Goal: Information Seeking & Learning: Learn about a topic

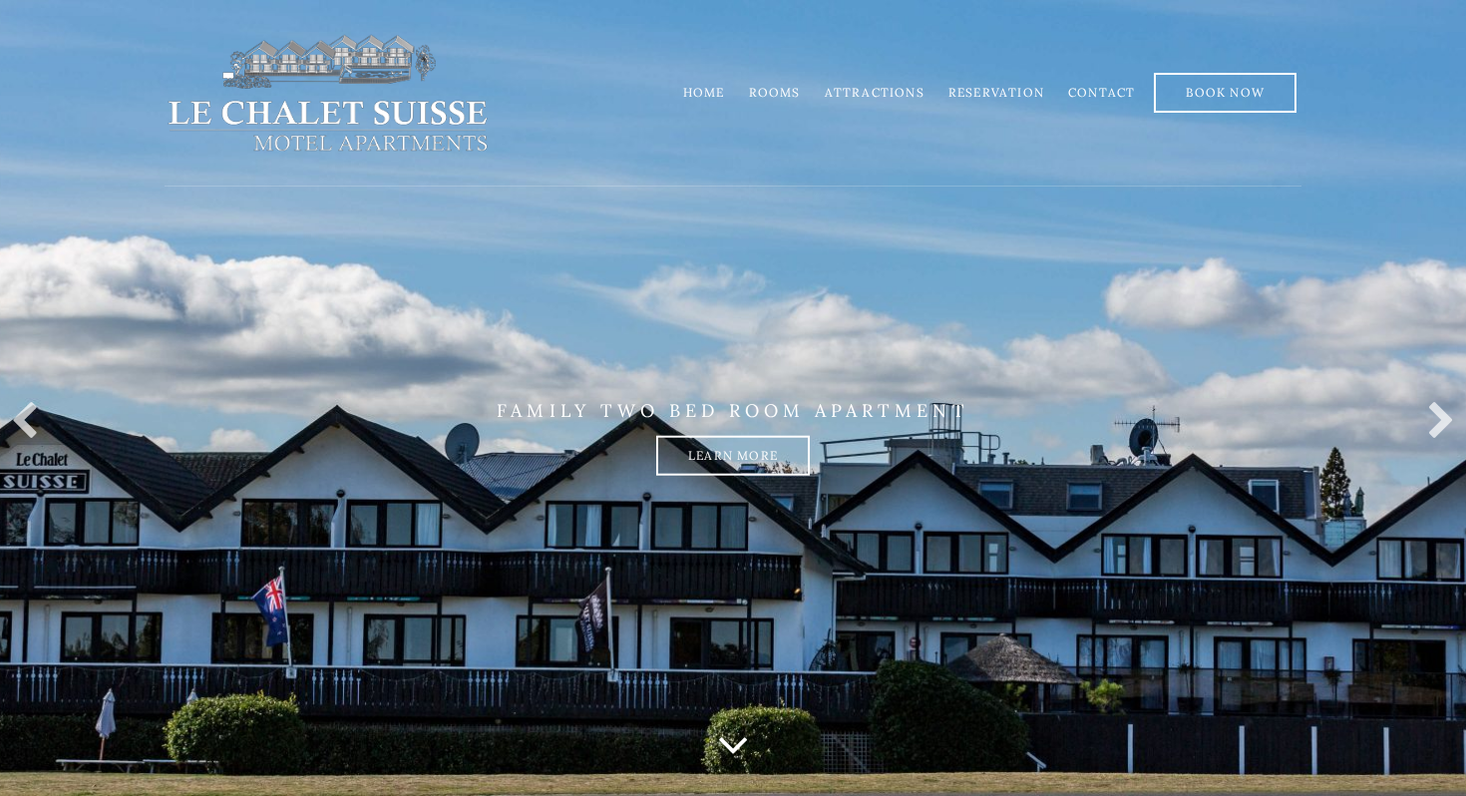
click at [777, 94] on link "Rooms" at bounding box center [775, 92] width 52 height 15
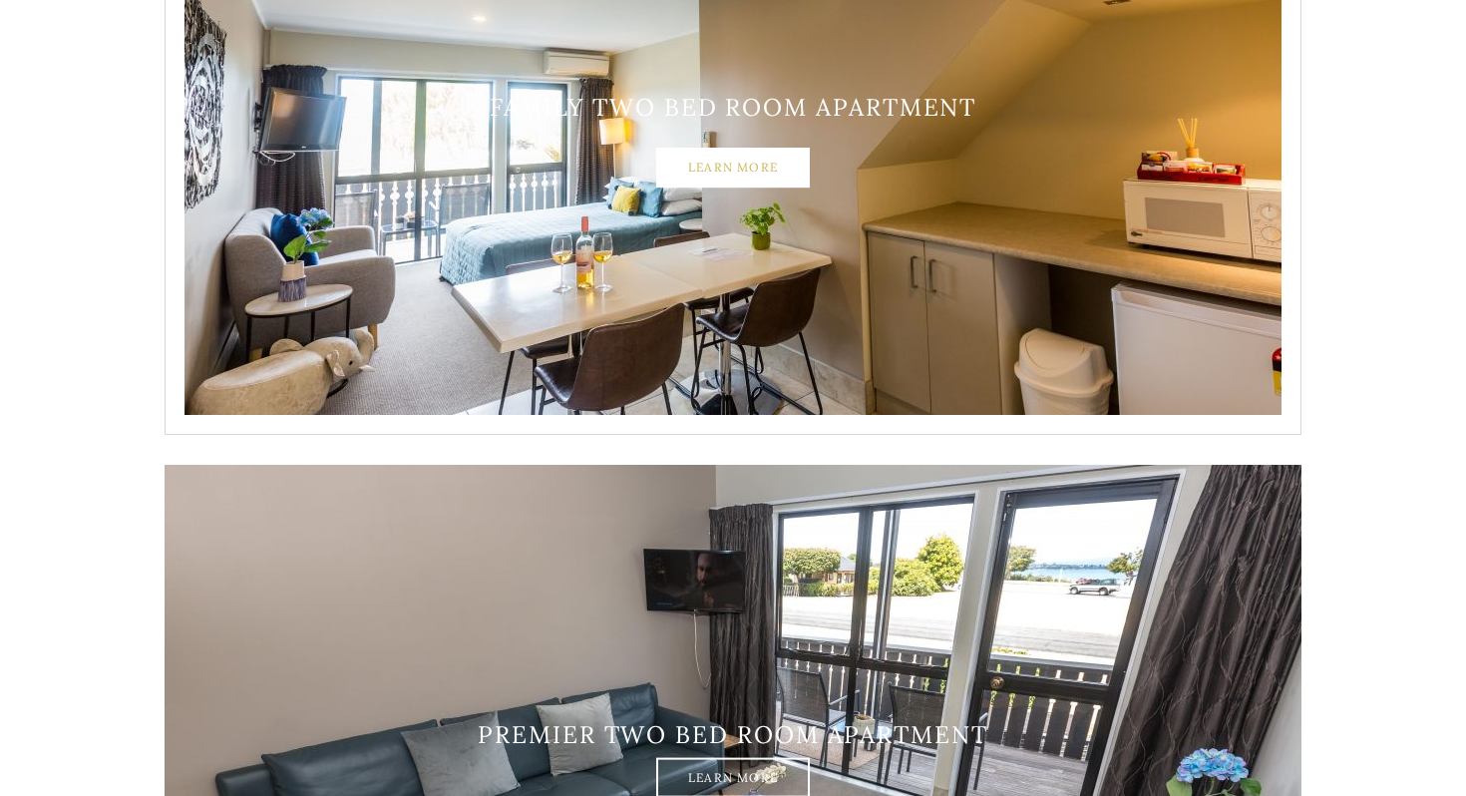
scroll to position [3007, 0]
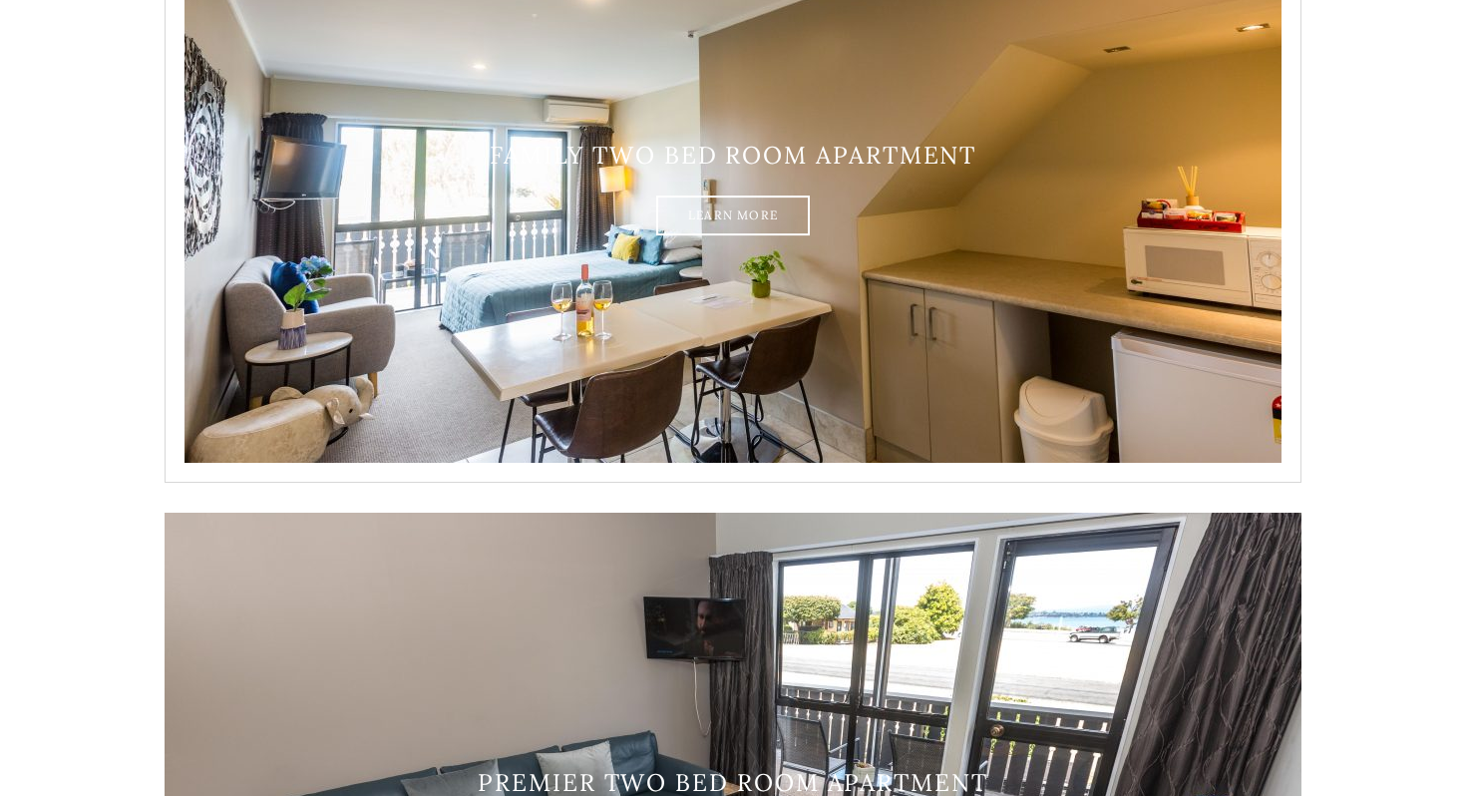
click at [540, 138] on img at bounding box center [732, 188] width 1137 height 588
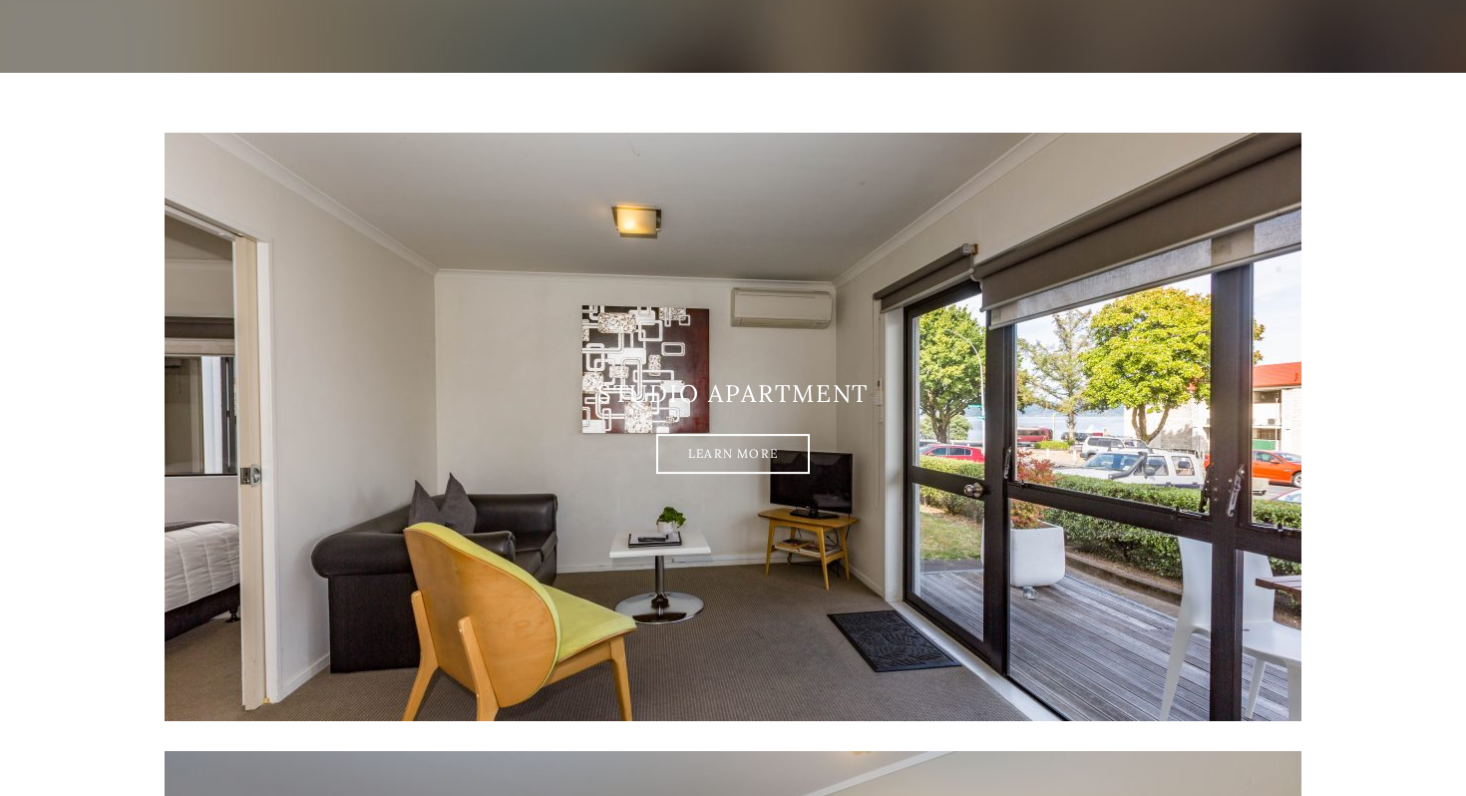
scroll to position [0, 0]
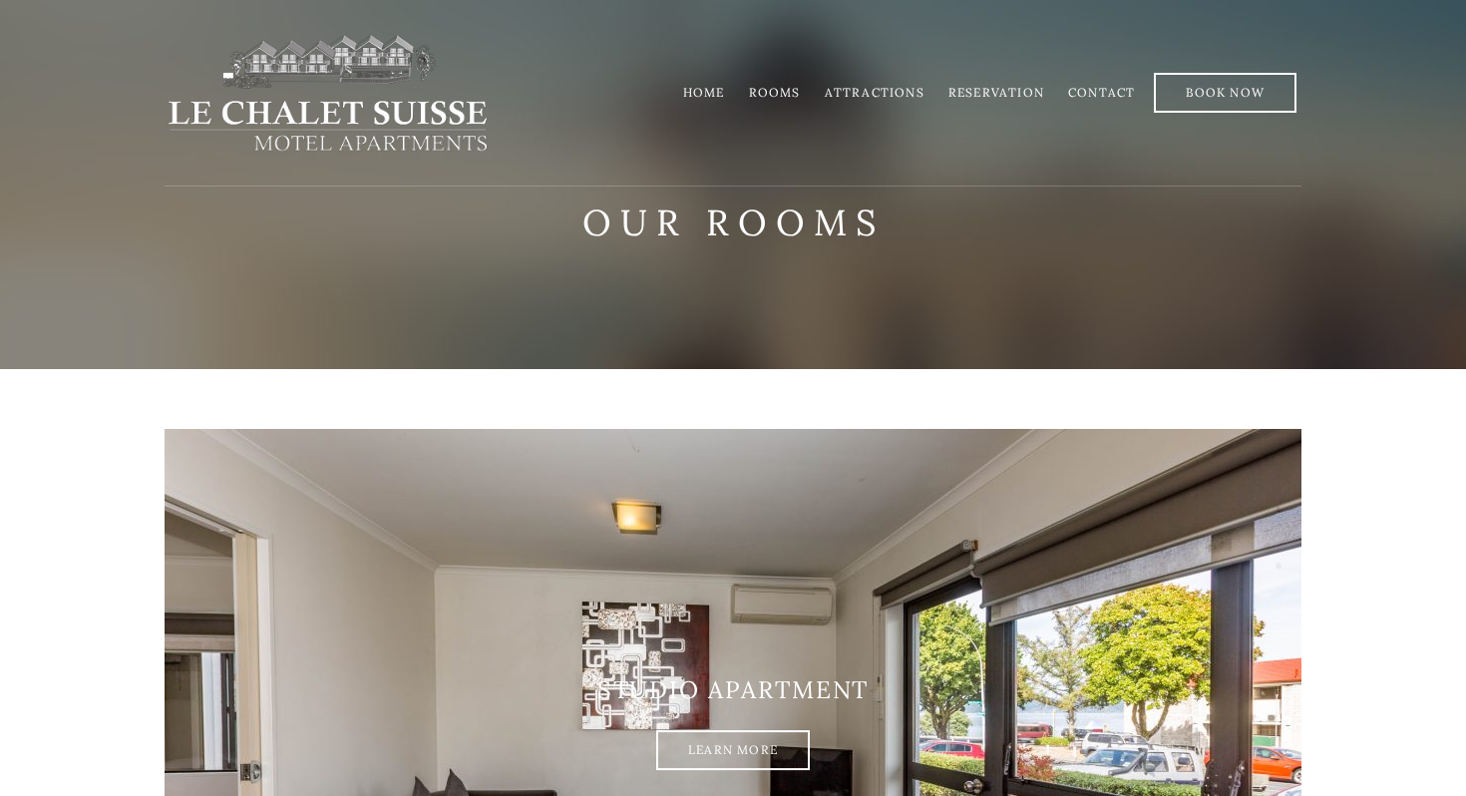
click at [788, 98] on link "Rooms" at bounding box center [775, 92] width 52 height 15
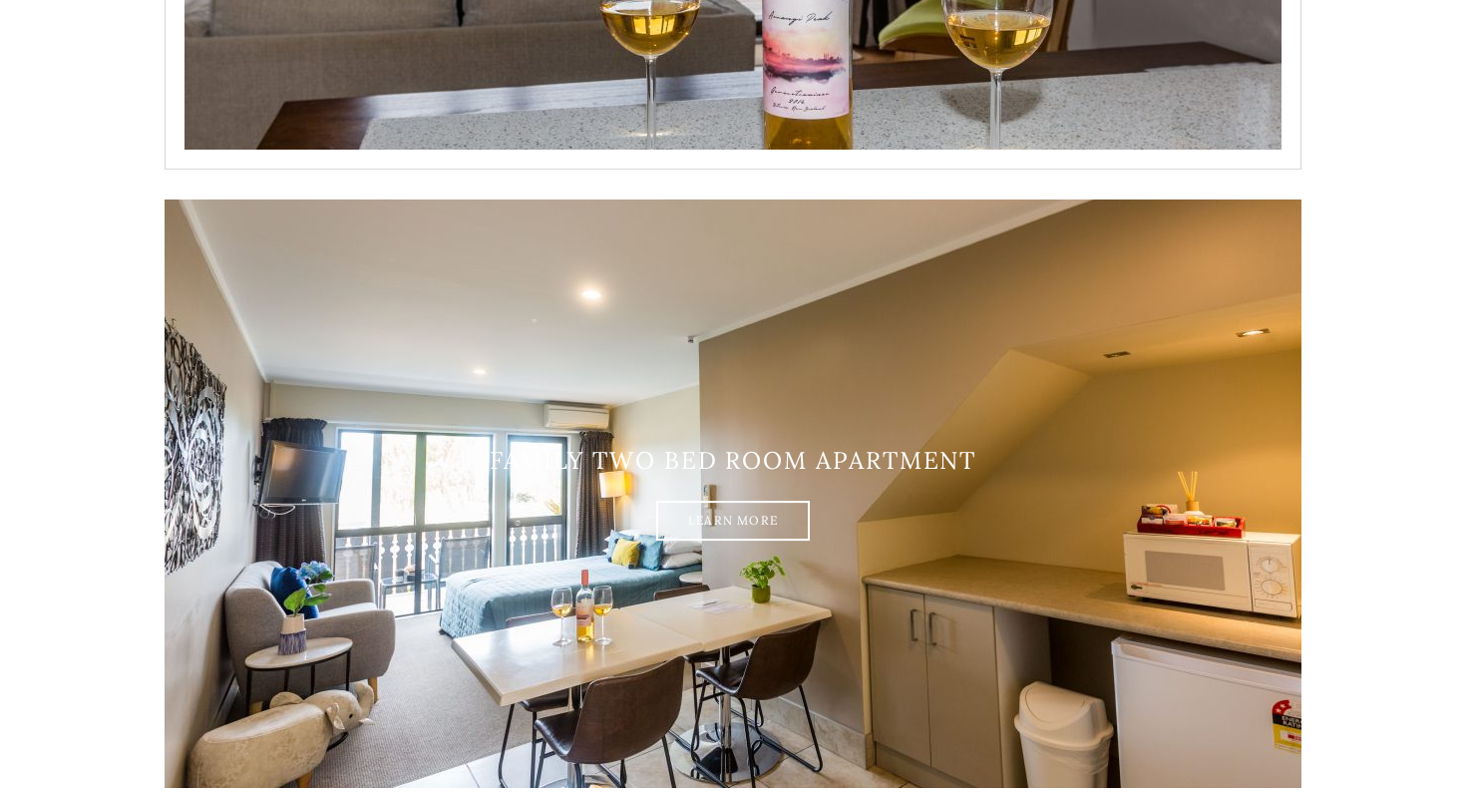
scroll to position [2713, 0]
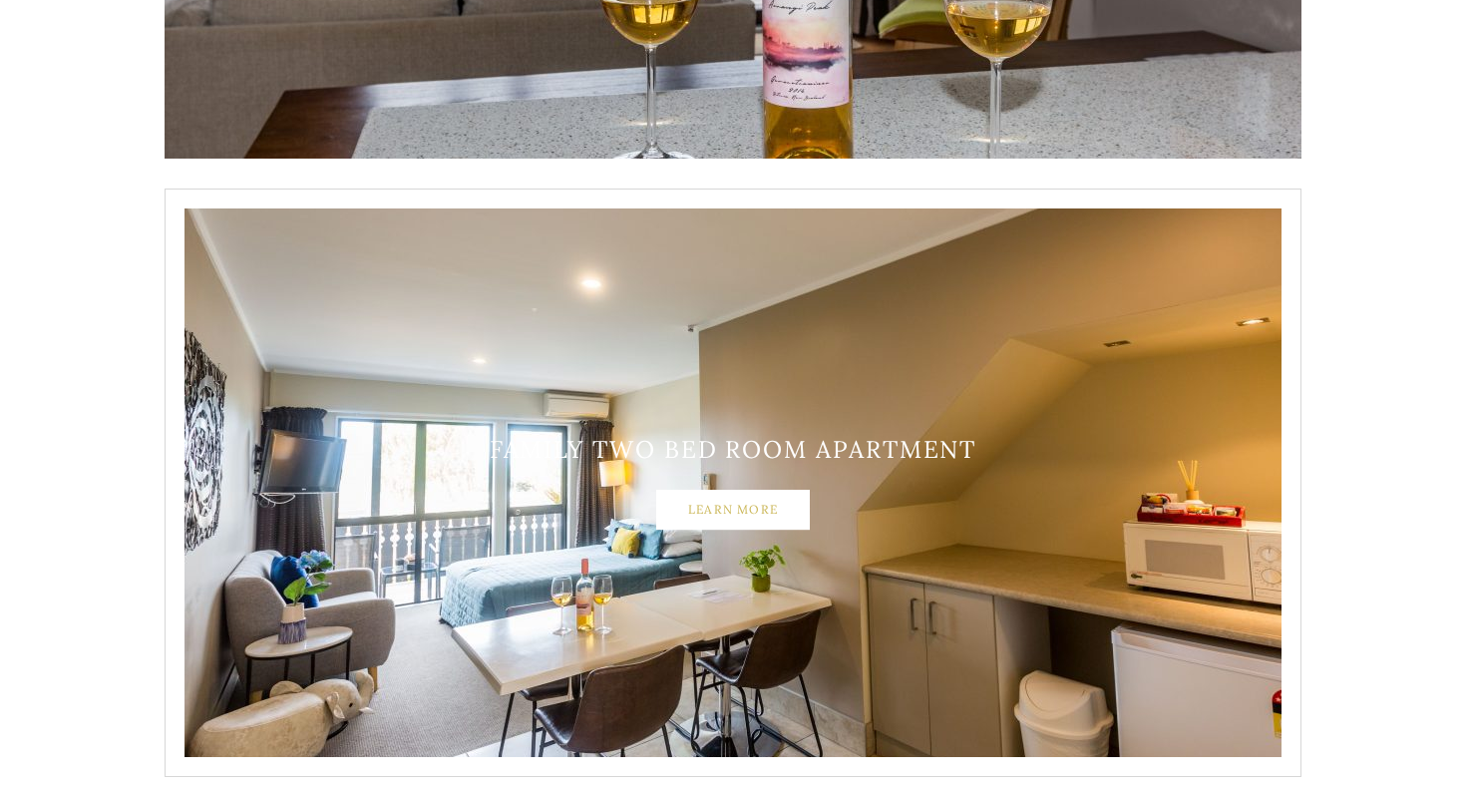
click at [691, 513] on link "Learn More" at bounding box center [733, 510] width 154 height 40
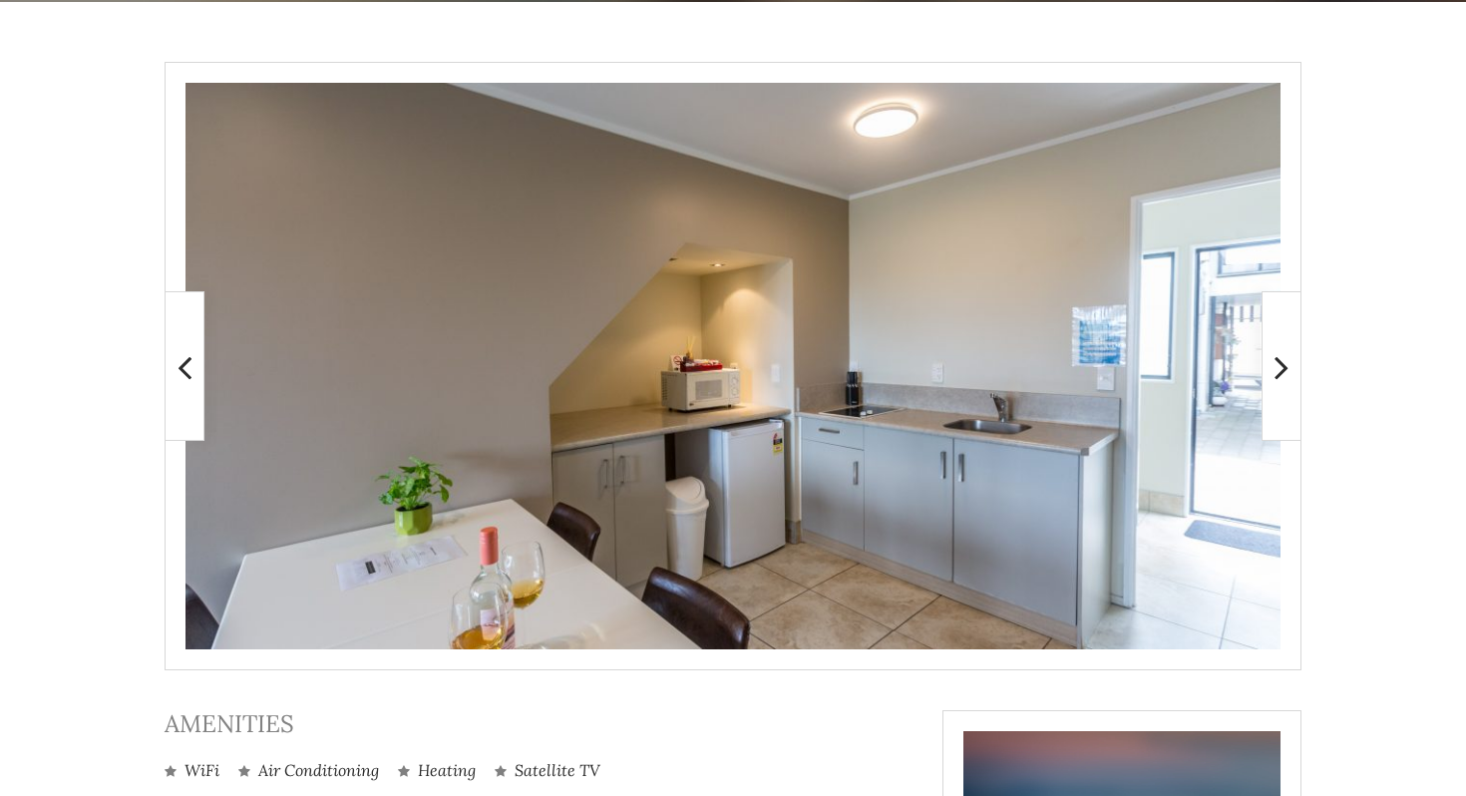
scroll to position [380, 0]
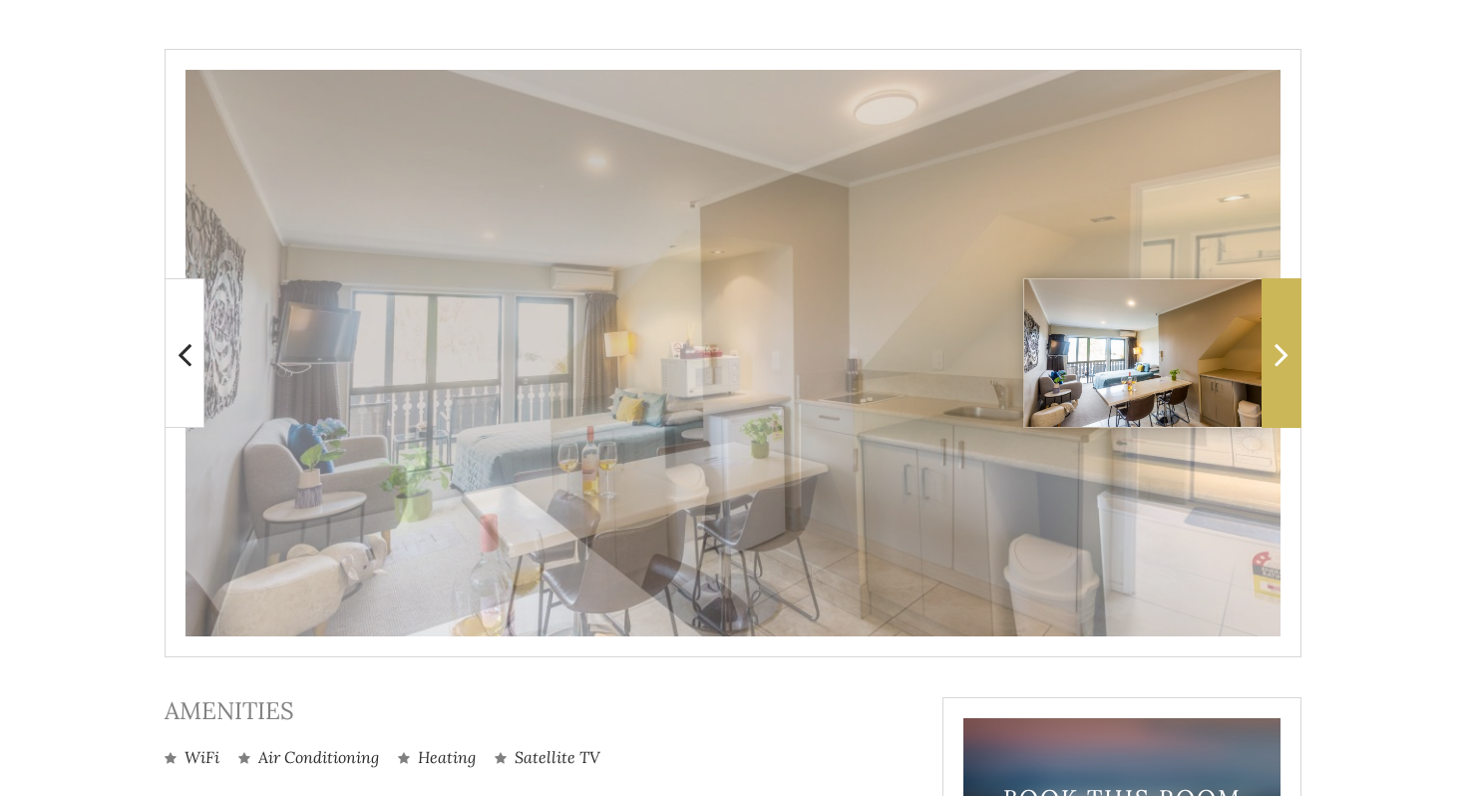
click at [1292, 365] on span at bounding box center [1281, 353] width 40 height 150
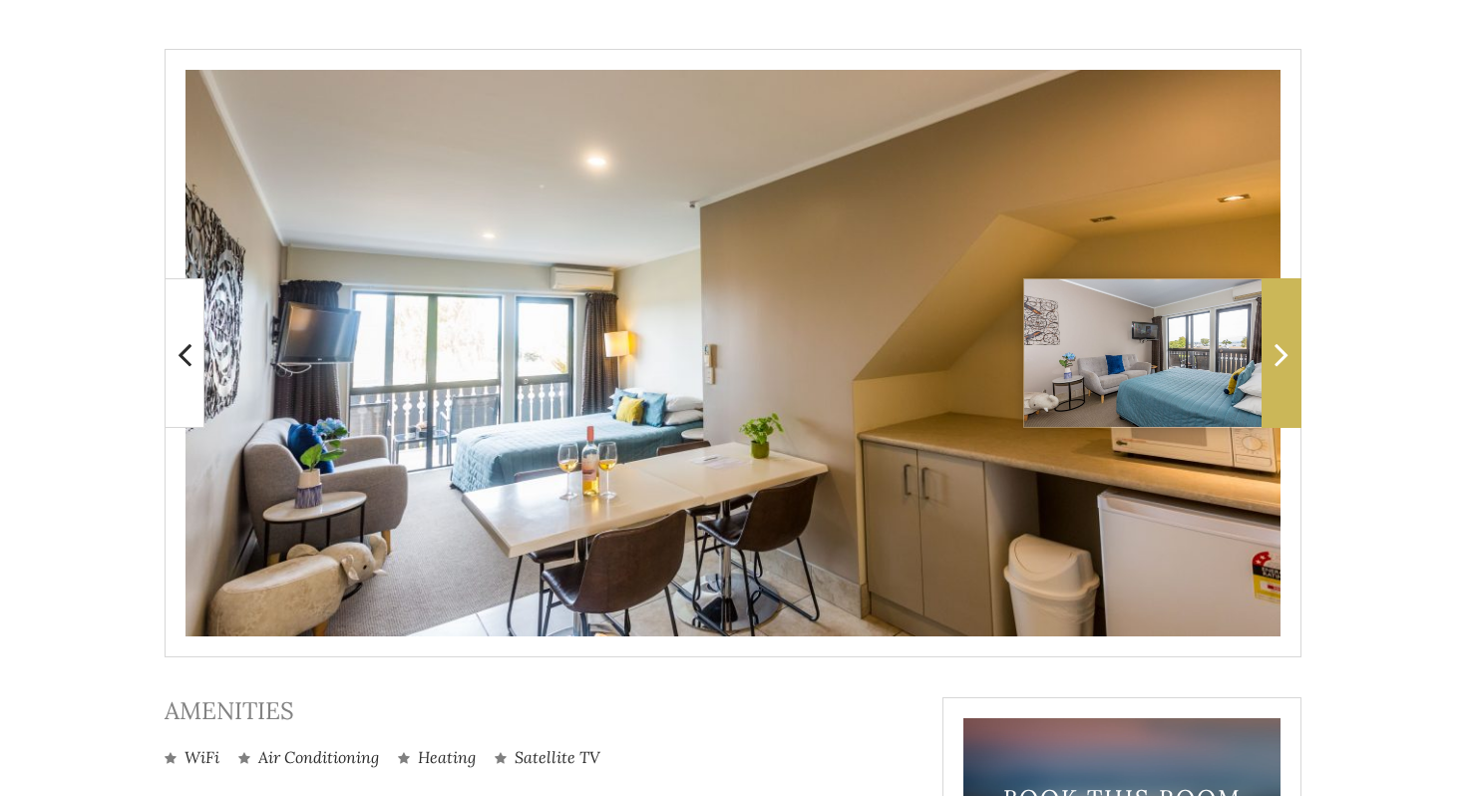
click at [1291, 364] on span at bounding box center [1281, 353] width 40 height 150
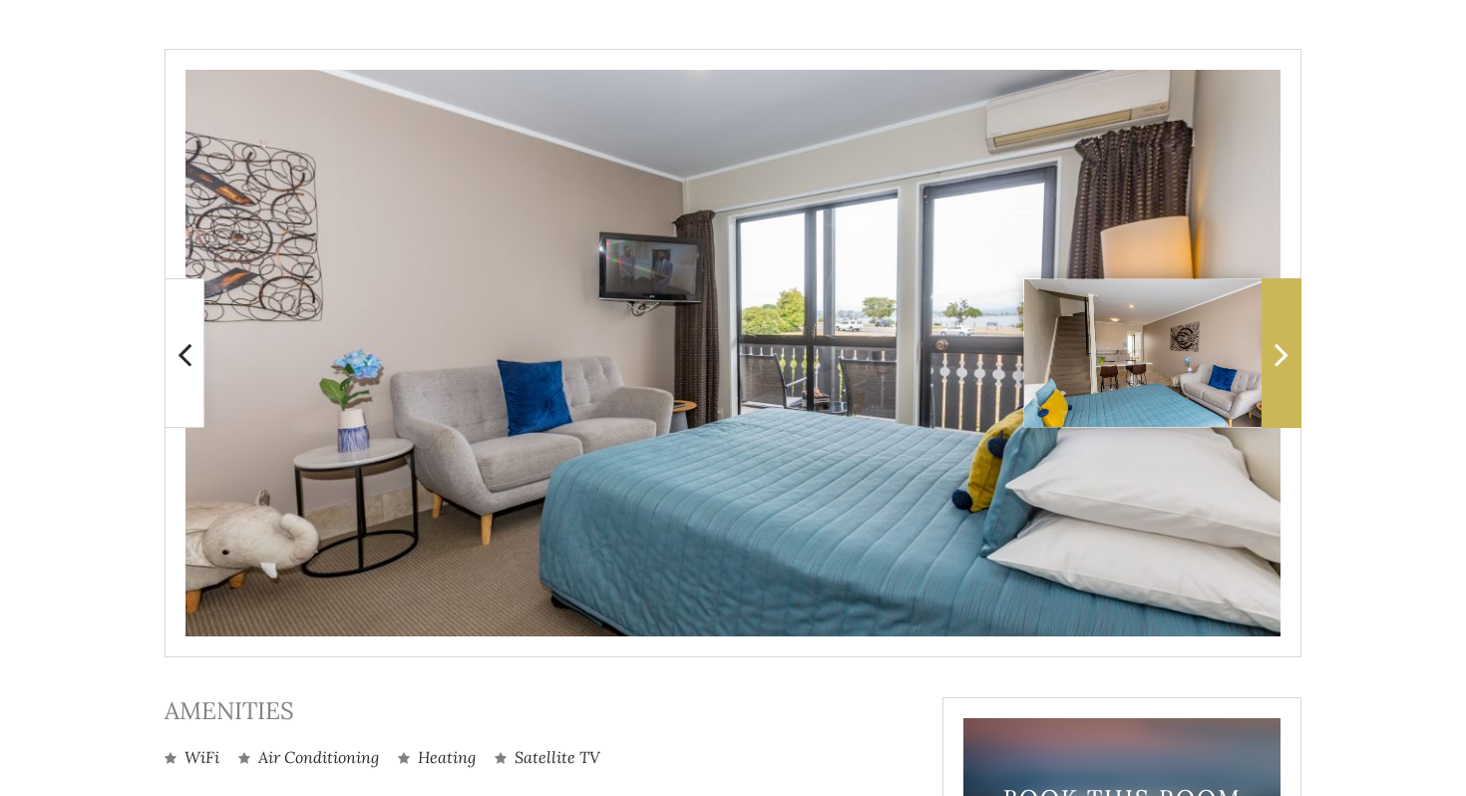
click at [1287, 379] on span at bounding box center [1281, 353] width 40 height 150
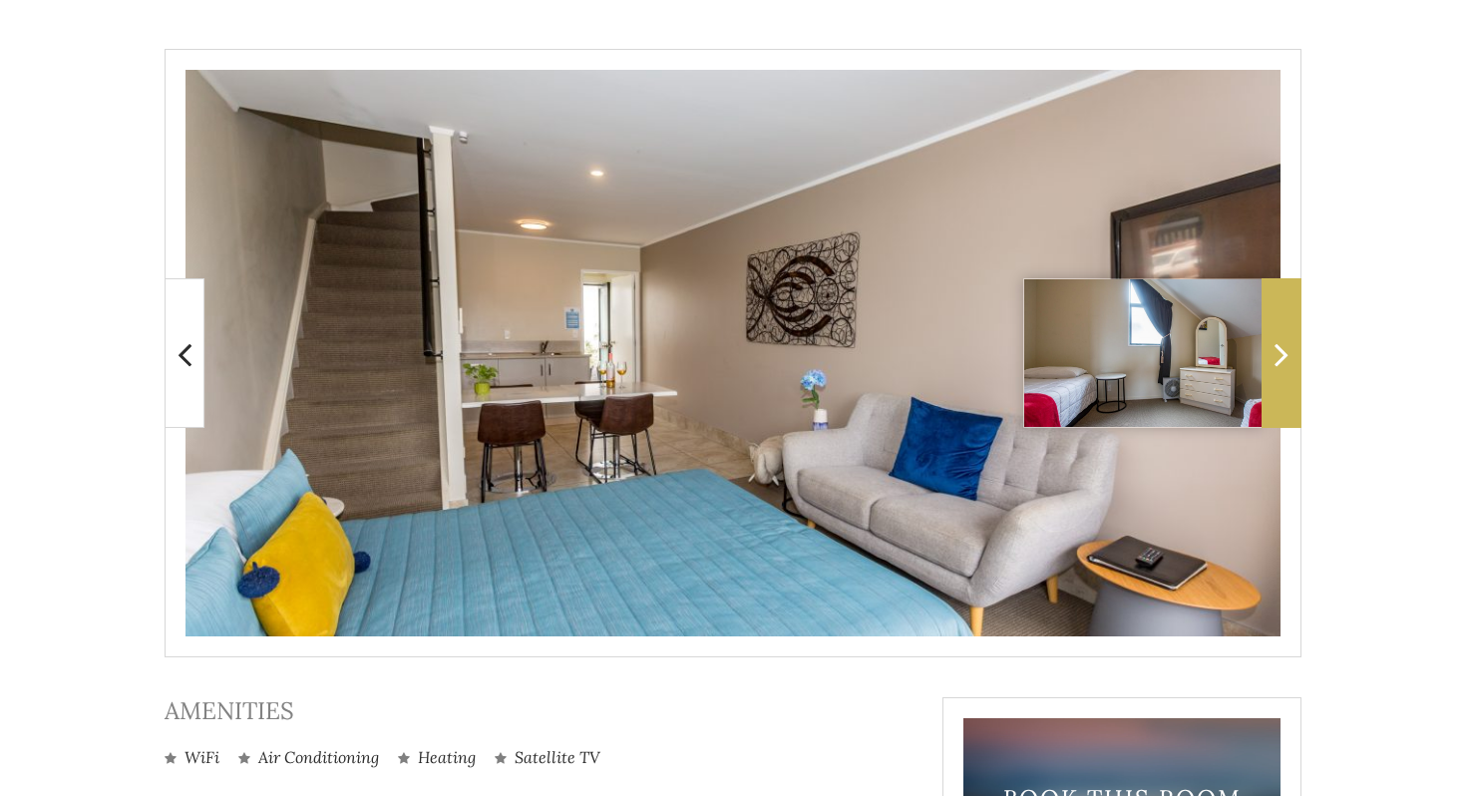
click at [1287, 377] on span at bounding box center [1281, 353] width 40 height 150
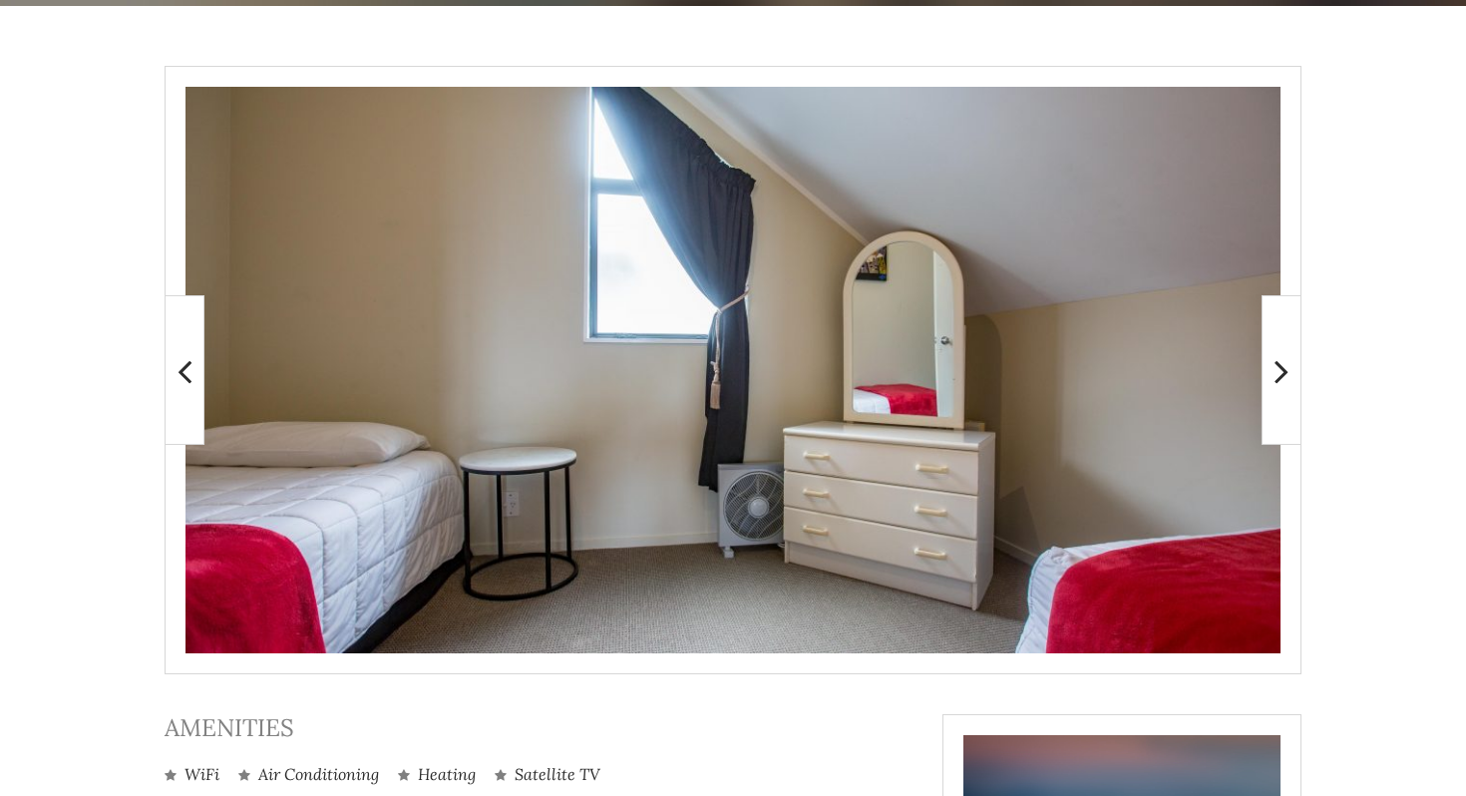
scroll to position [388, 0]
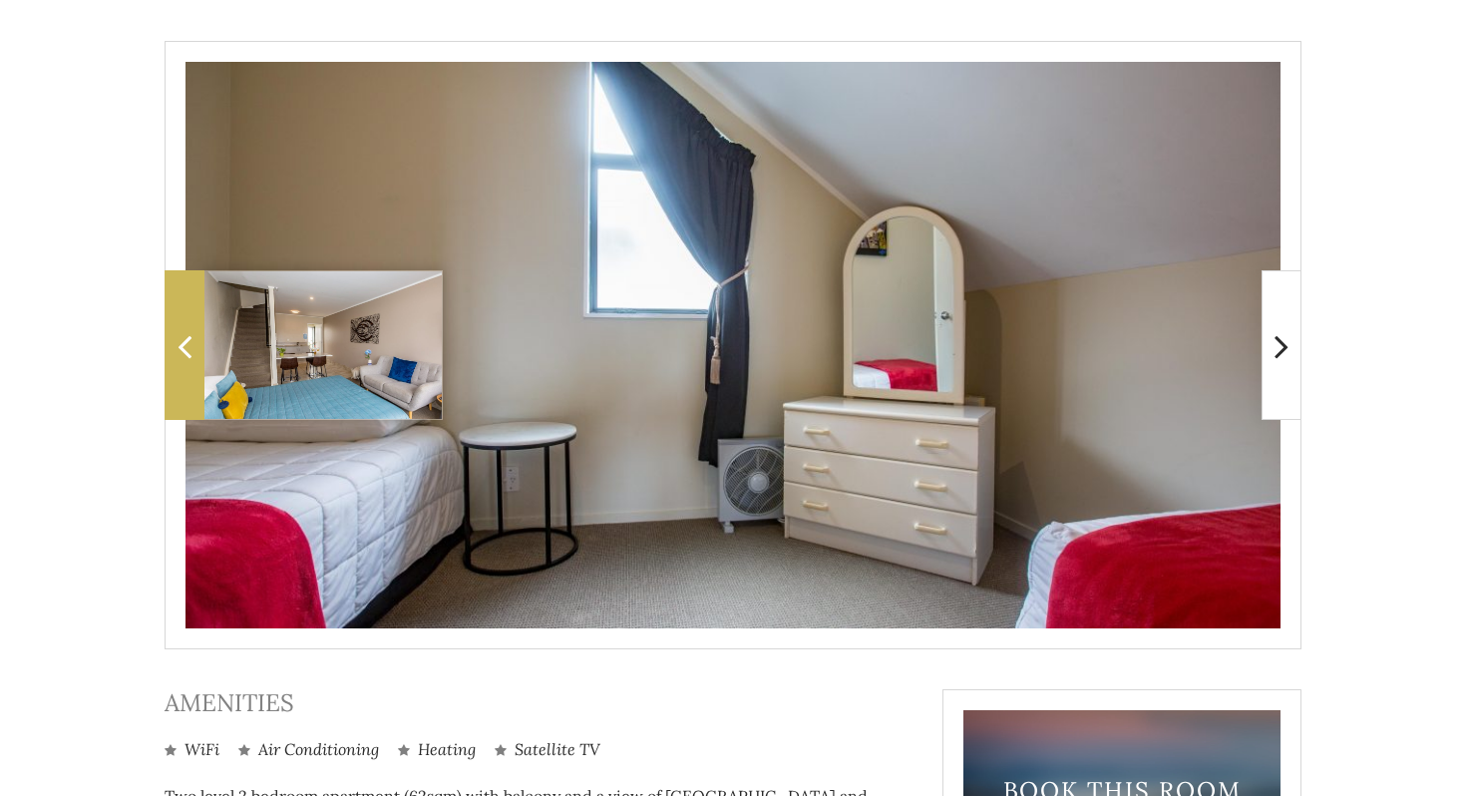
click at [188, 346] on icon at bounding box center [184, 346] width 14 height 40
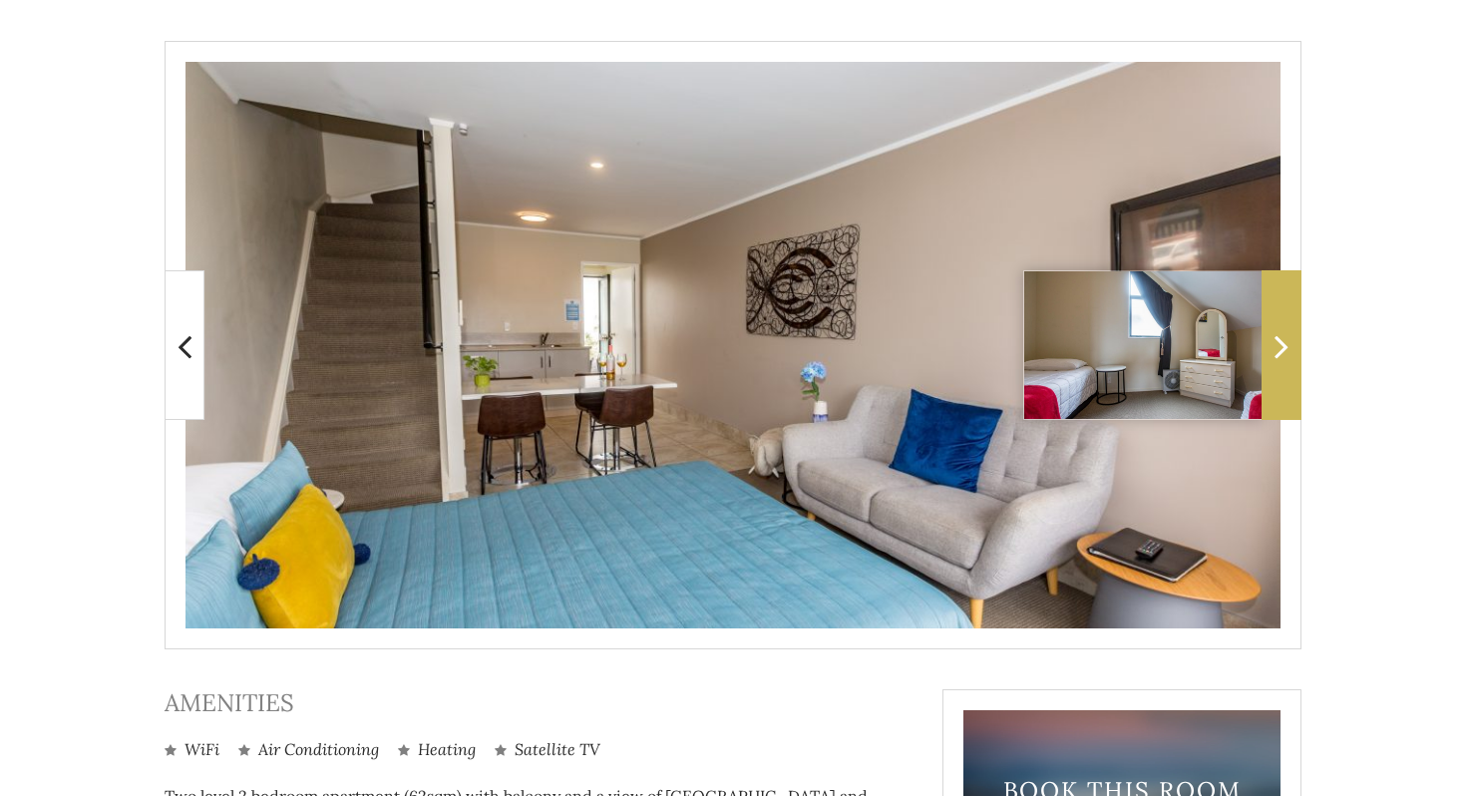
scroll to position [0, 0]
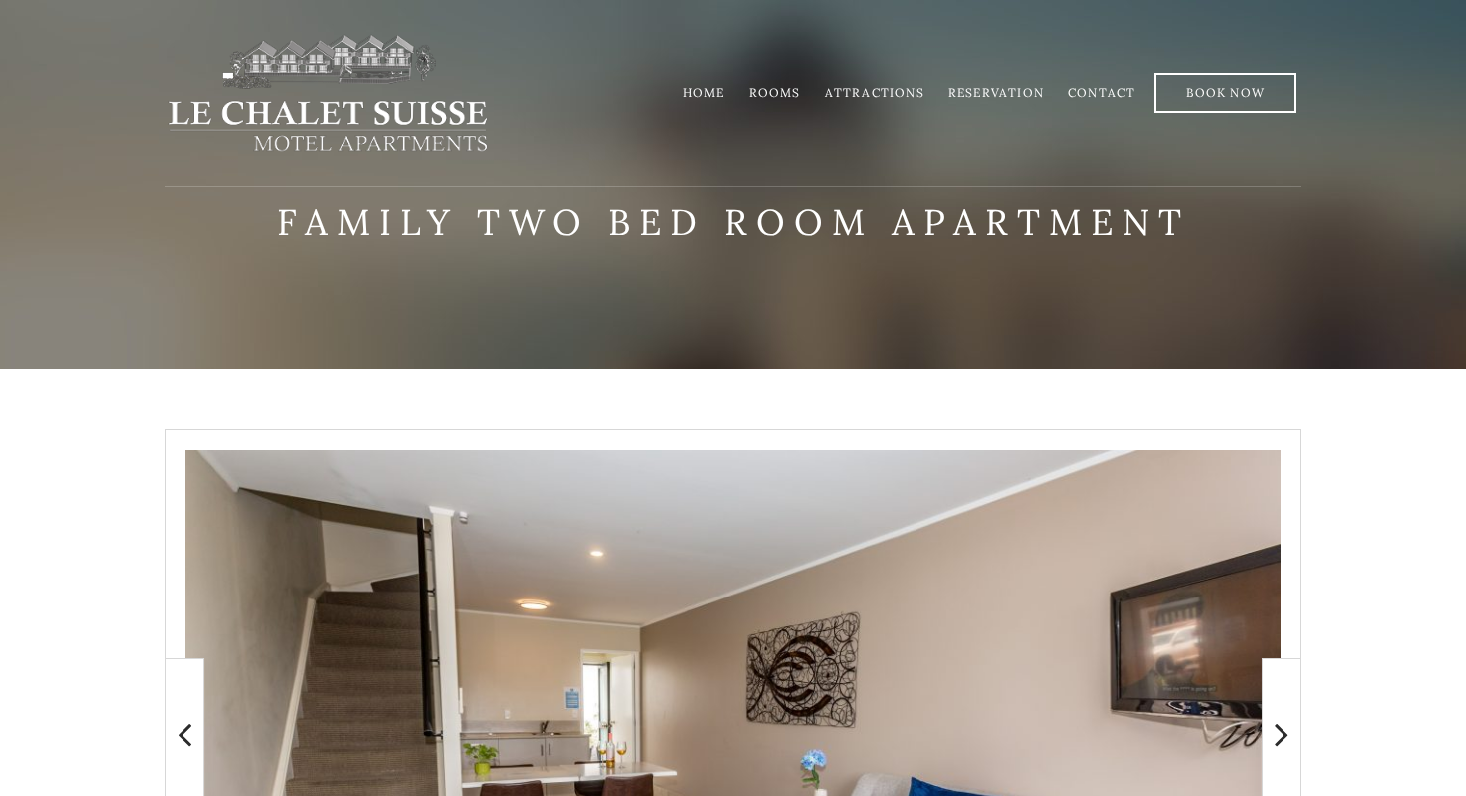
click at [786, 93] on link "Rooms" at bounding box center [775, 92] width 52 height 15
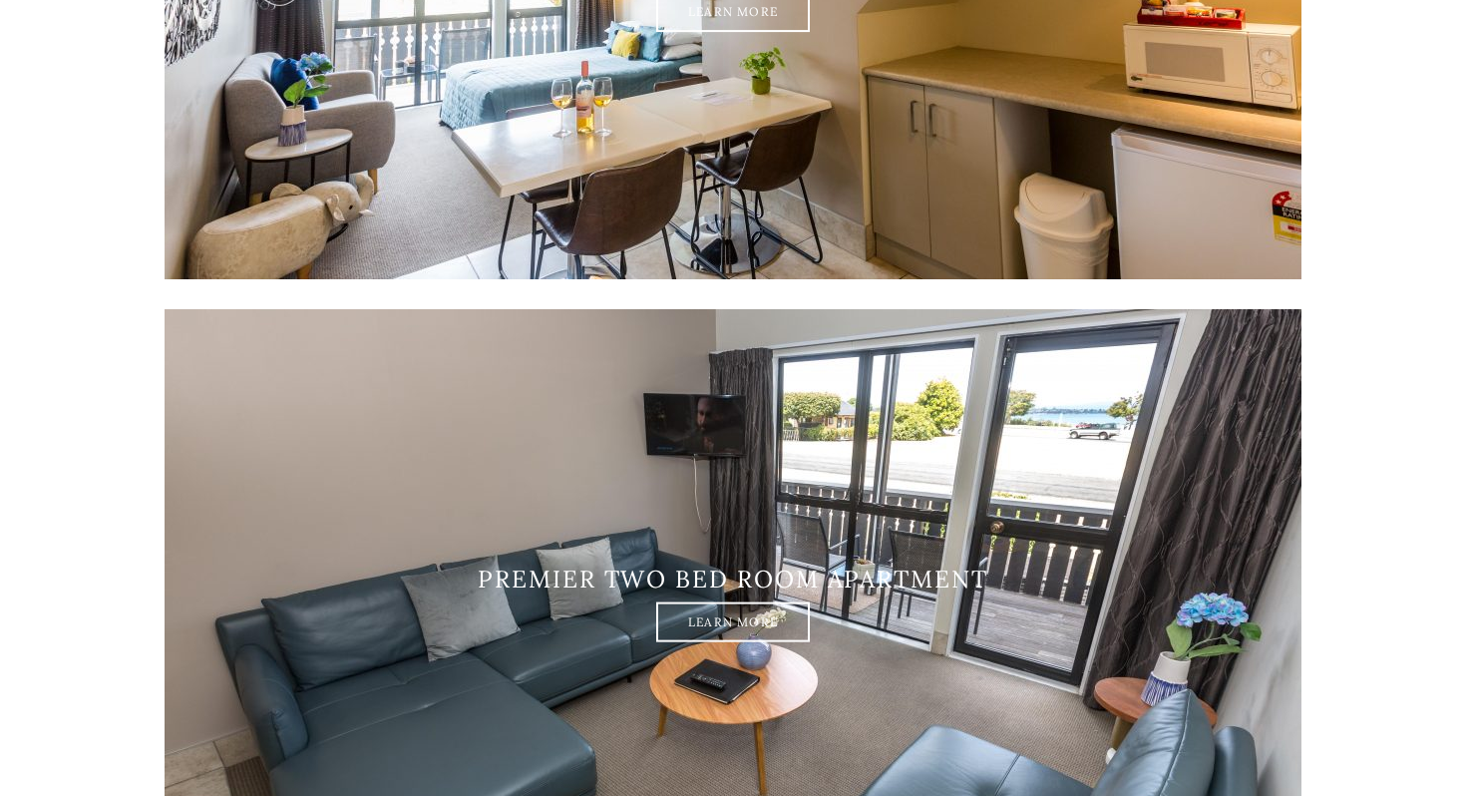
scroll to position [3223, 0]
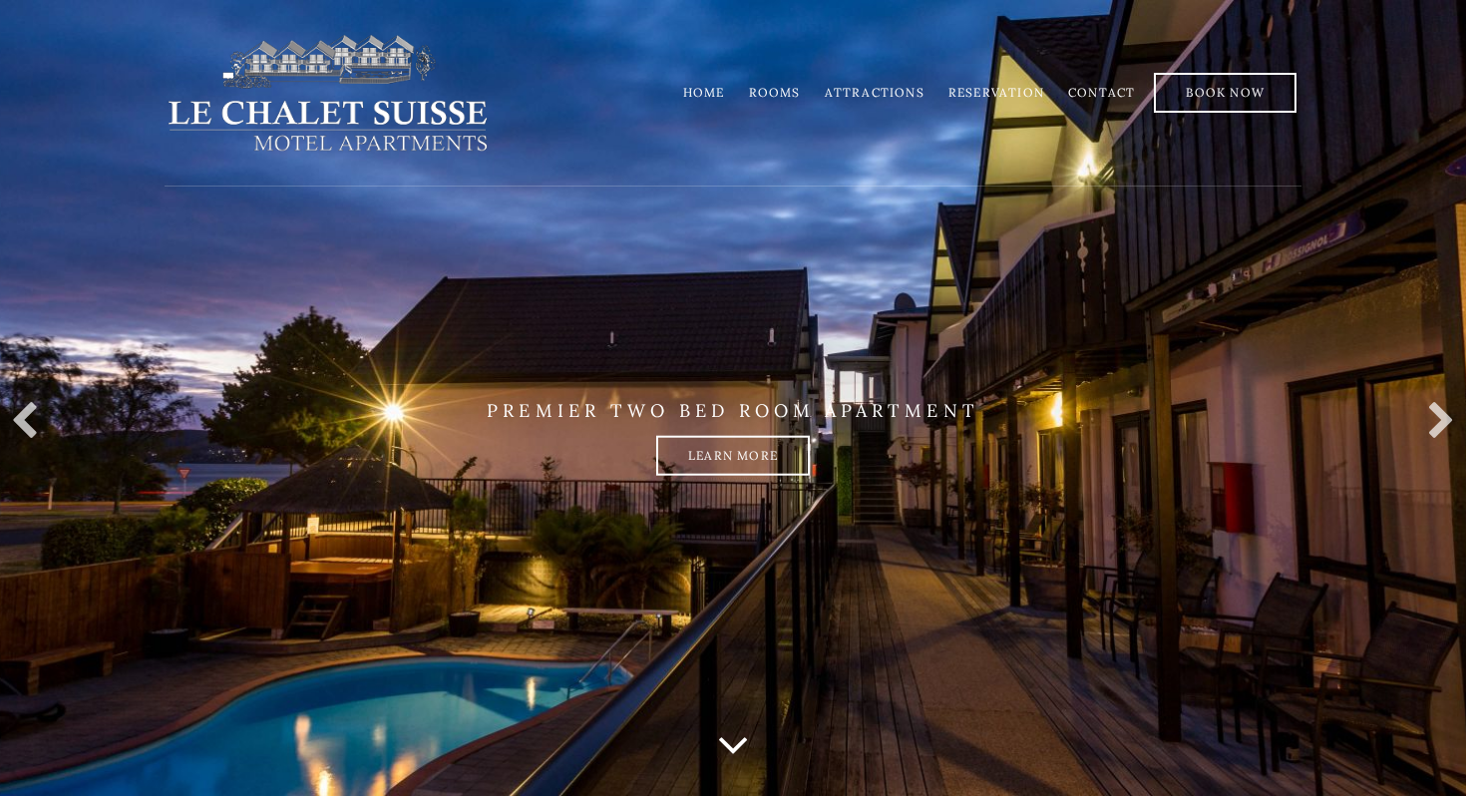
click at [768, 102] on li "Rooms" at bounding box center [775, 92] width 76 height 39
click at [768, 94] on link "Rooms" at bounding box center [775, 92] width 52 height 15
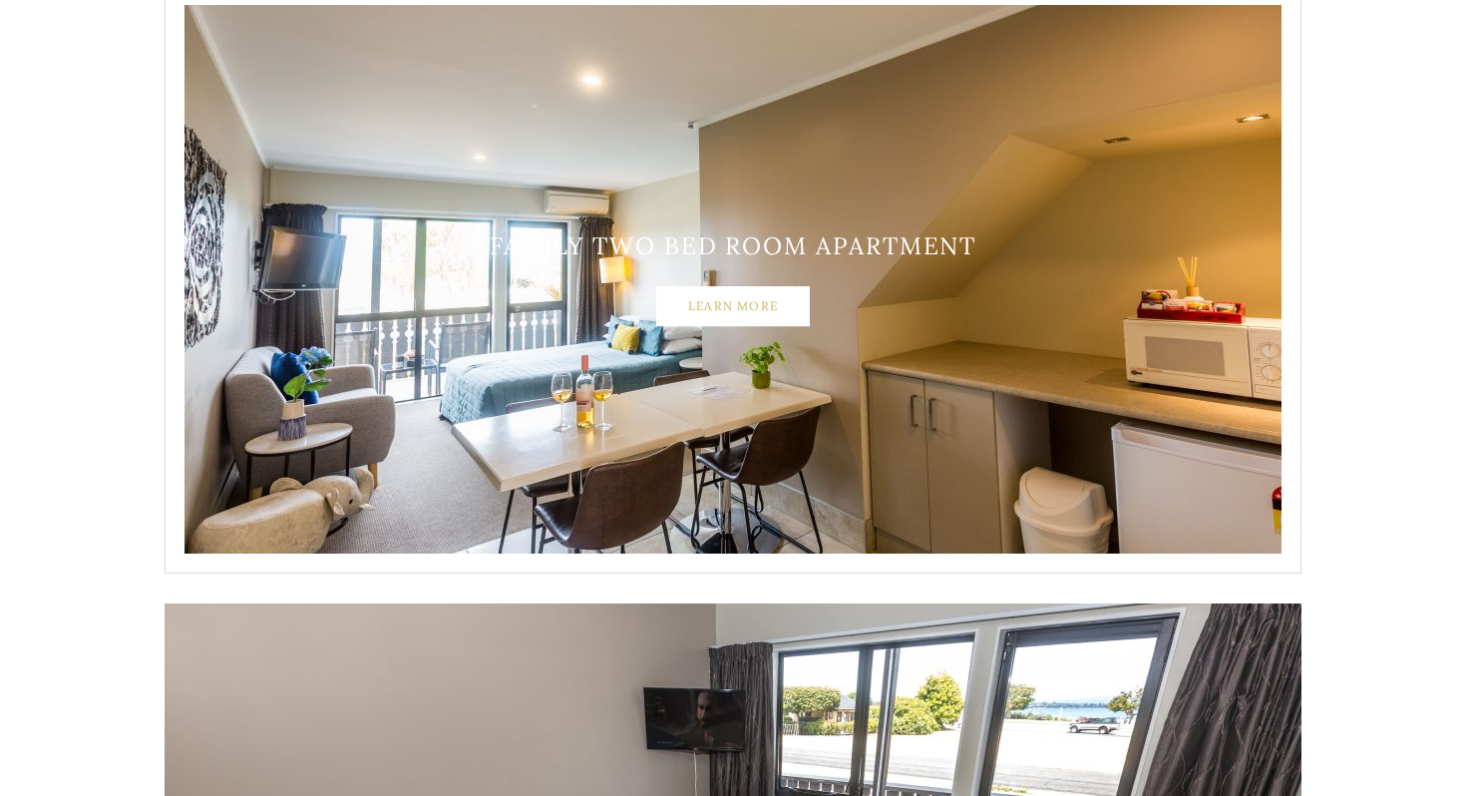
scroll to position [2917, 0]
click at [697, 308] on link "Learn More" at bounding box center [733, 305] width 154 height 40
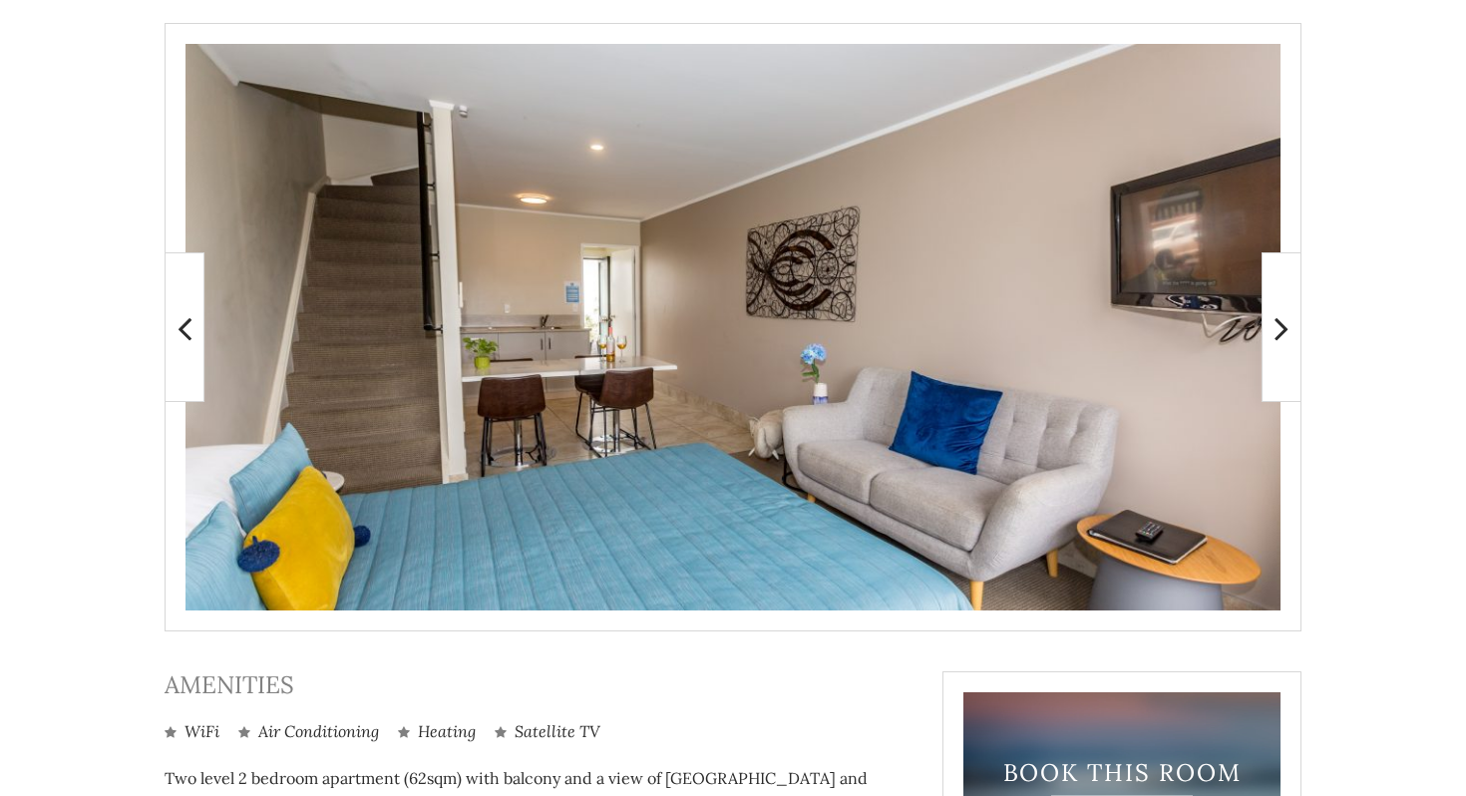
scroll to position [401, 0]
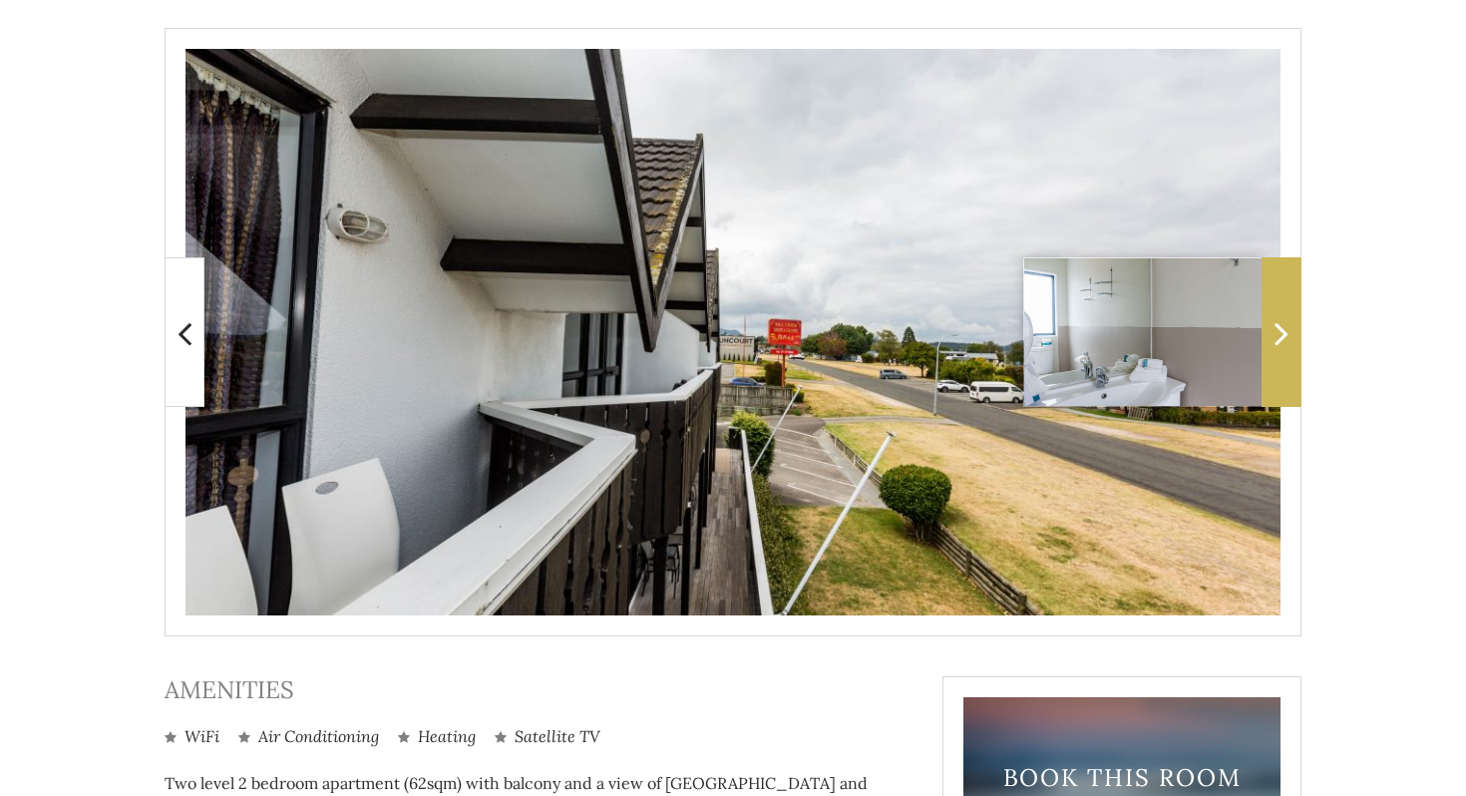
click at [1281, 353] on span at bounding box center [1281, 332] width 40 height 150
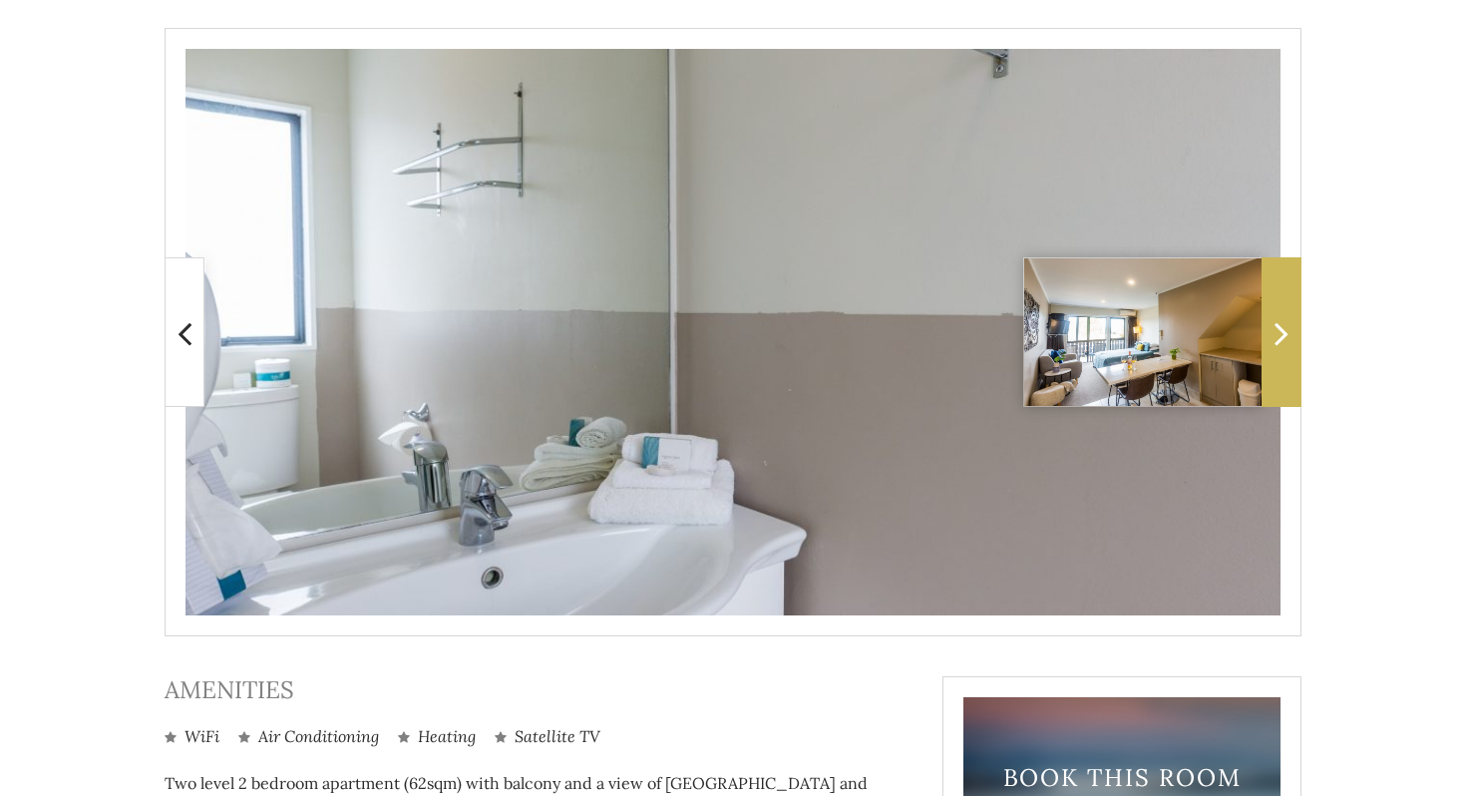
click at [1281, 355] on span at bounding box center [1281, 332] width 40 height 150
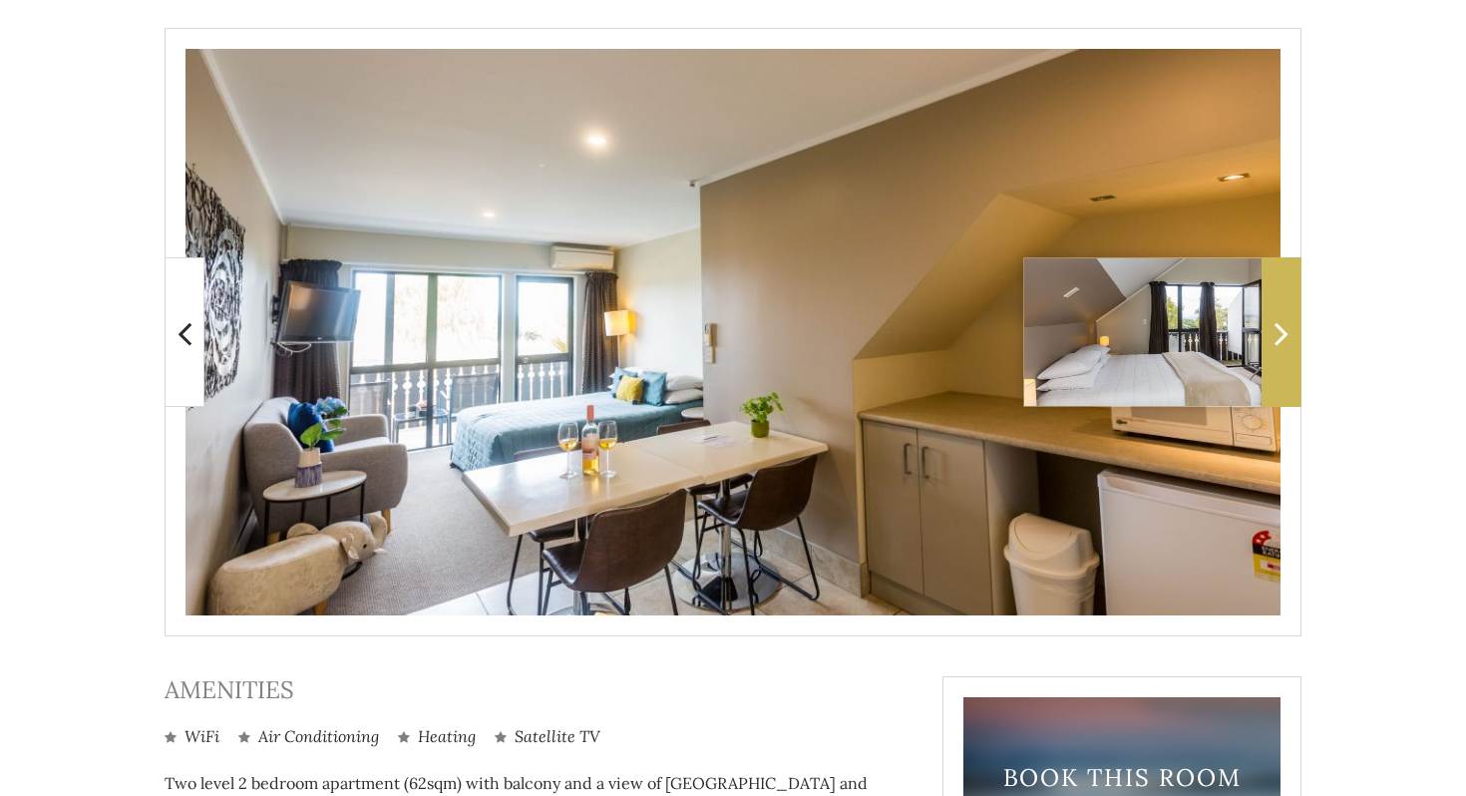
click at [1281, 350] on icon at bounding box center [1281, 333] width 14 height 40
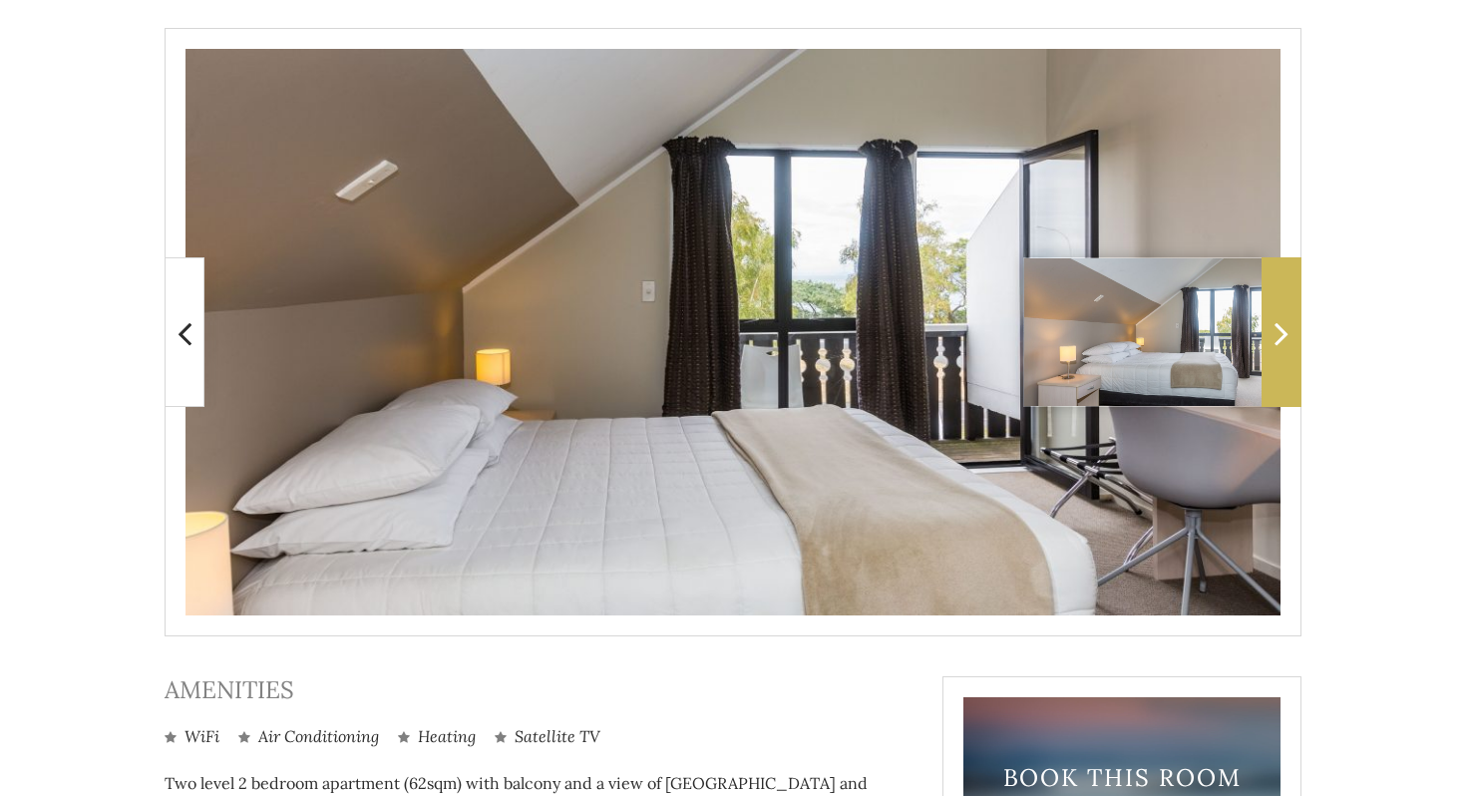
click at [1280, 353] on span at bounding box center [1281, 332] width 40 height 150
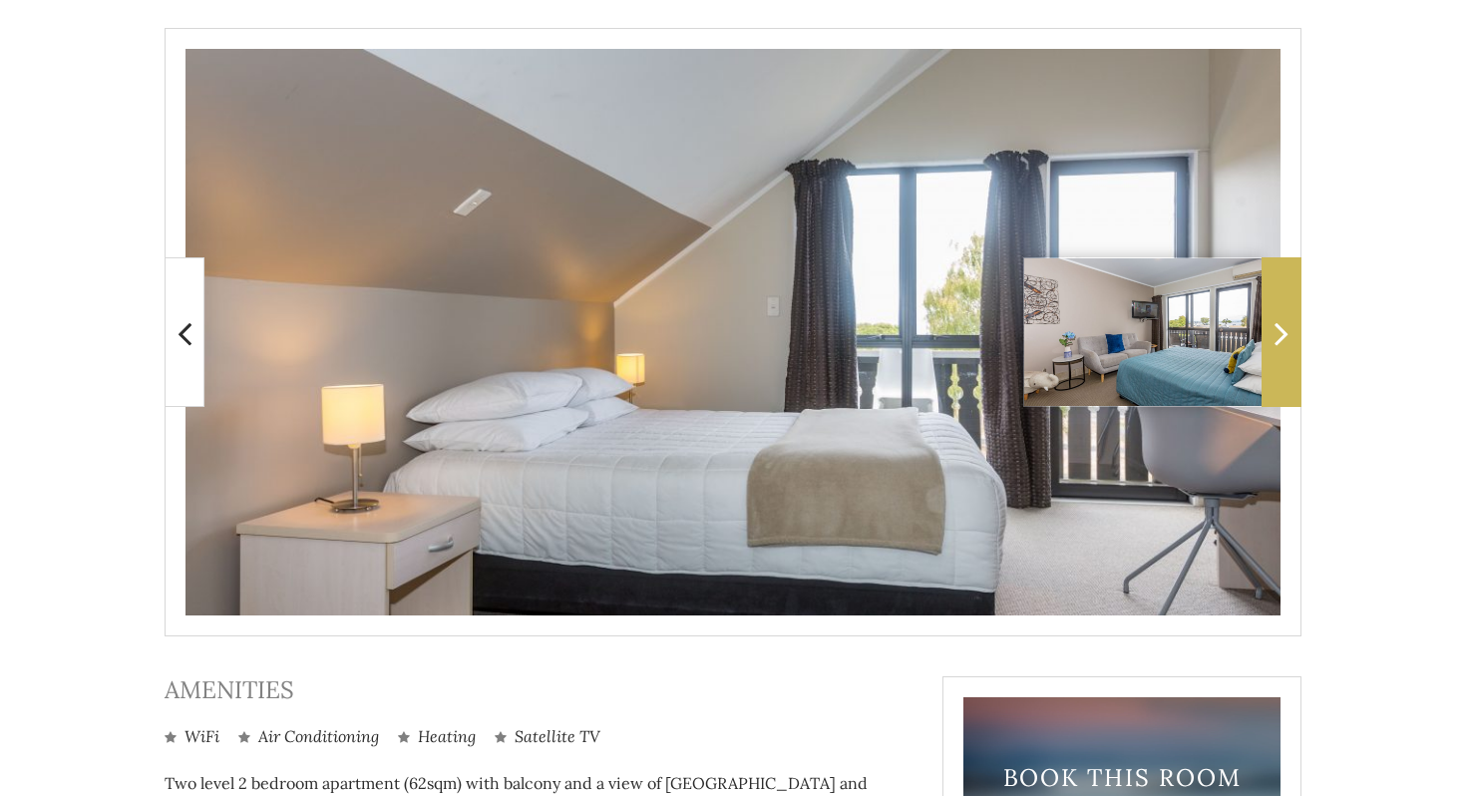
click at [1280, 353] on span at bounding box center [1281, 332] width 40 height 150
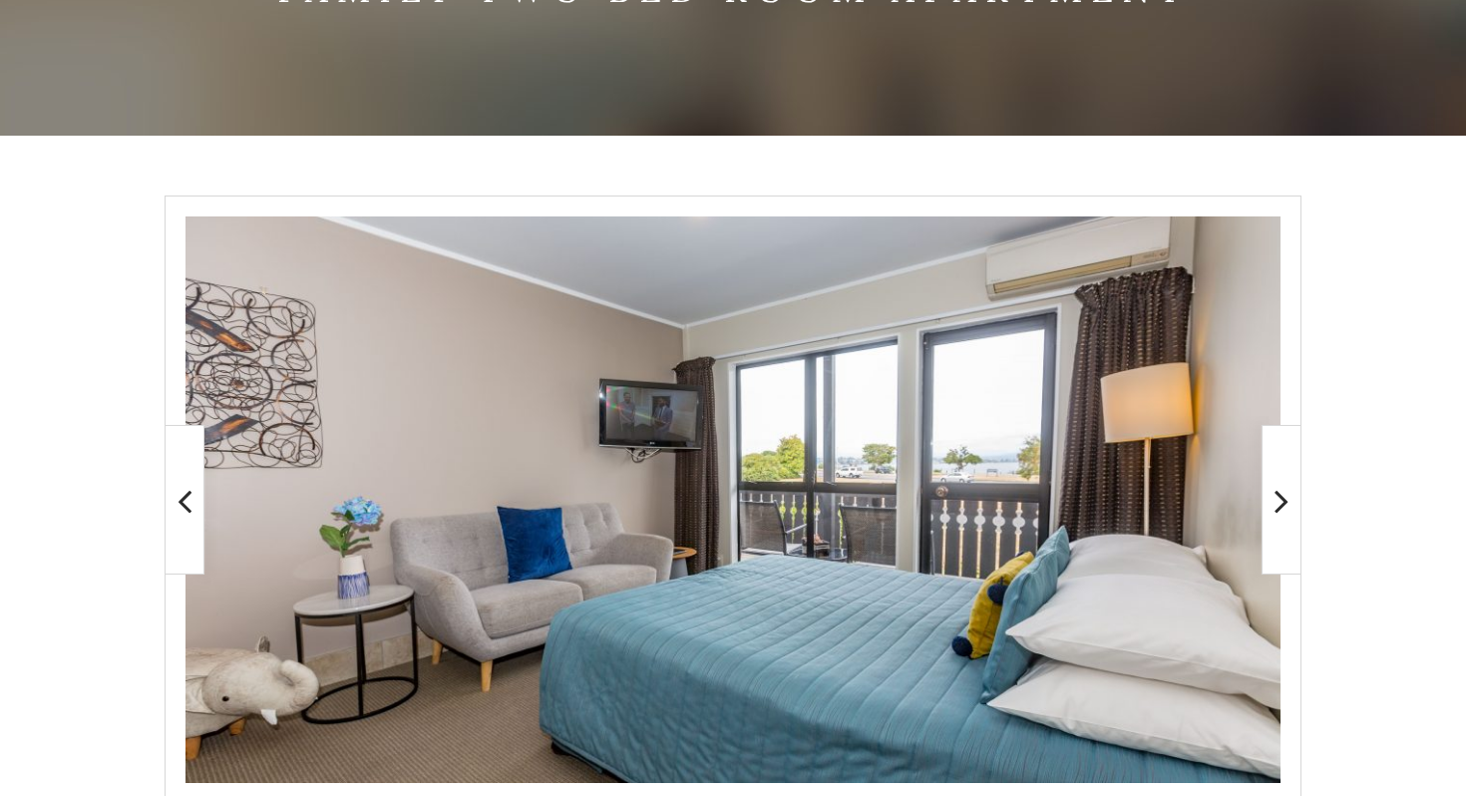
scroll to position [0, 0]
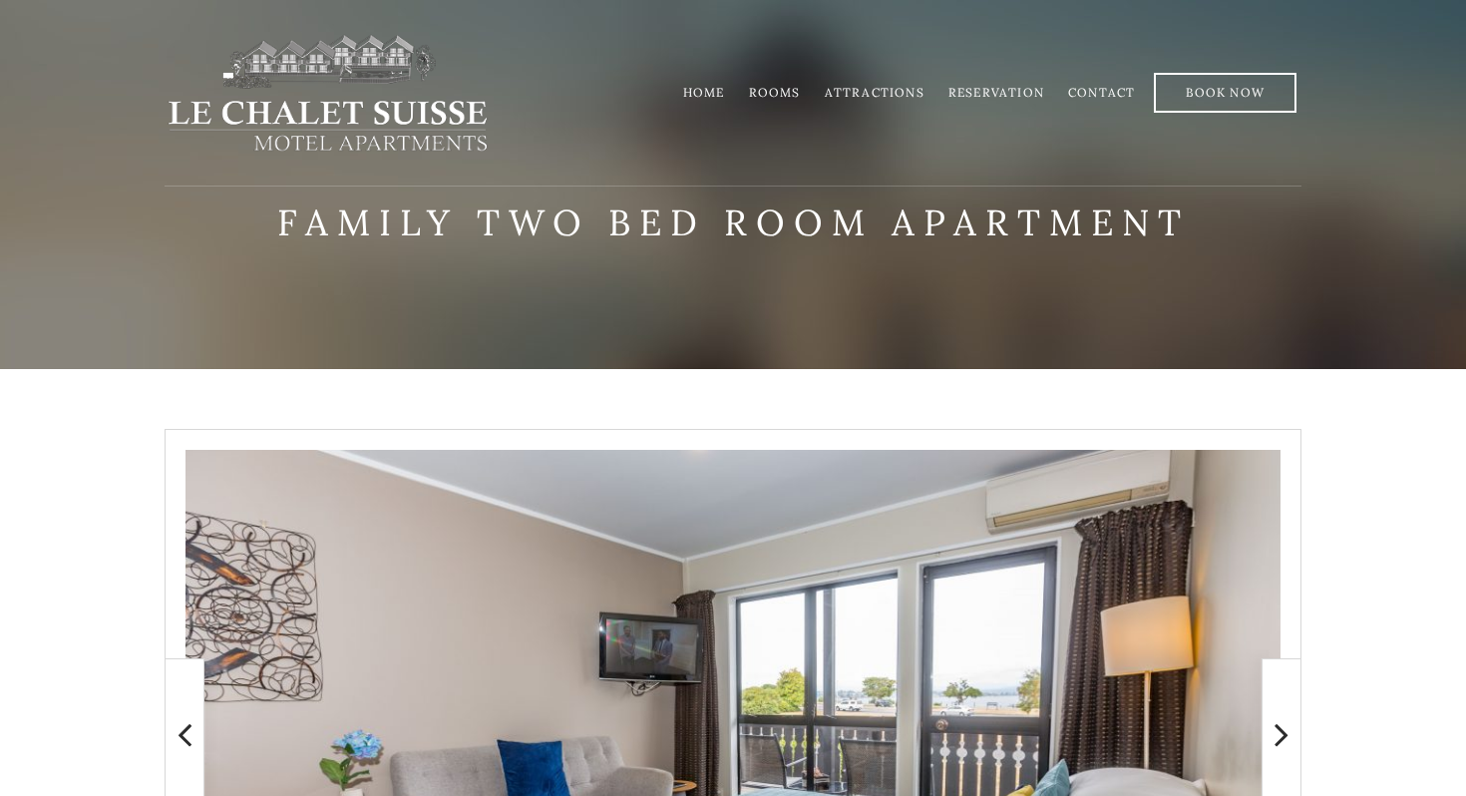
click at [808, 92] on li "Rooms" at bounding box center [775, 92] width 76 height 39
click at [782, 89] on link "Rooms" at bounding box center [775, 92] width 52 height 15
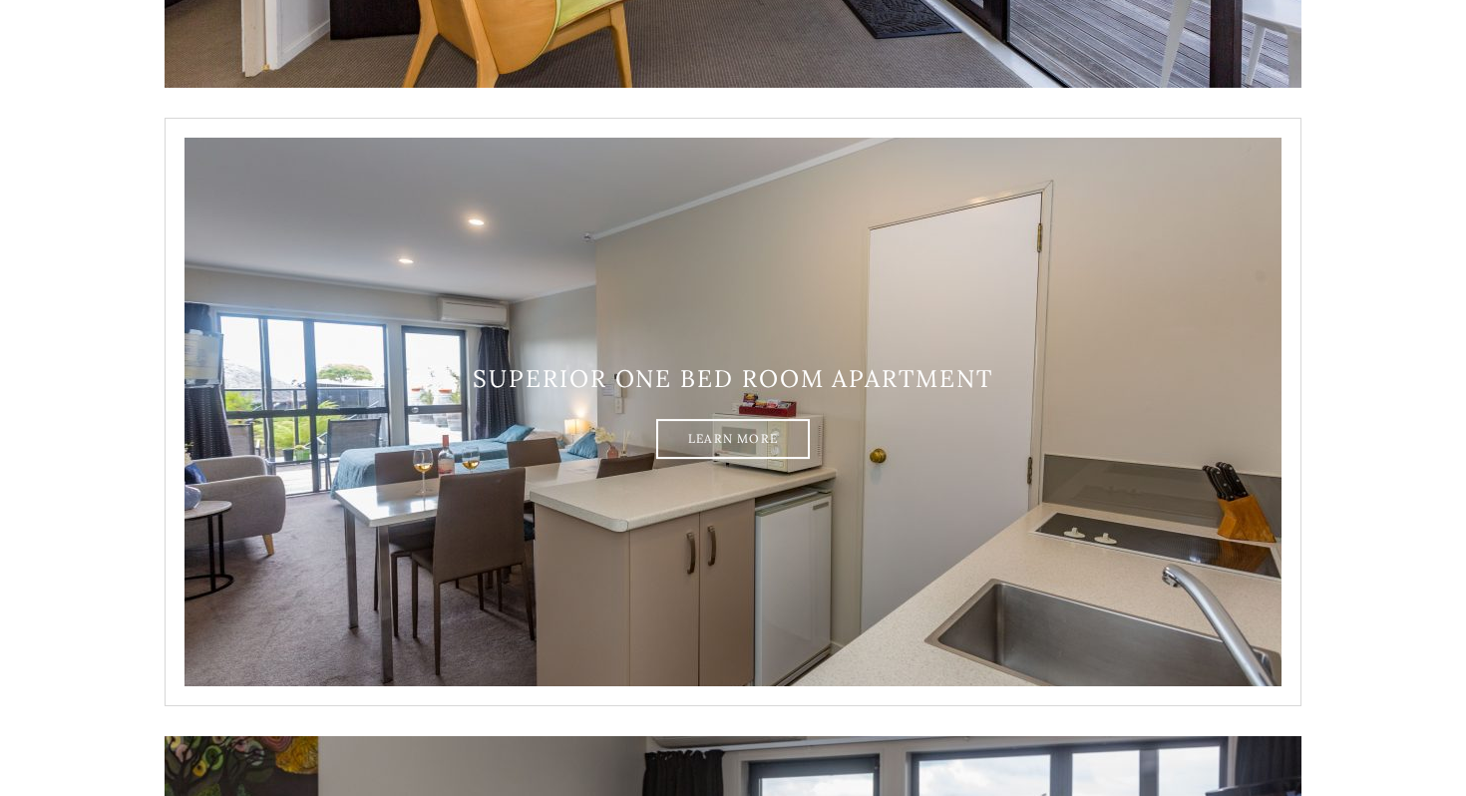
scroll to position [933, 0]
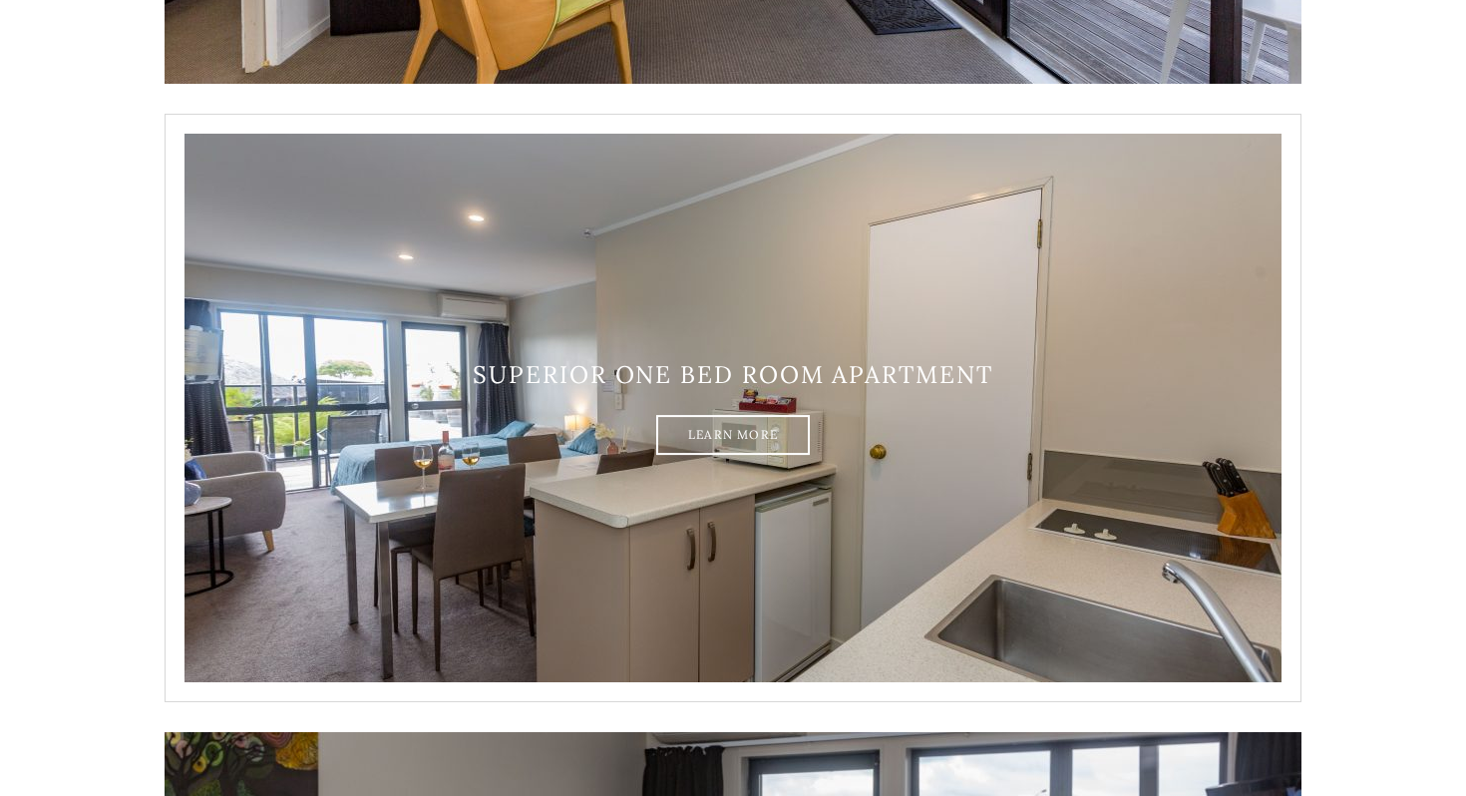
click at [644, 520] on img at bounding box center [732, 408] width 1137 height 588
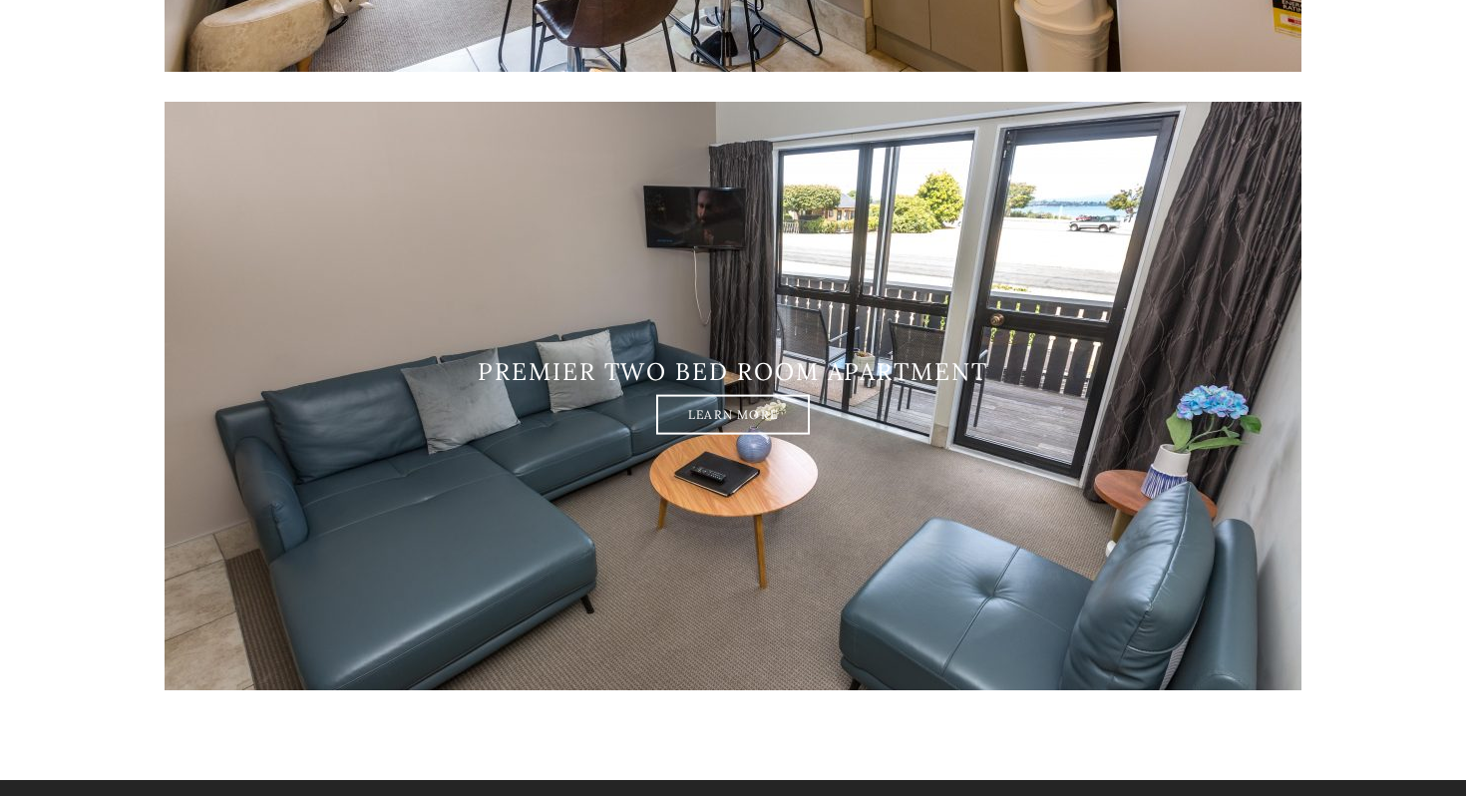
scroll to position [3421, 0]
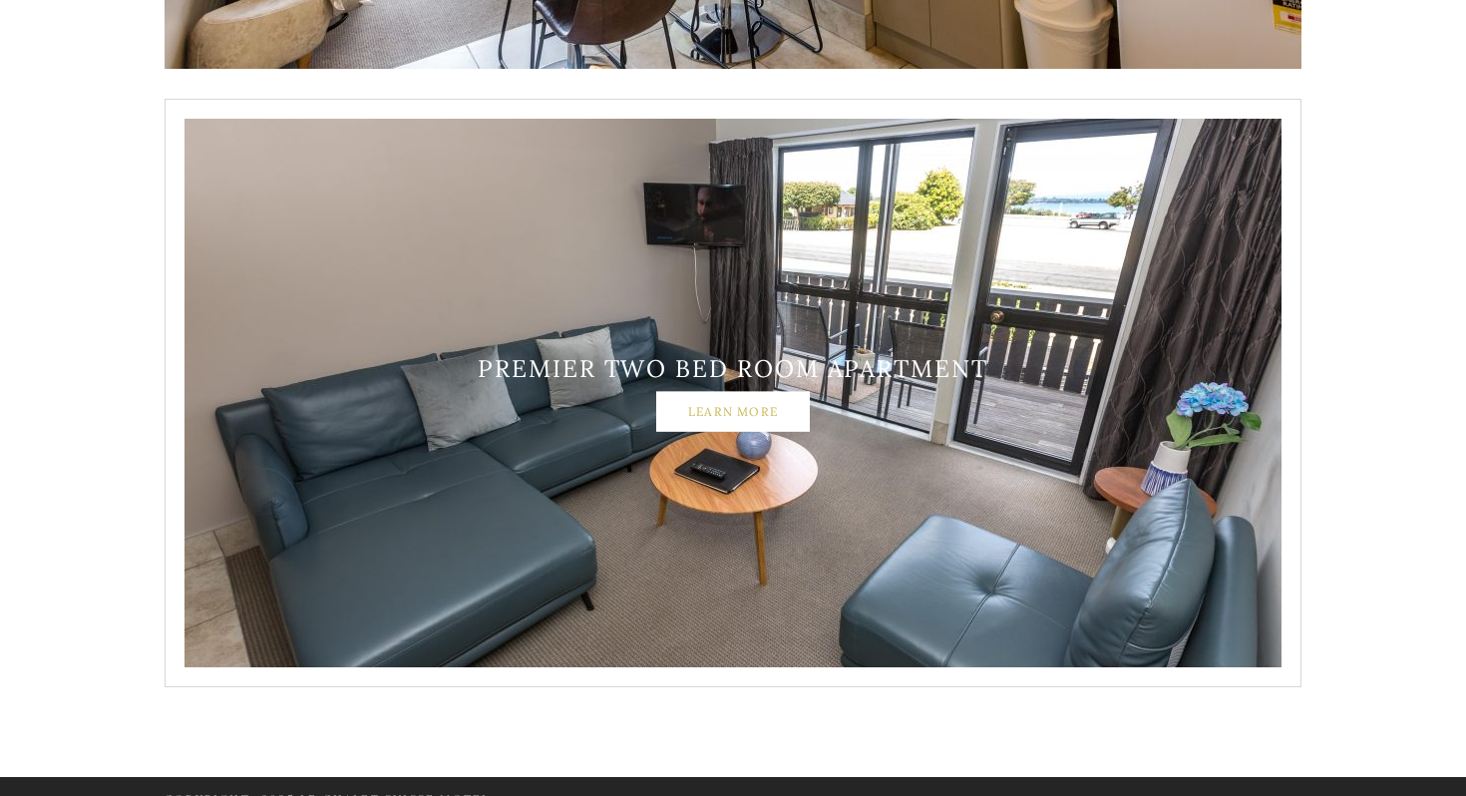
click at [731, 422] on link "Learn More" at bounding box center [733, 411] width 154 height 40
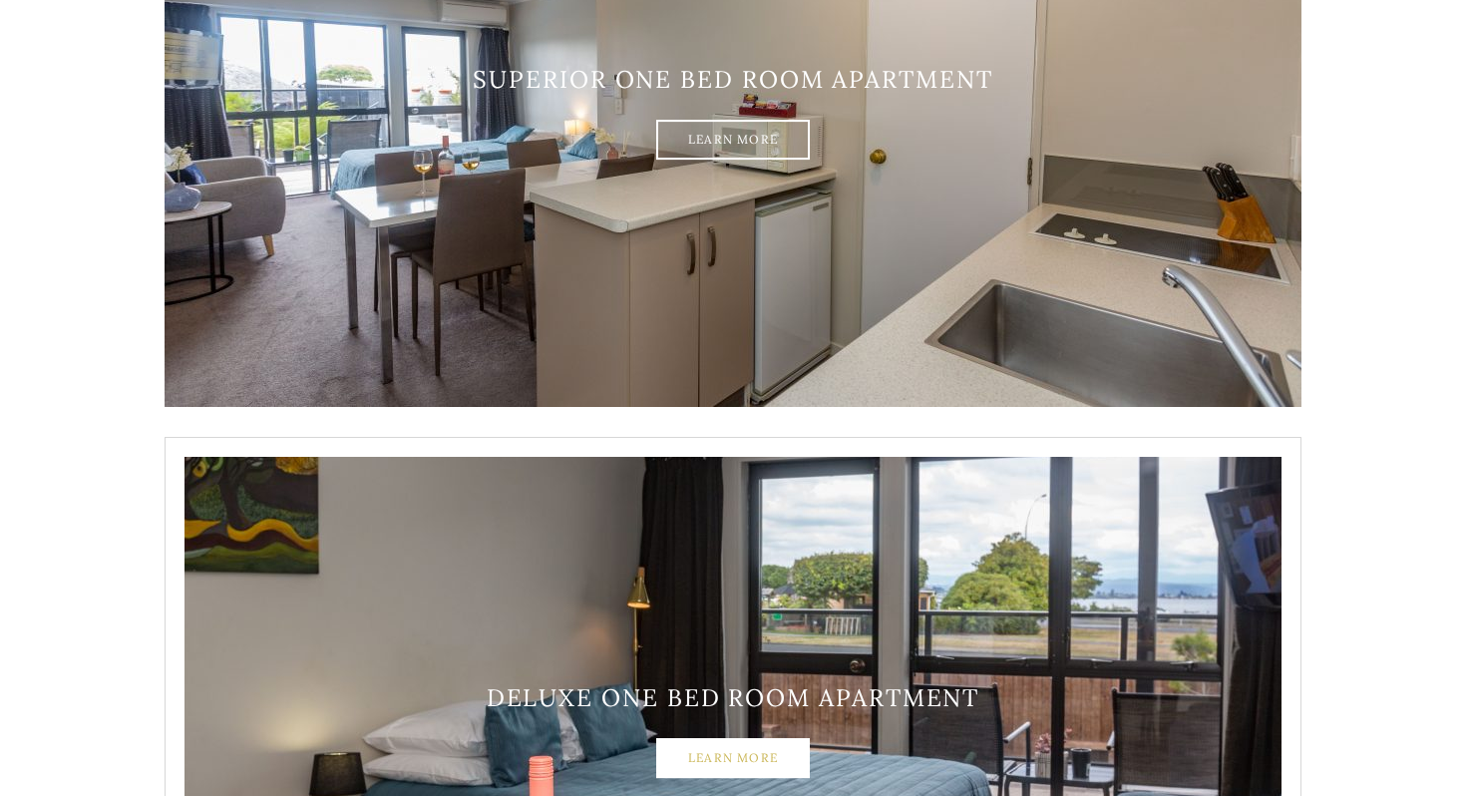
scroll to position [1198, 0]
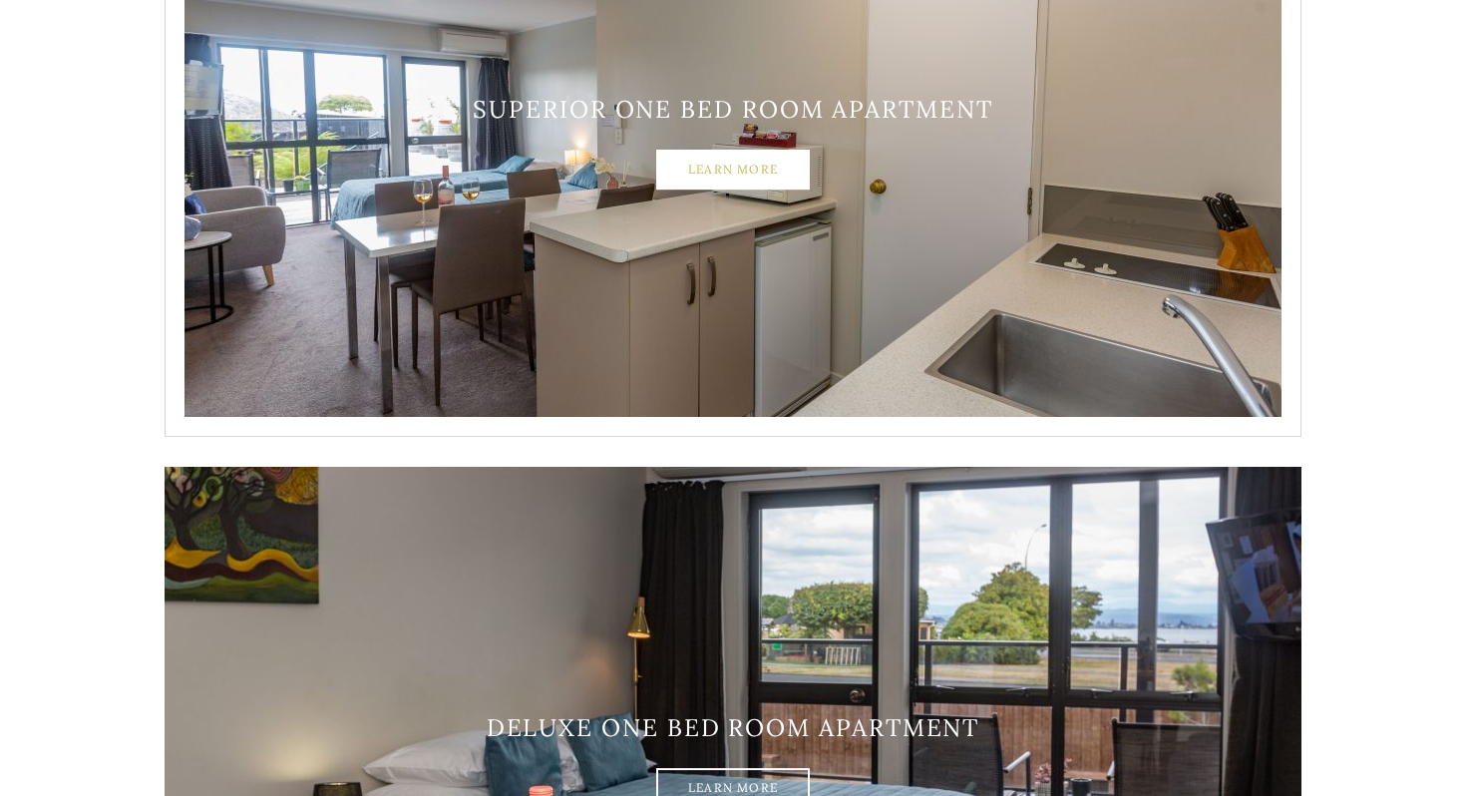
click at [690, 166] on link "Learn More" at bounding box center [733, 170] width 154 height 40
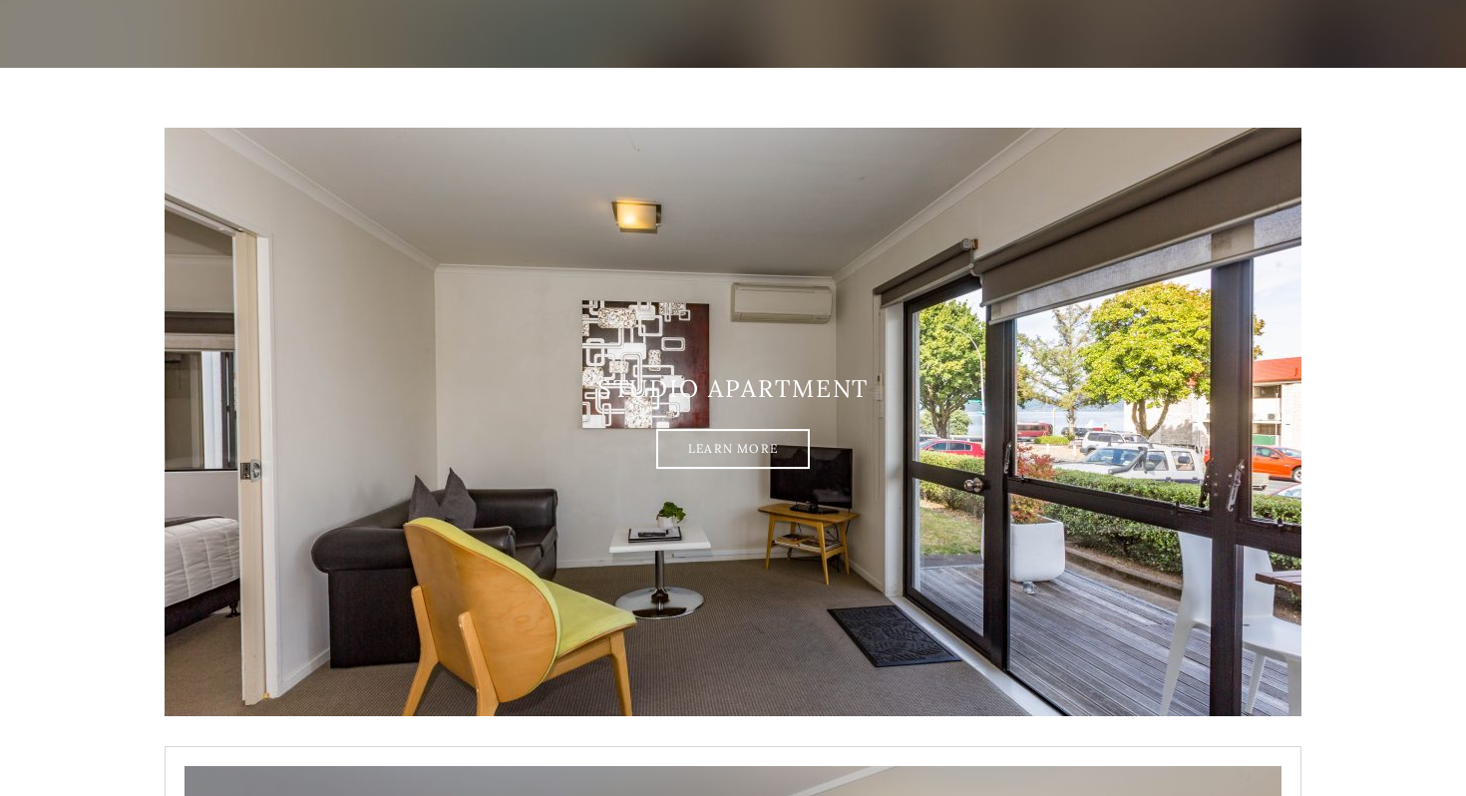
scroll to position [300, 0]
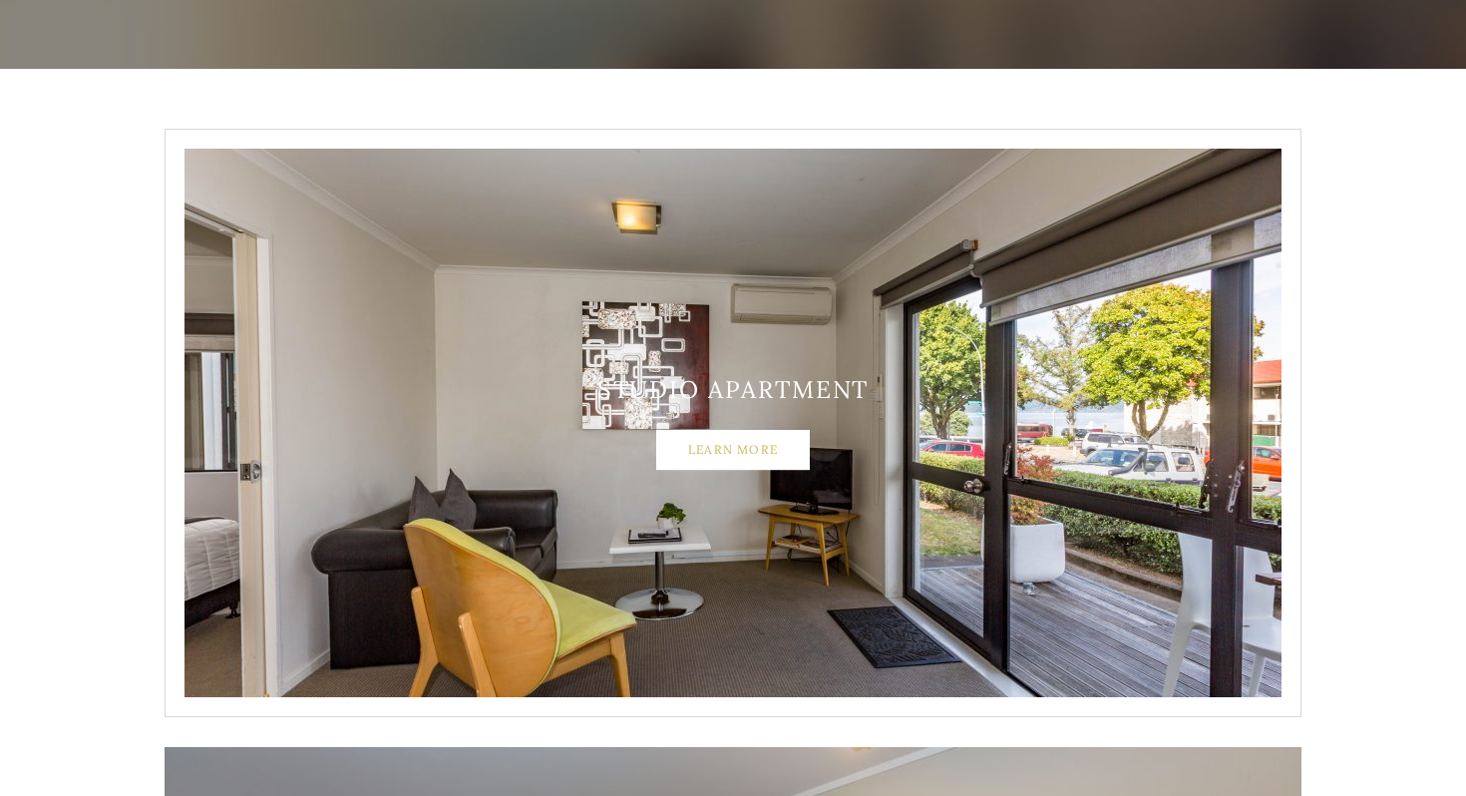
click at [710, 452] on link "Learn More" at bounding box center [733, 450] width 154 height 40
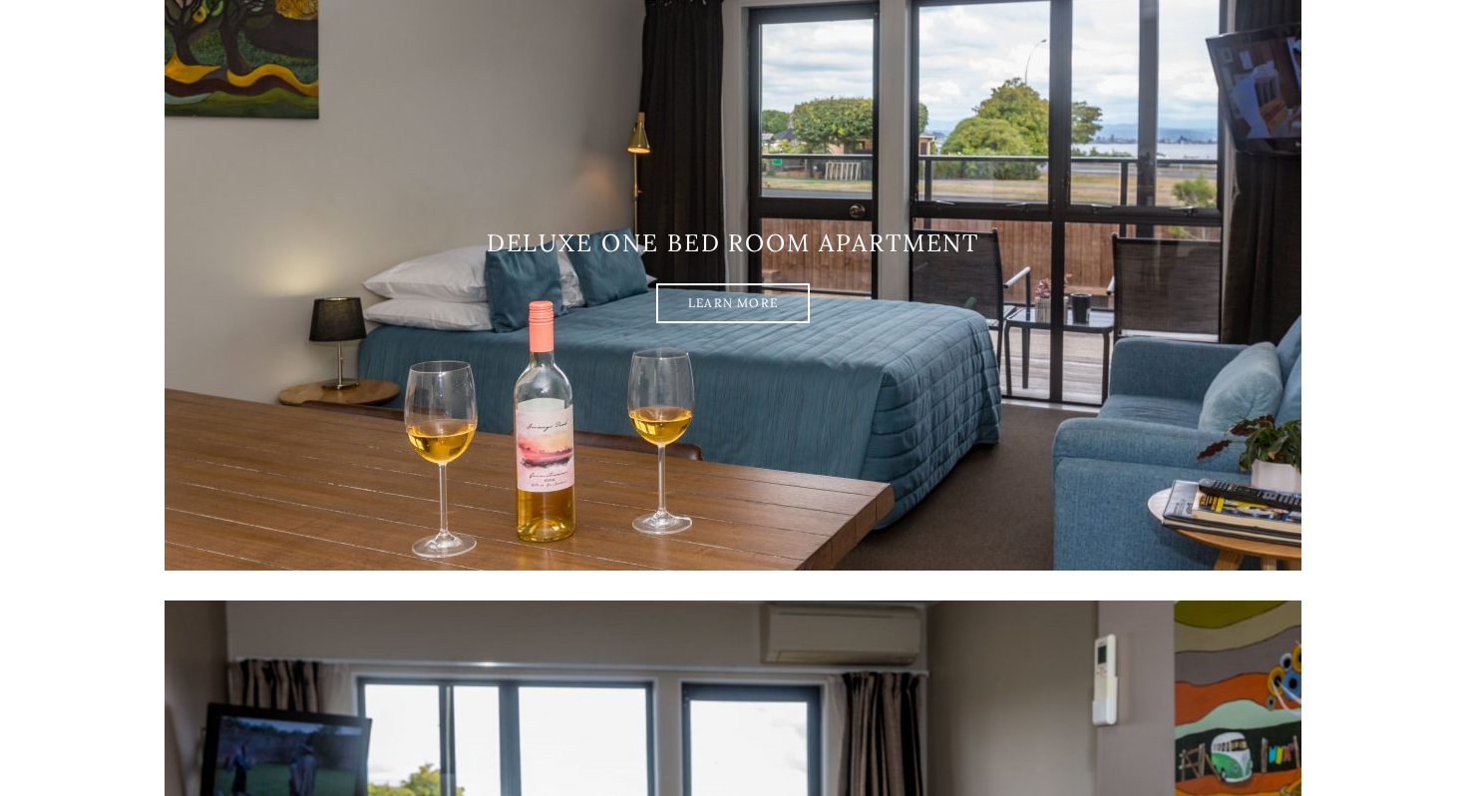
scroll to position [1607, 0]
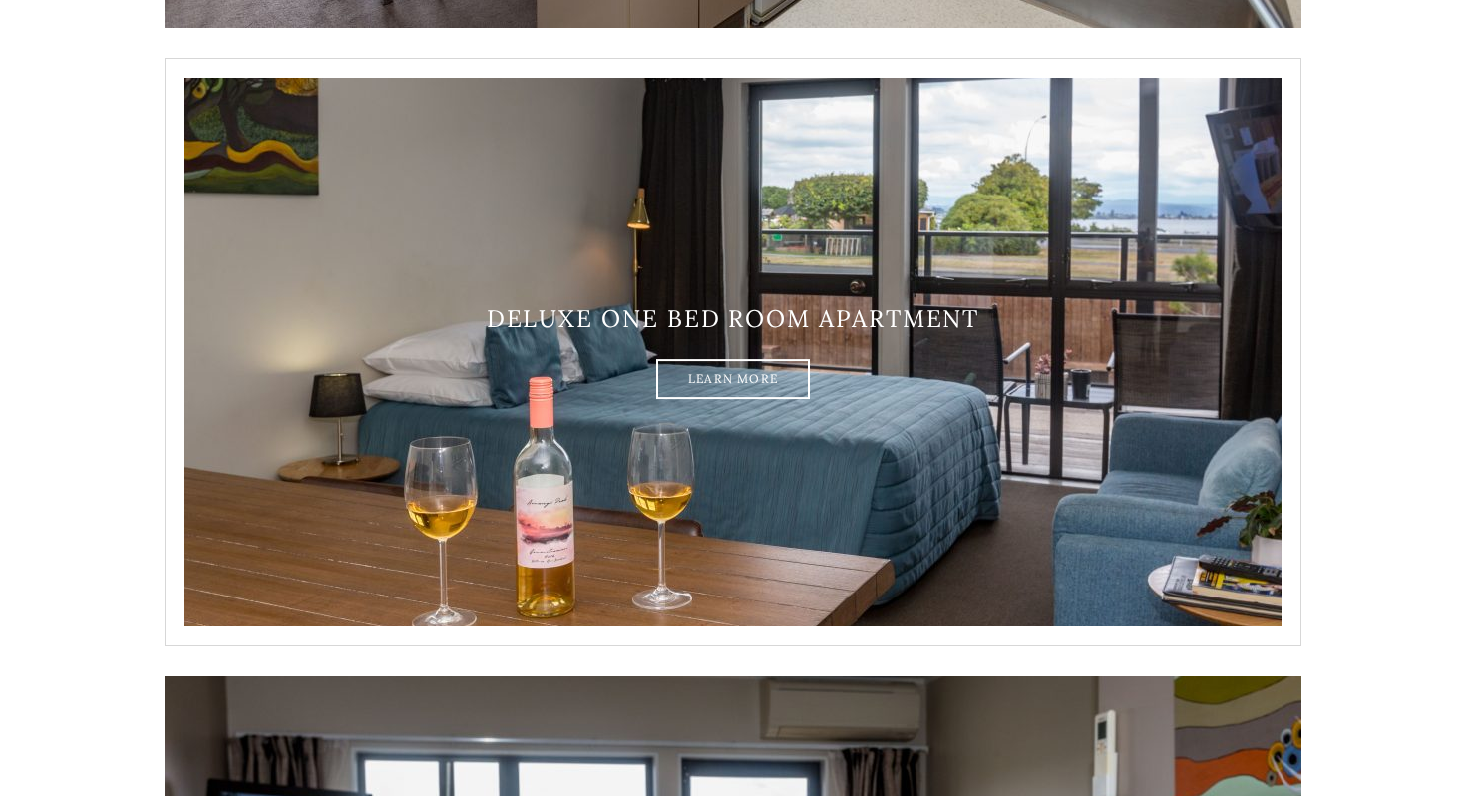
click at [806, 441] on img at bounding box center [732, 352] width 1137 height 588
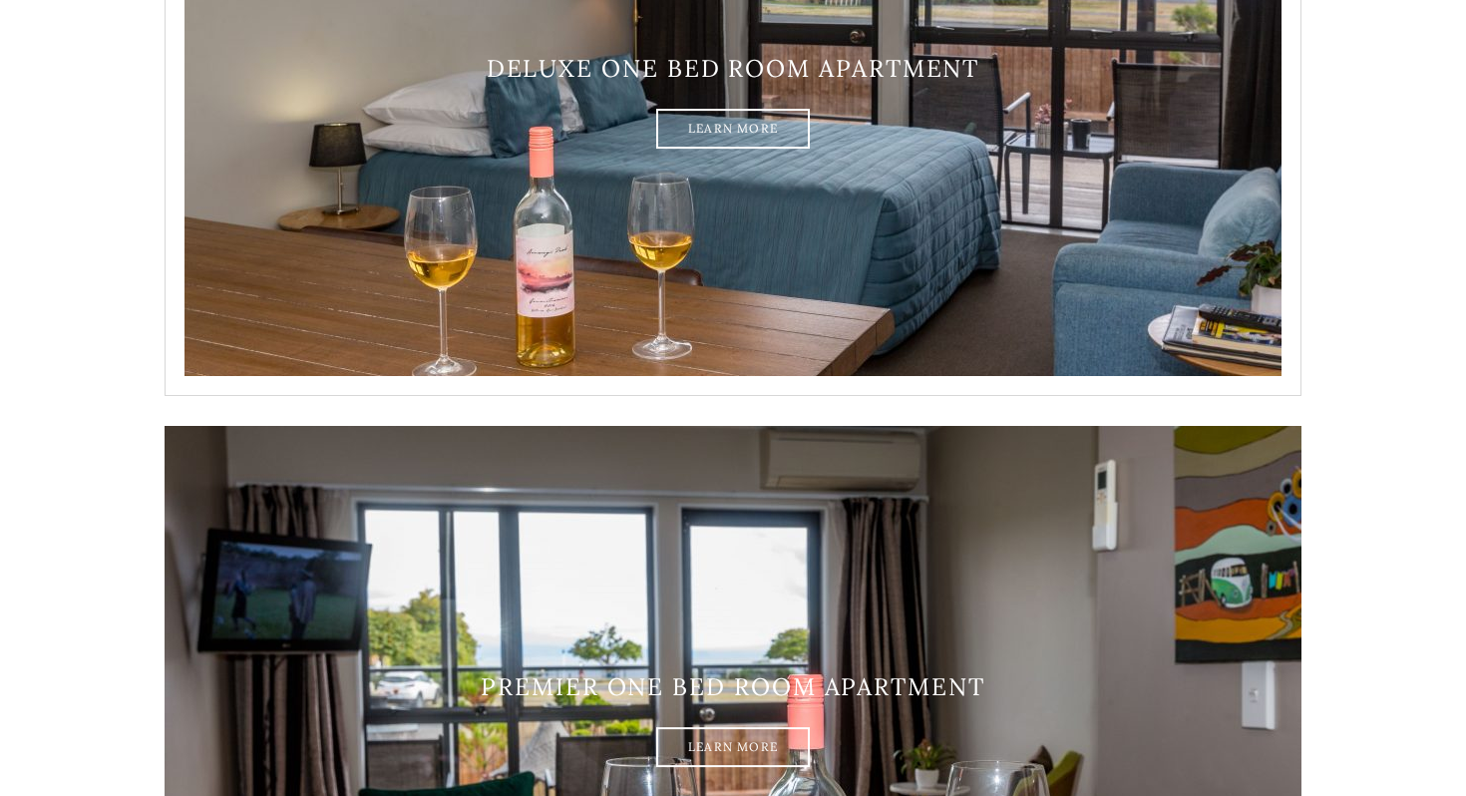
scroll to position [1853, 0]
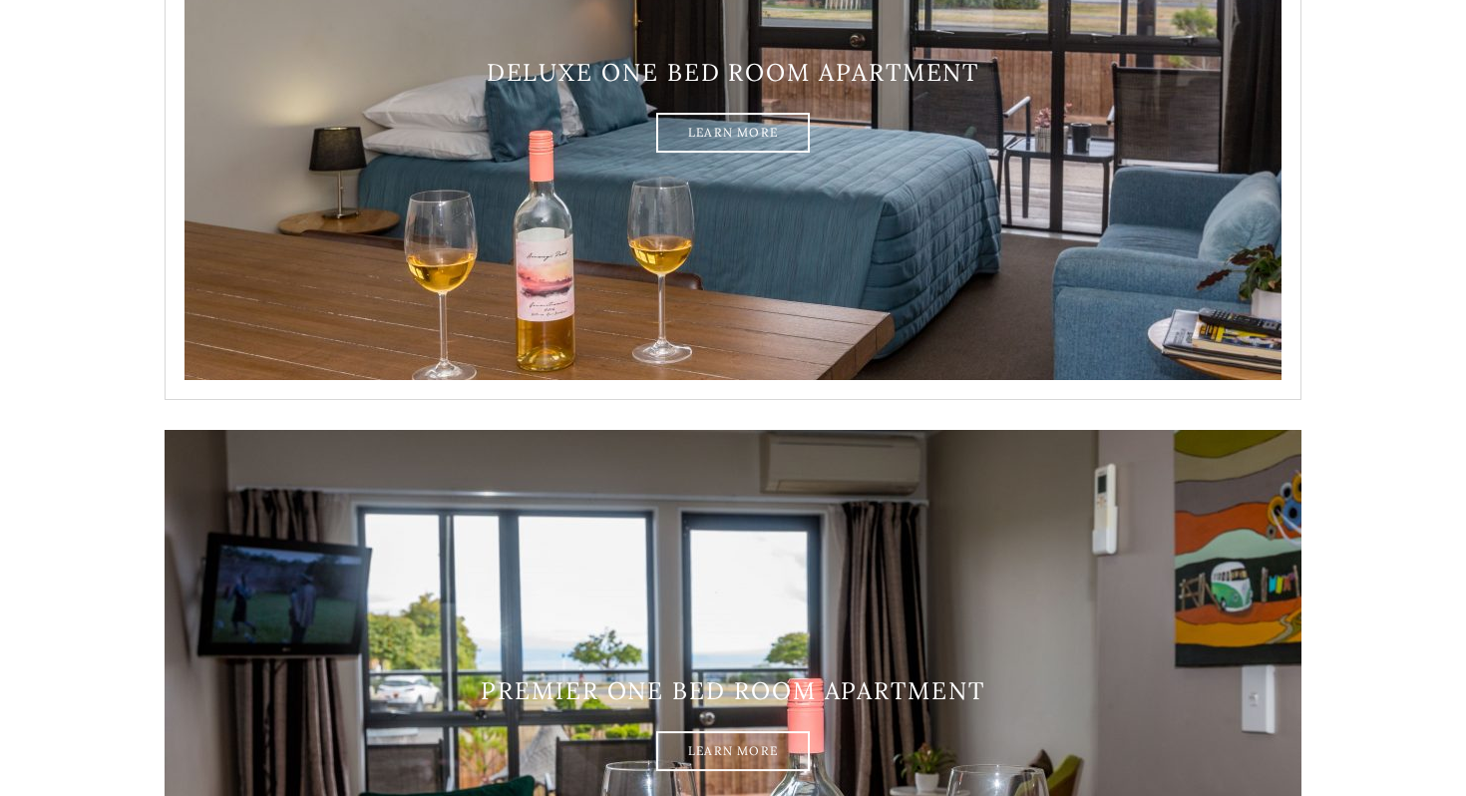
click at [883, 312] on img at bounding box center [732, 106] width 1137 height 588
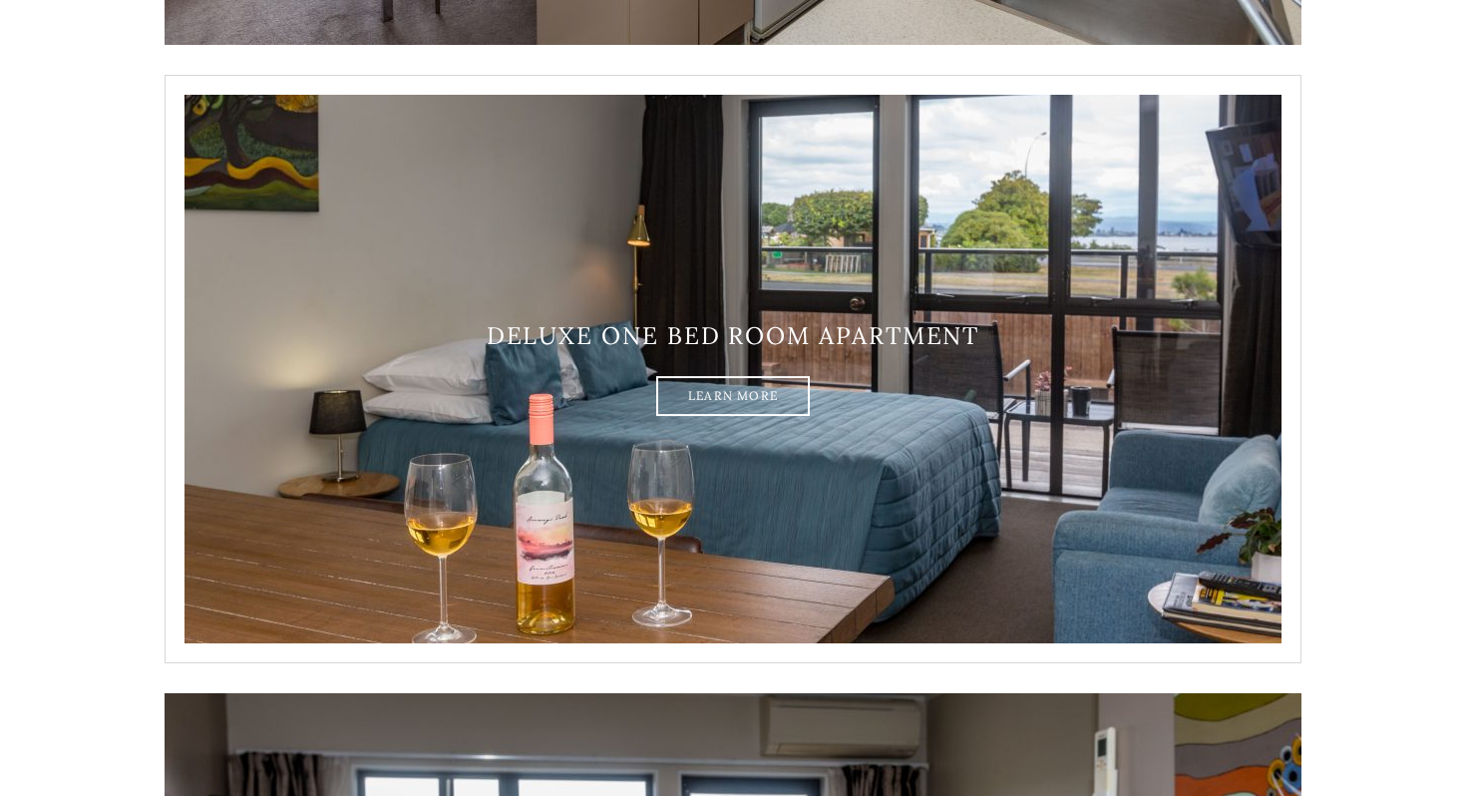
scroll to position [1586, 0]
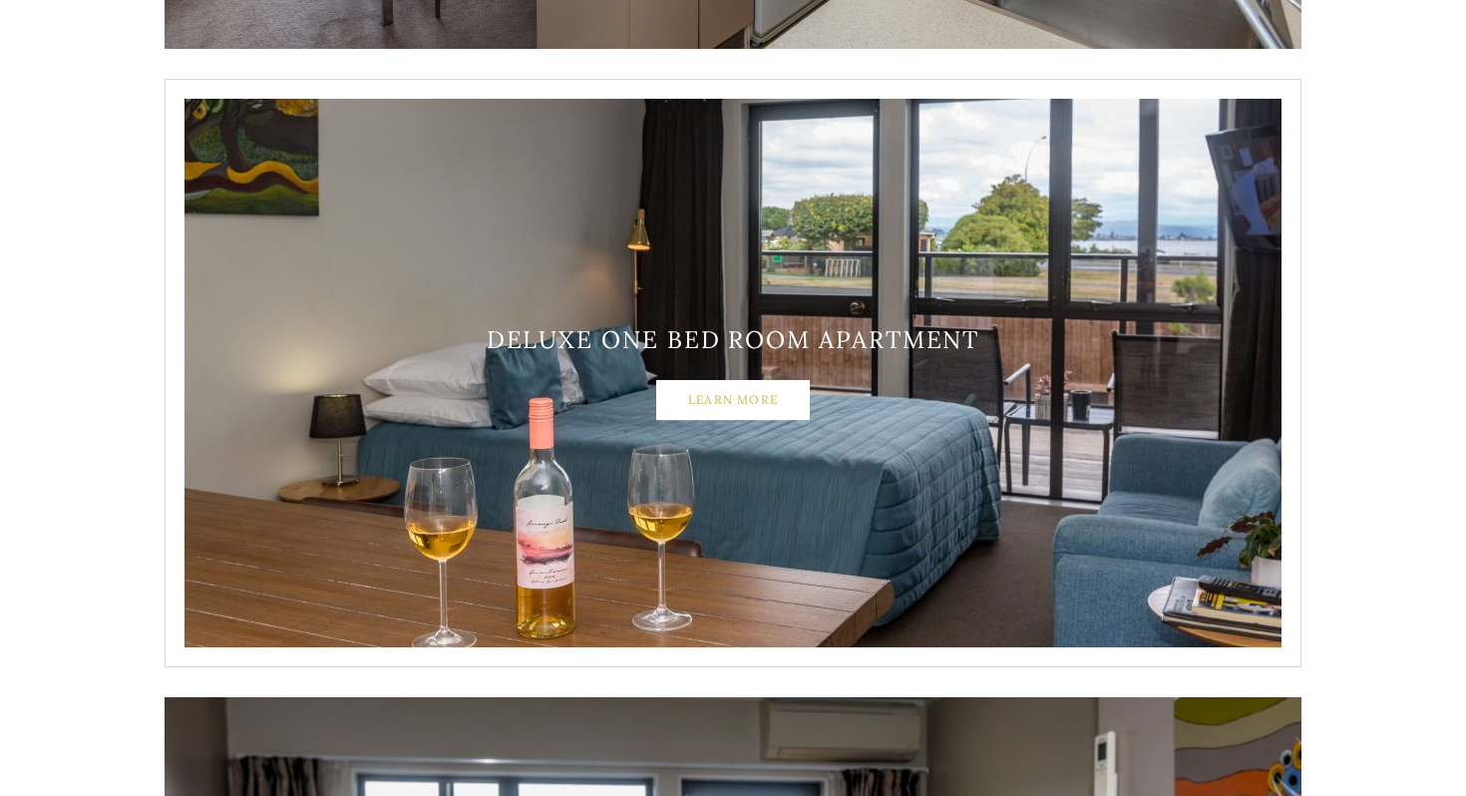
click at [735, 406] on link "Learn More" at bounding box center [733, 400] width 154 height 40
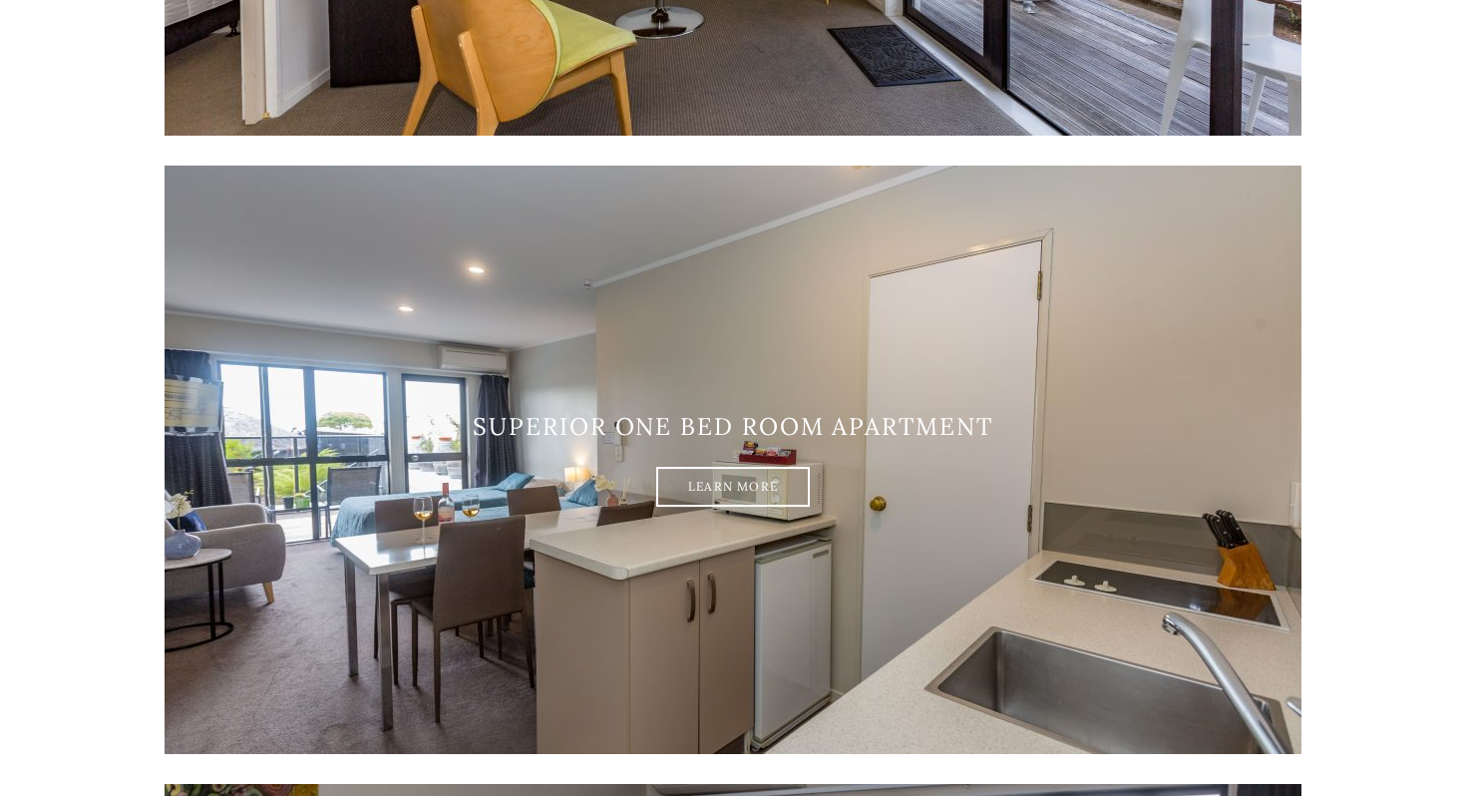
scroll to position [0, 0]
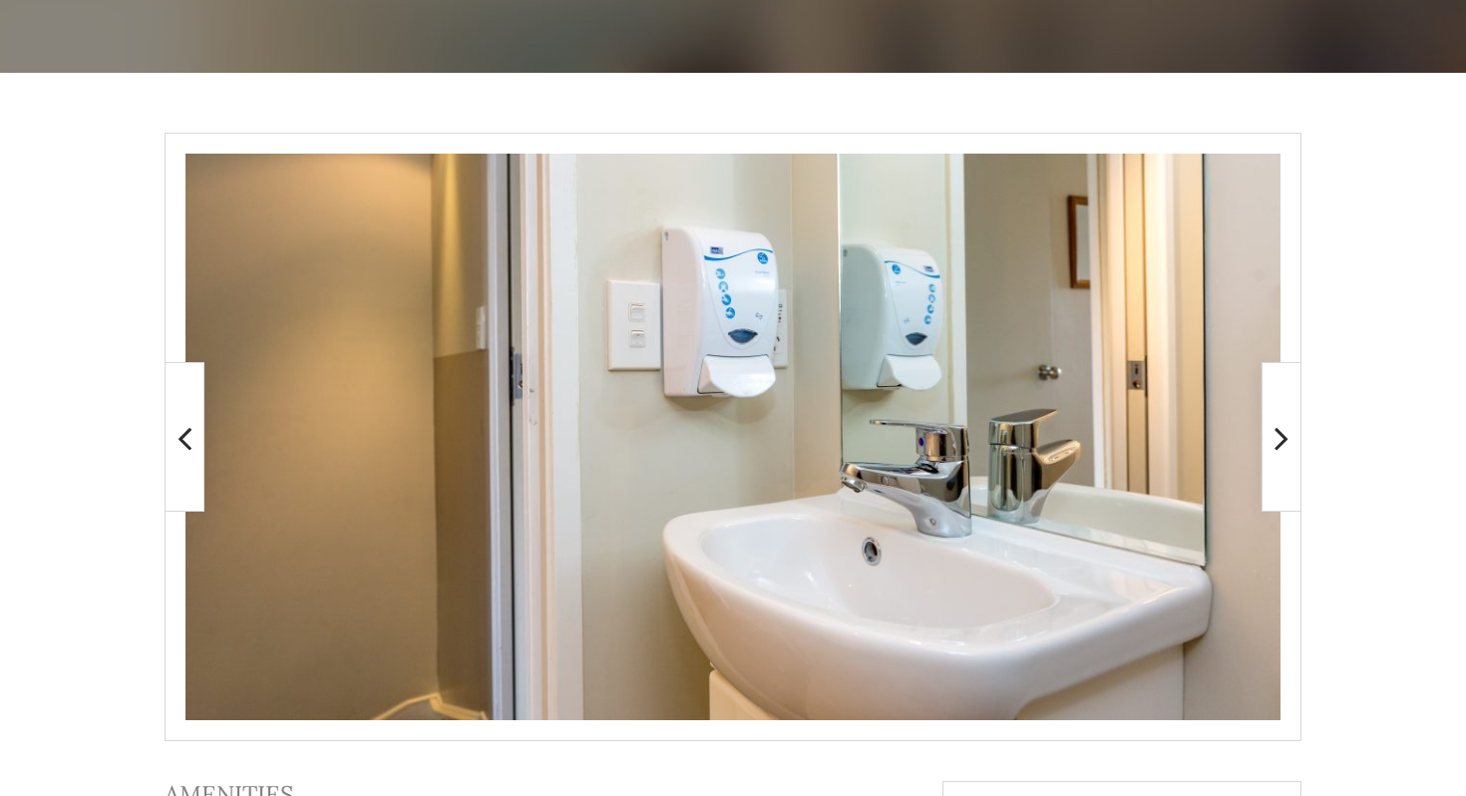
scroll to position [323, 0]
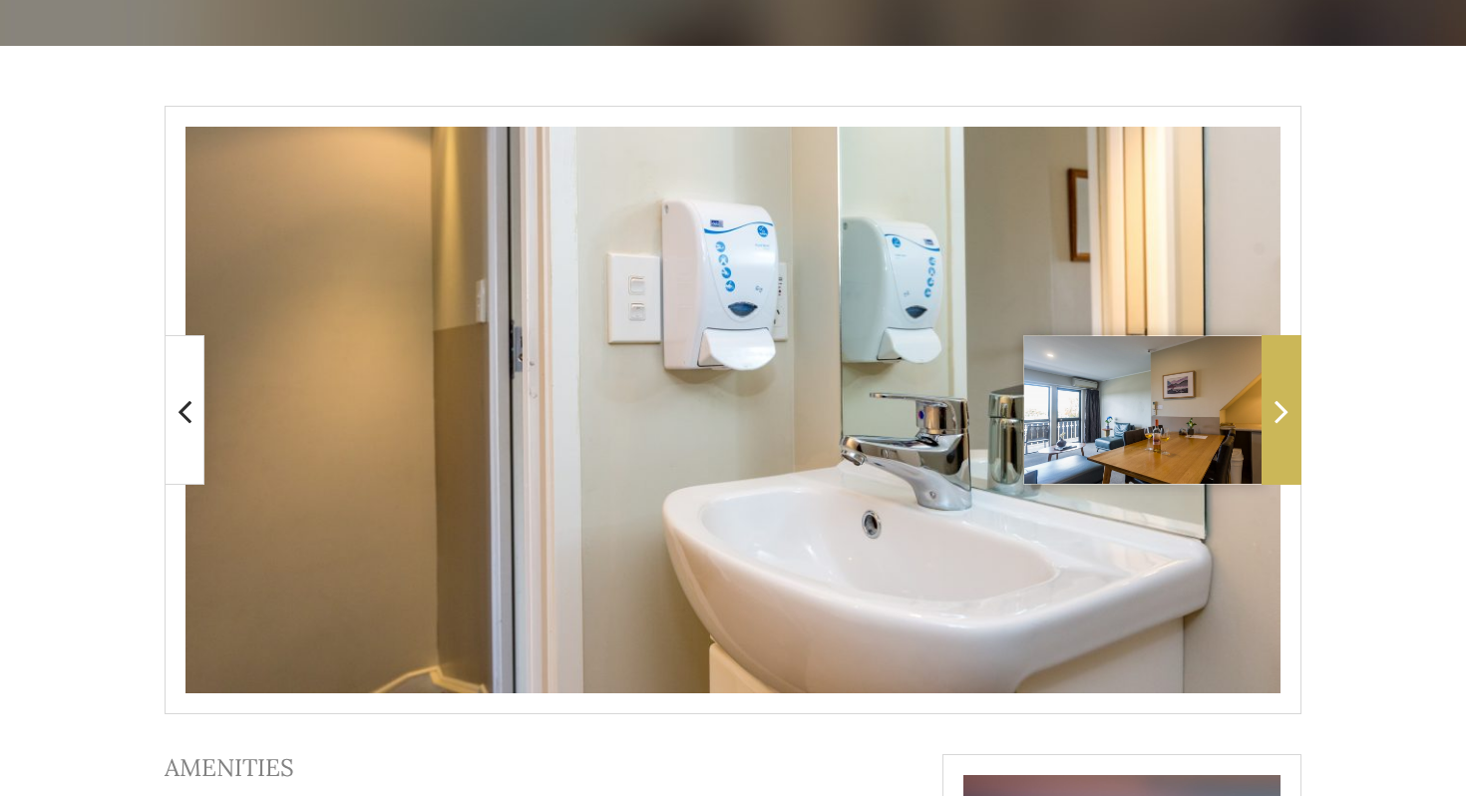
click at [1293, 414] on span at bounding box center [1281, 410] width 40 height 150
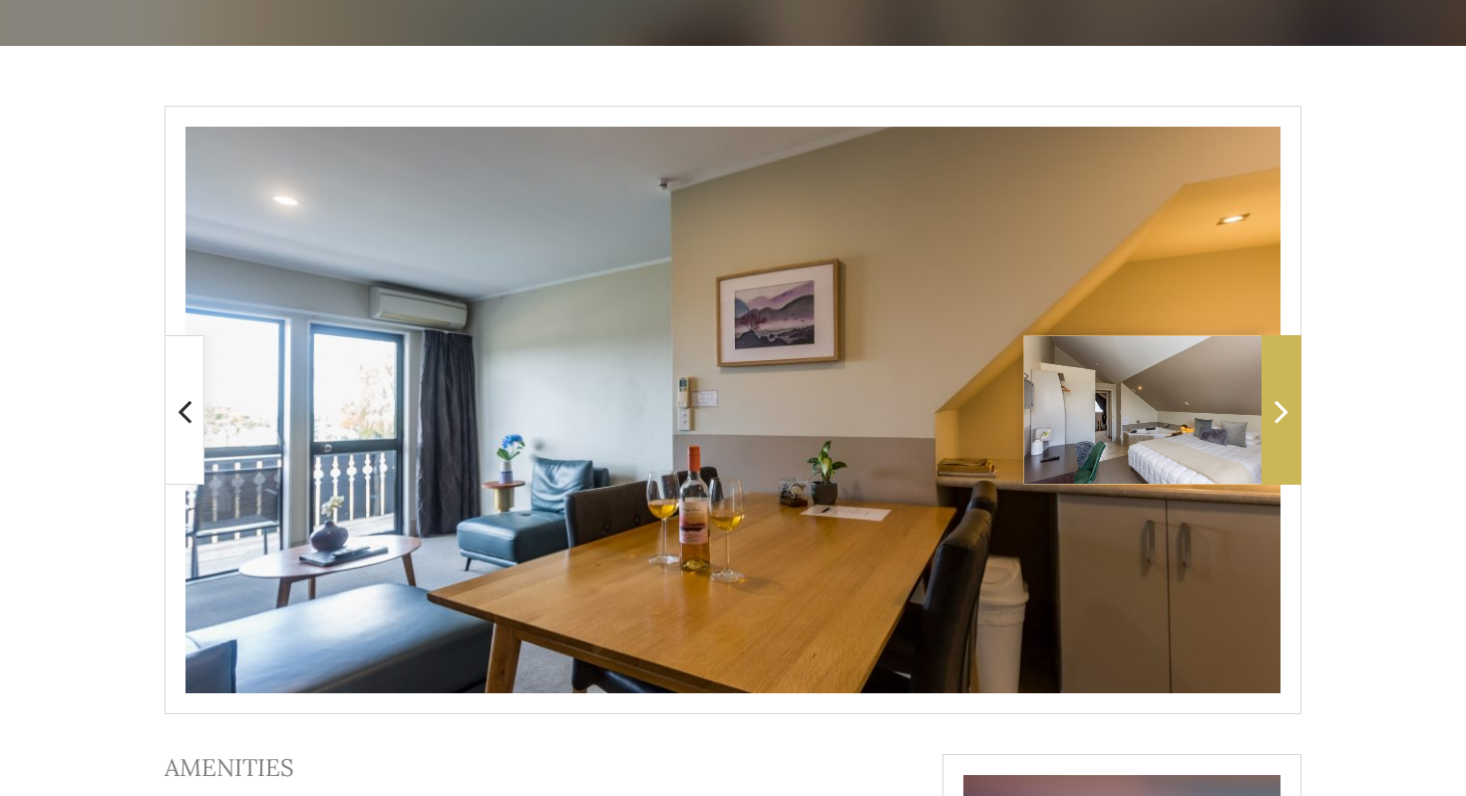
click at [1280, 412] on icon at bounding box center [1281, 411] width 14 height 40
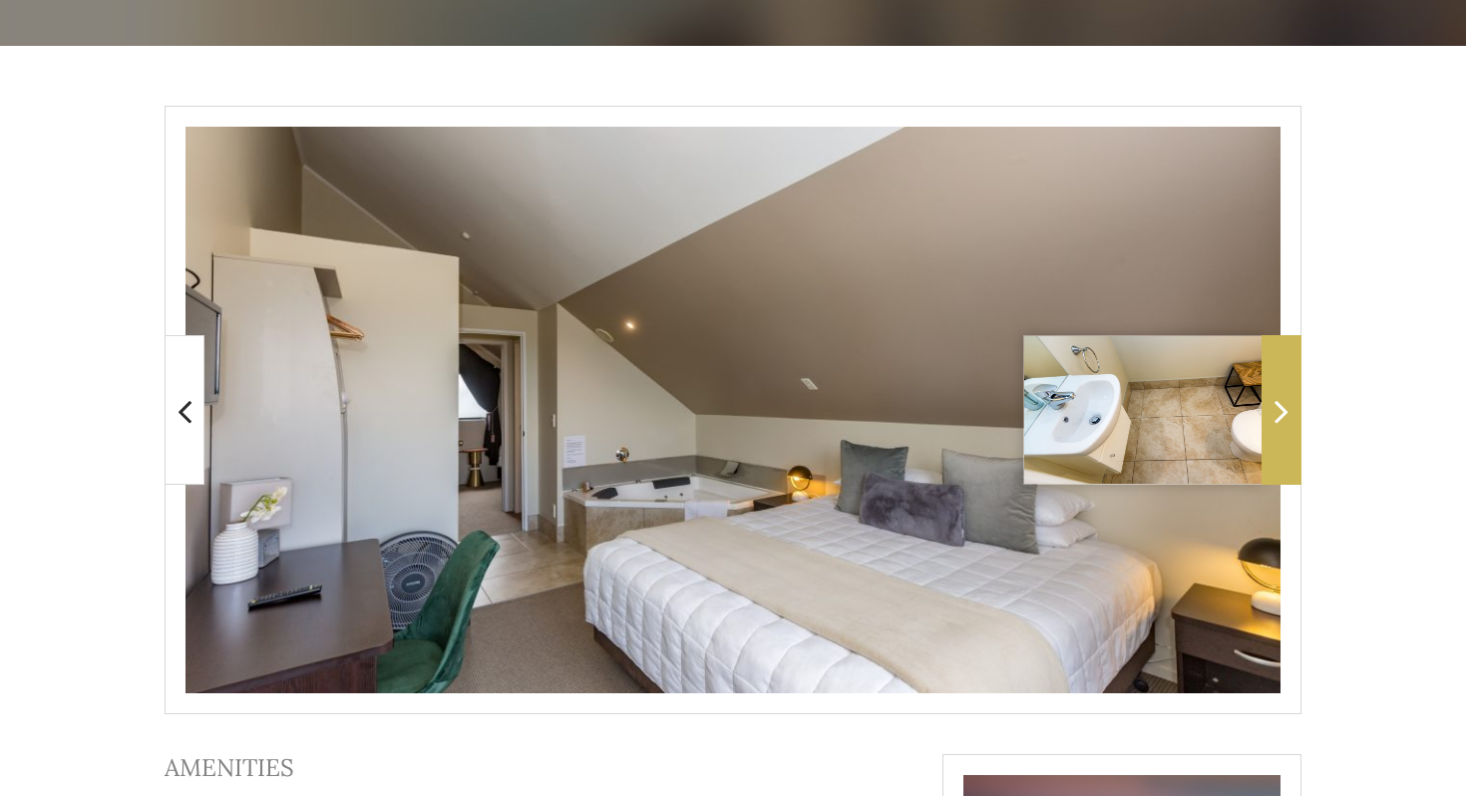
click at [1280, 412] on icon at bounding box center [1281, 411] width 14 height 40
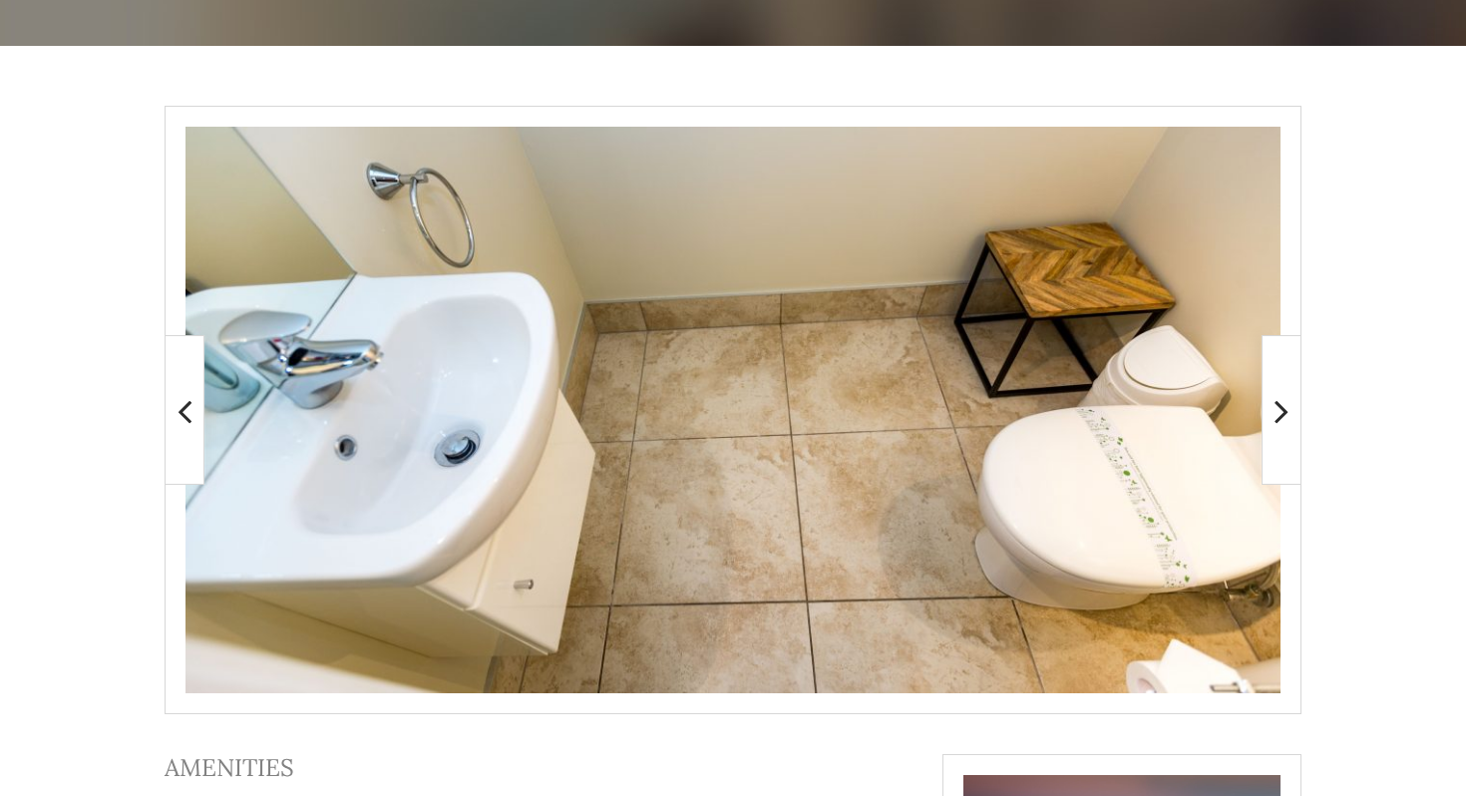
drag, startPoint x: 1280, startPoint y: 412, endPoint x: 1327, endPoint y: 414, distance: 46.9
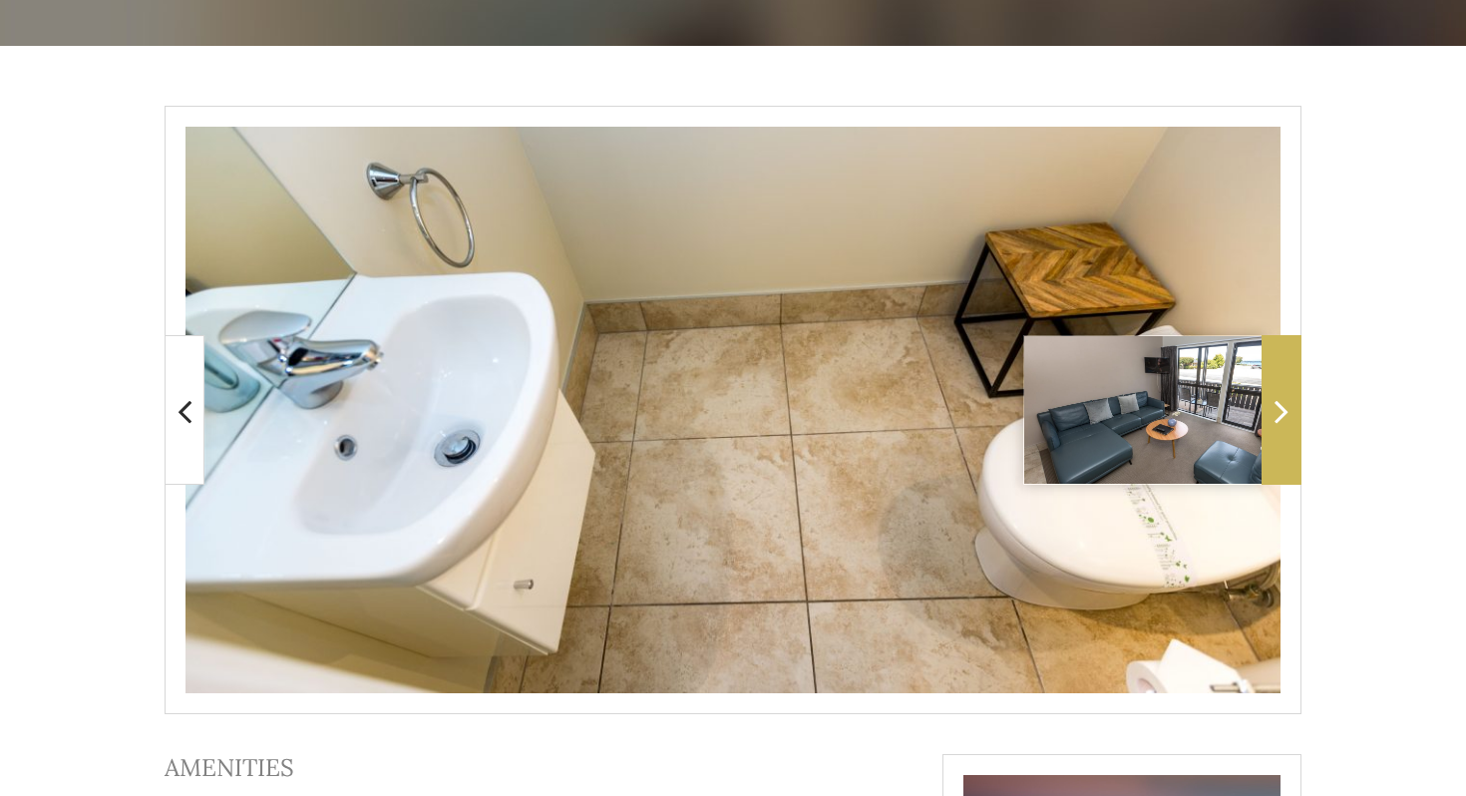
click at [1291, 404] on span at bounding box center [1281, 410] width 40 height 150
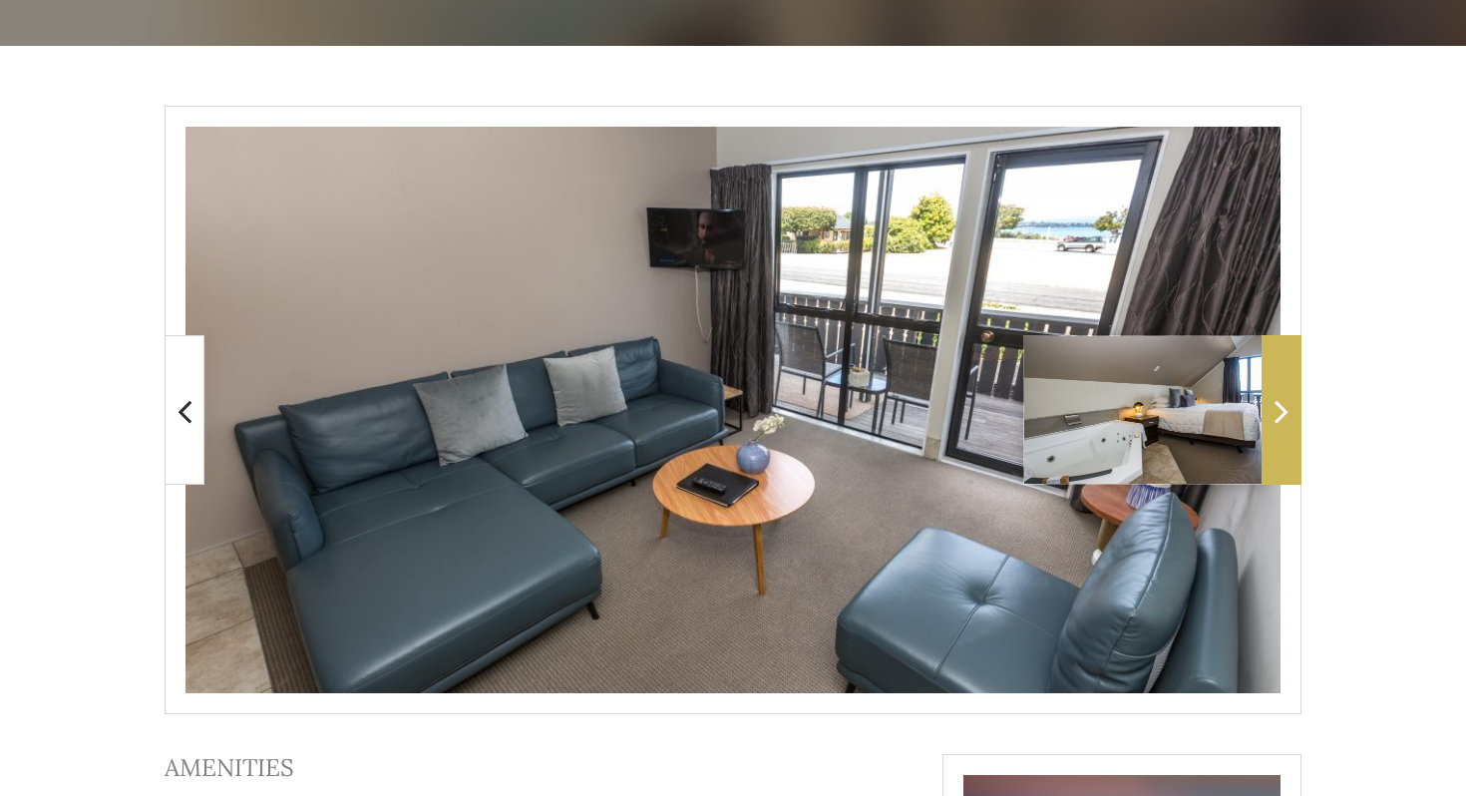
click at [1291, 404] on span at bounding box center [1281, 410] width 40 height 150
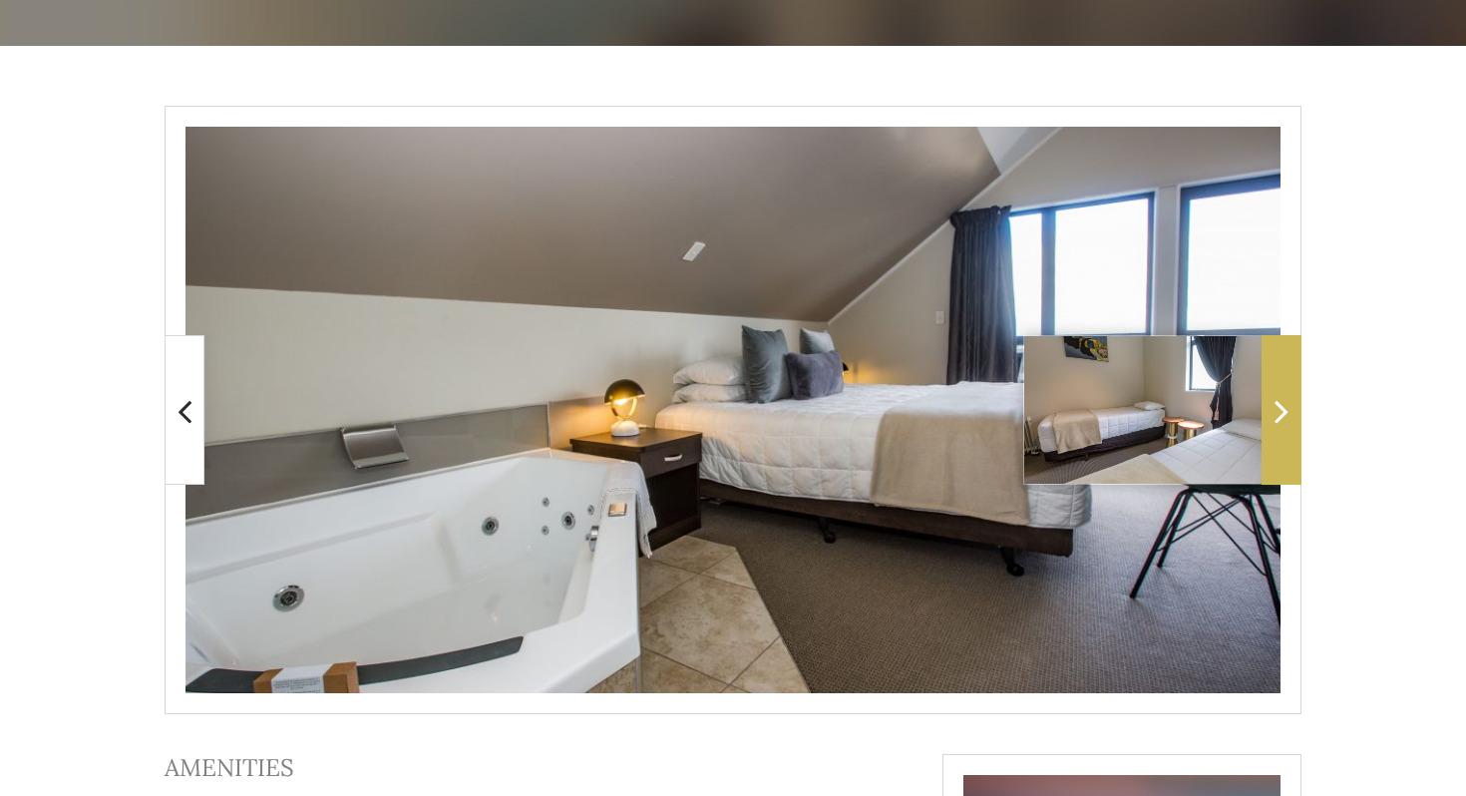
click at [1291, 404] on span at bounding box center [1281, 410] width 40 height 150
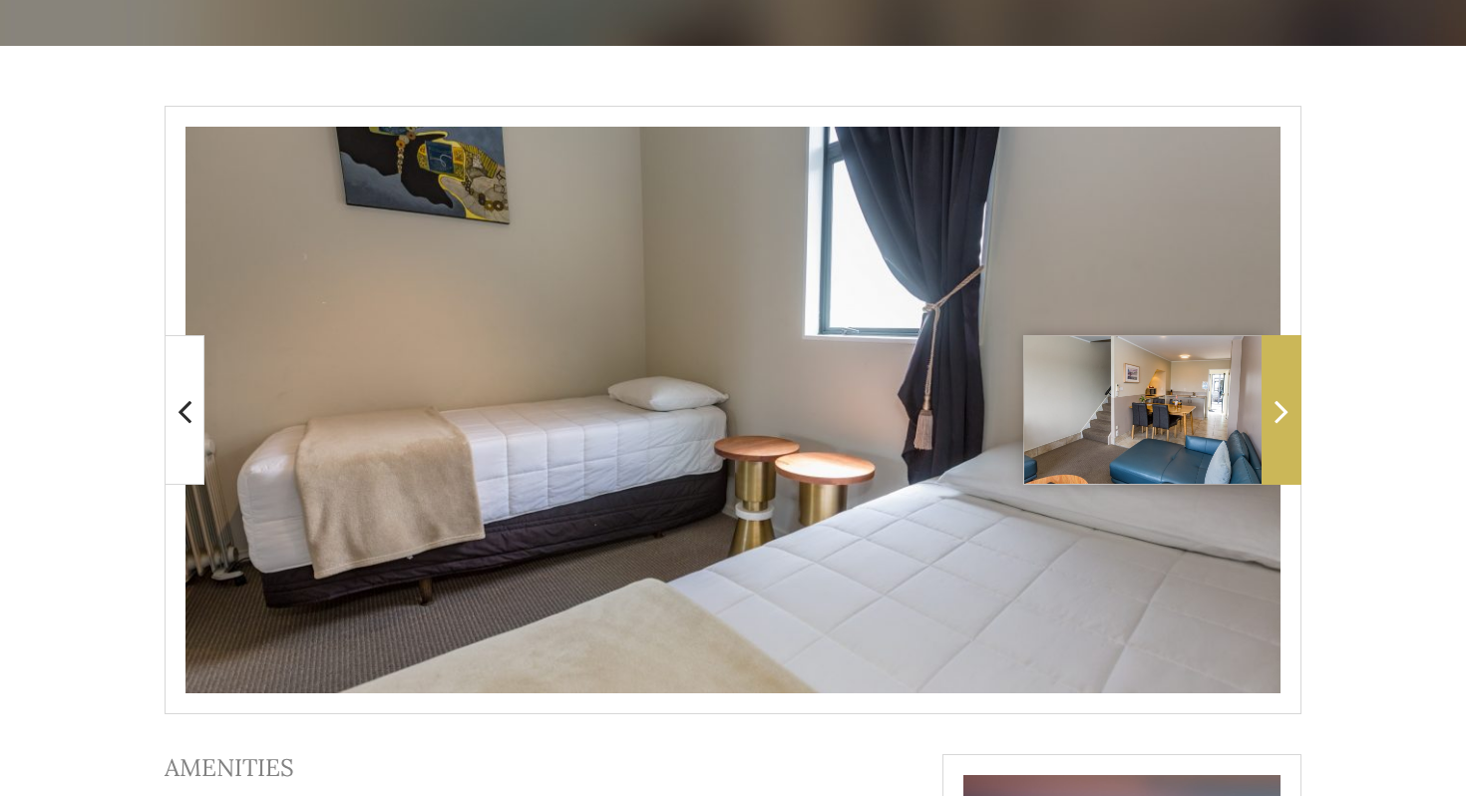
click at [1291, 404] on span at bounding box center [1281, 410] width 40 height 150
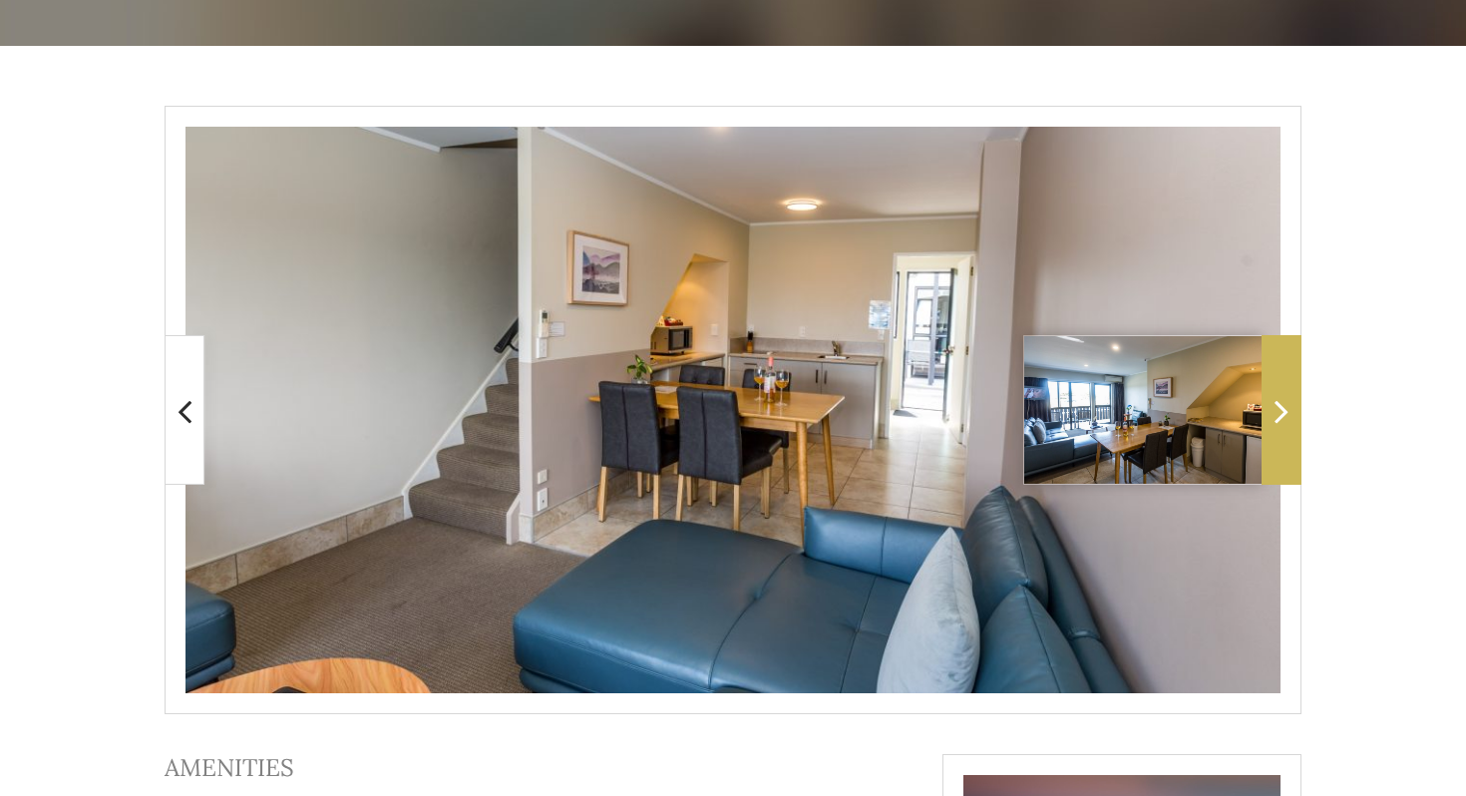
click at [1284, 414] on icon at bounding box center [1281, 411] width 14 height 40
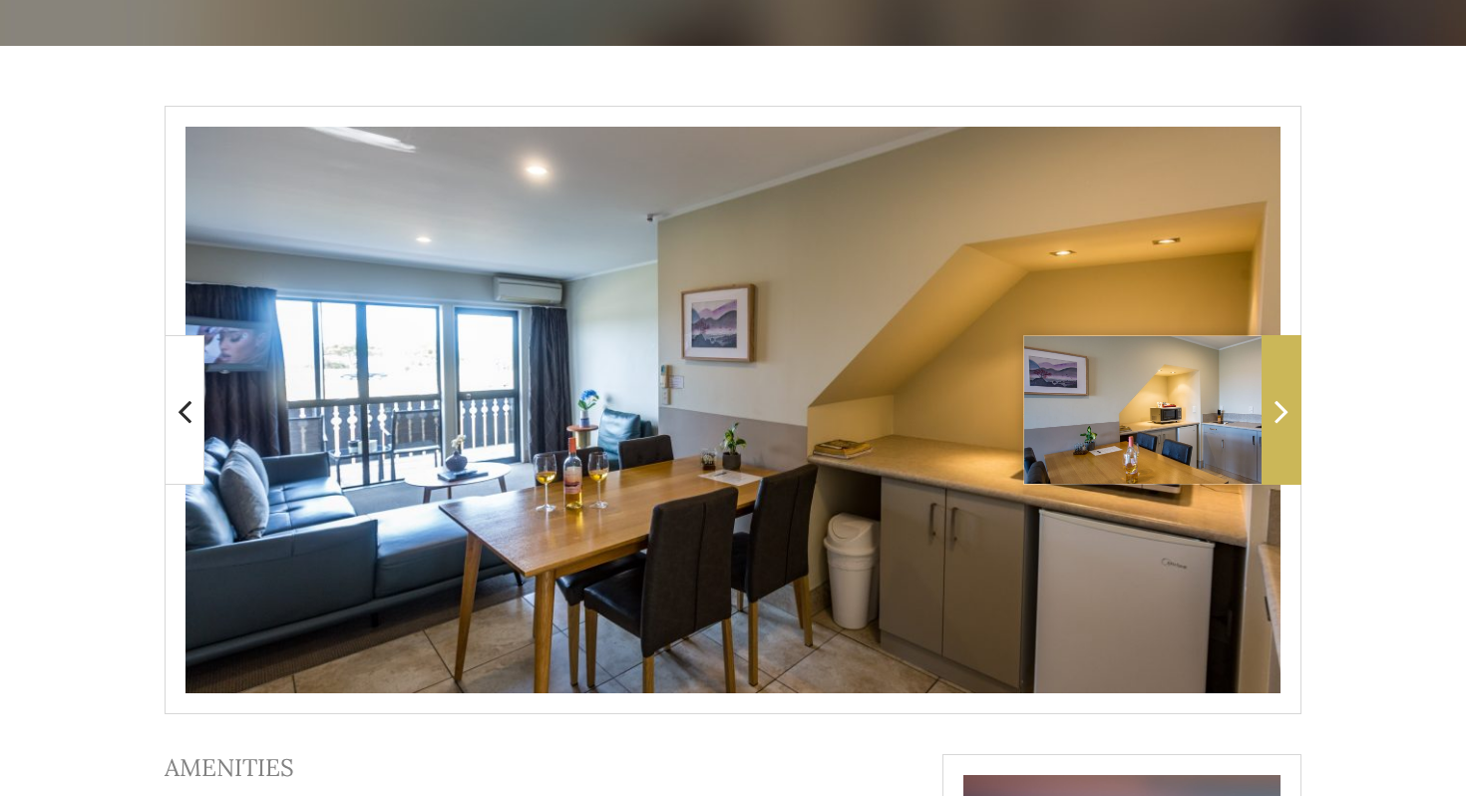
click at [1284, 414] on icon at bounding box center [1281, 411] width 14 height 40
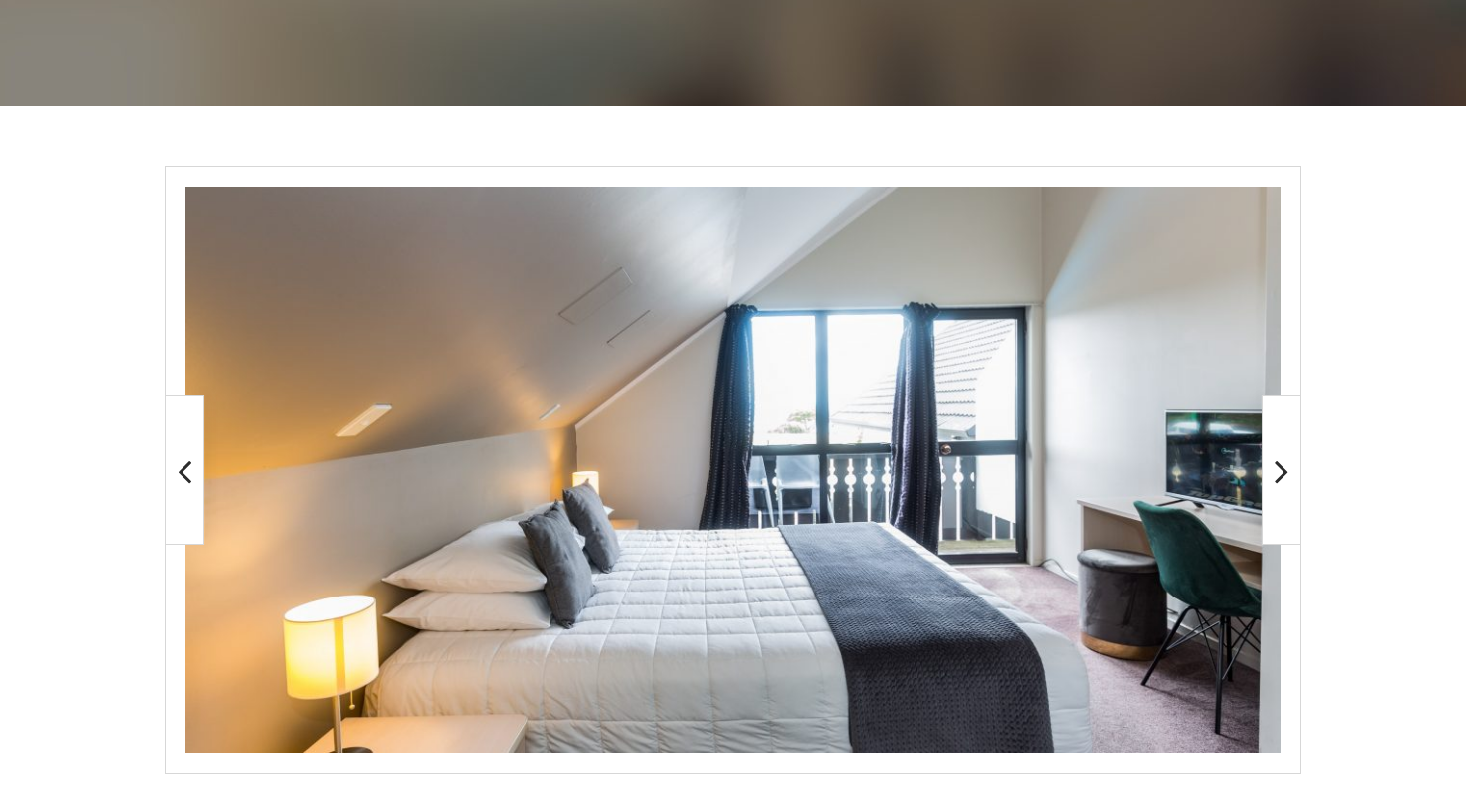
scroll to position [300, 0]
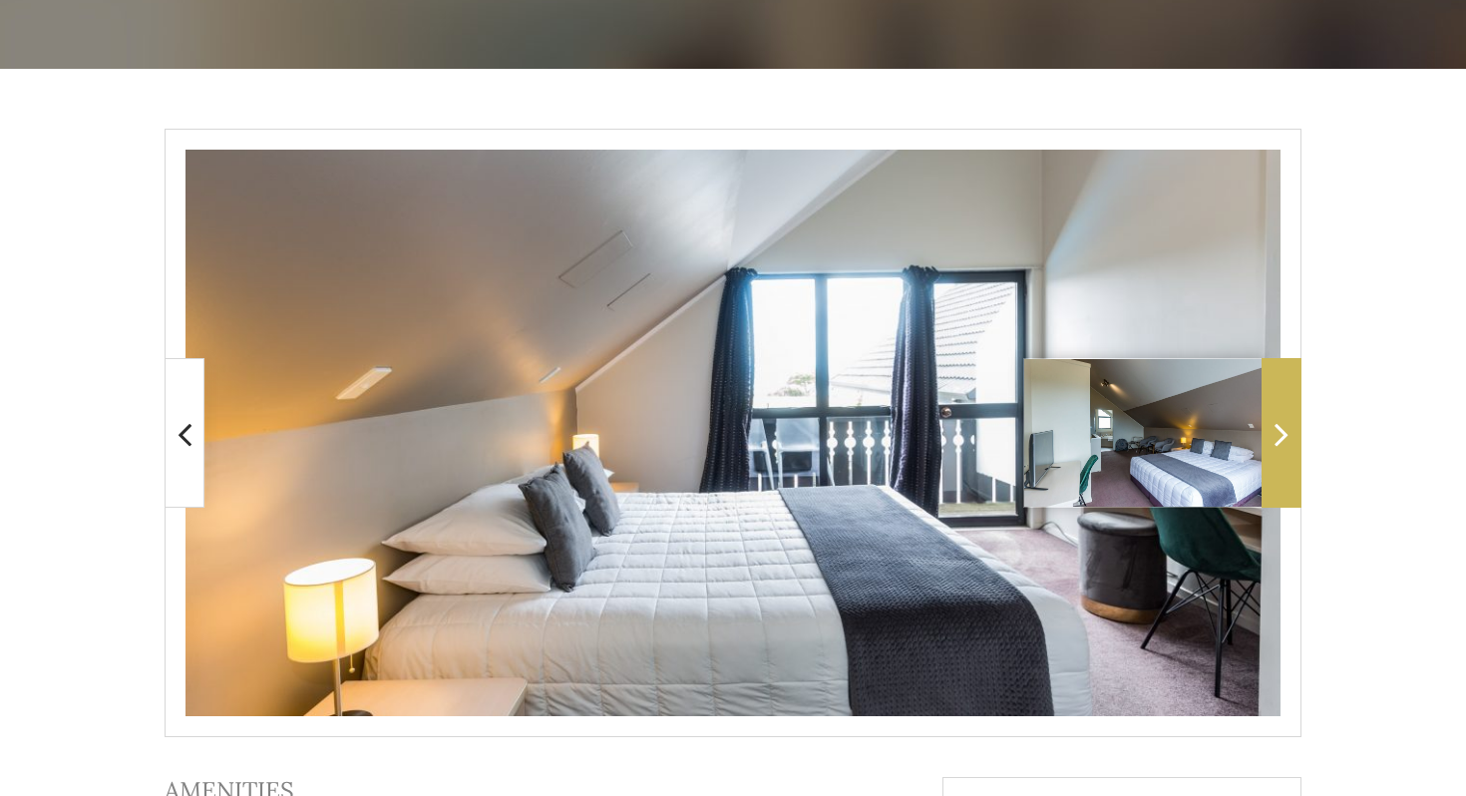
click at [1276, 455] on span at bounding box center [1281, 433] width 40 height 150
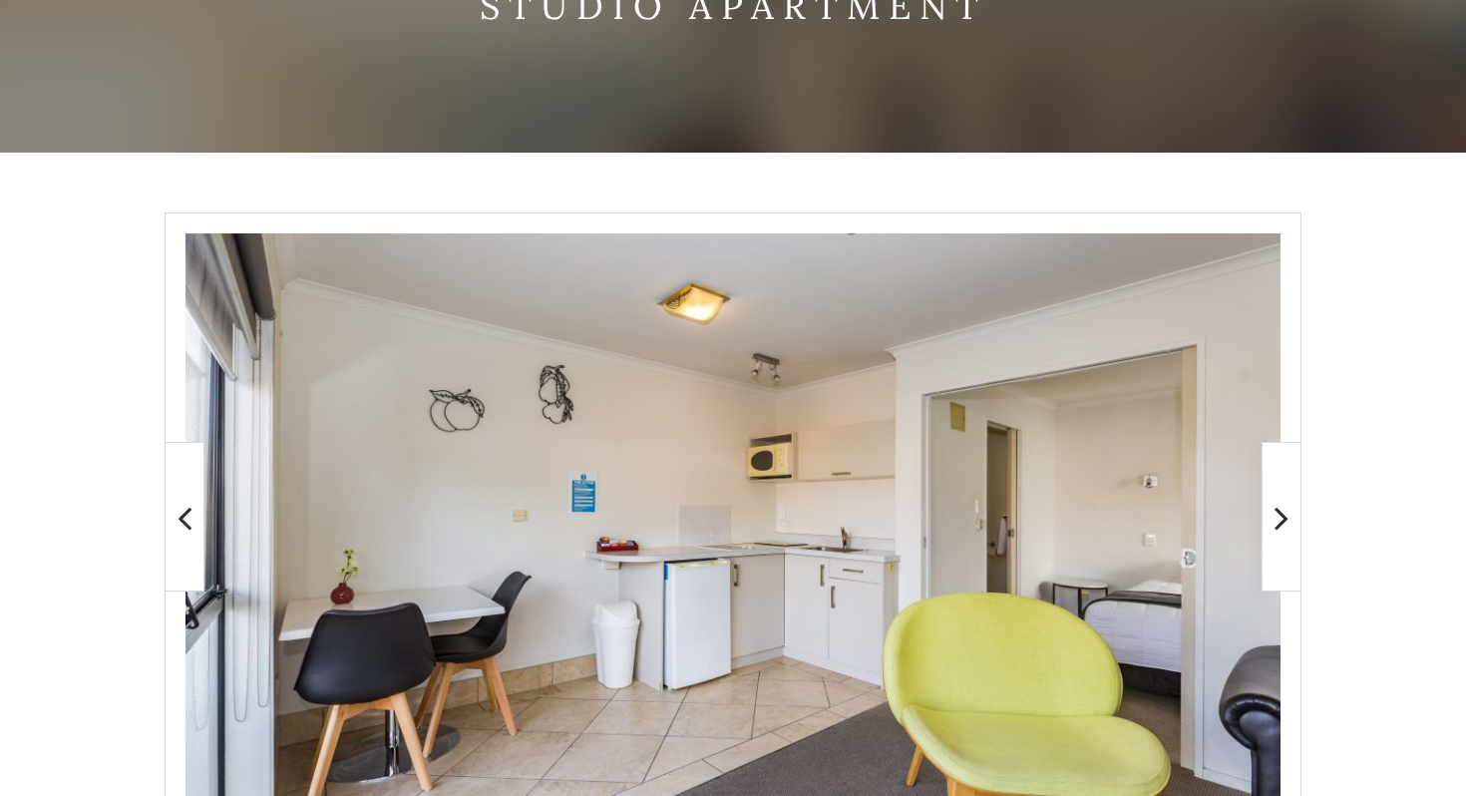
scroll to position [254, 0]
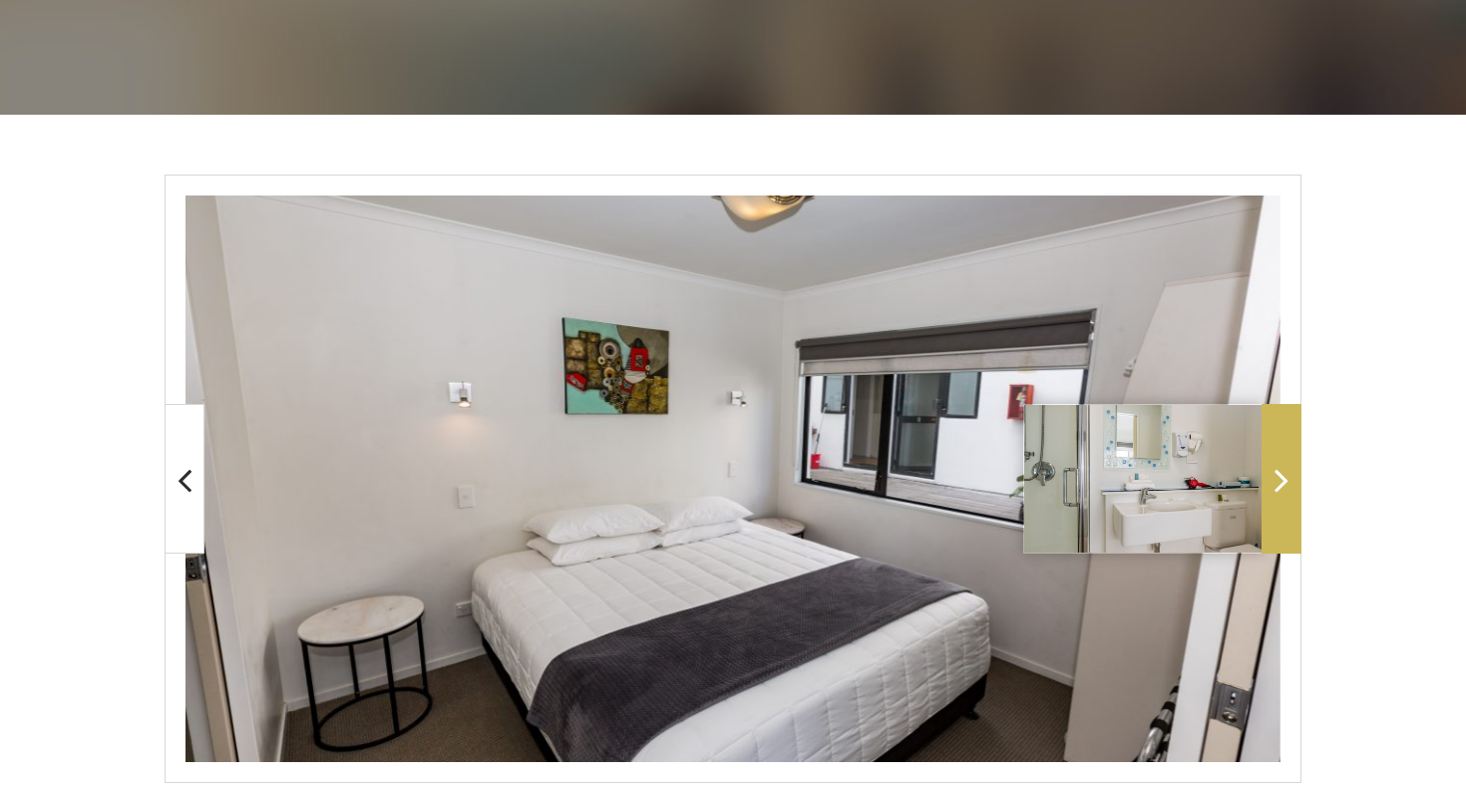
click at [1293, 471] on span at bounding box center [1281, 479] width 40 height 150
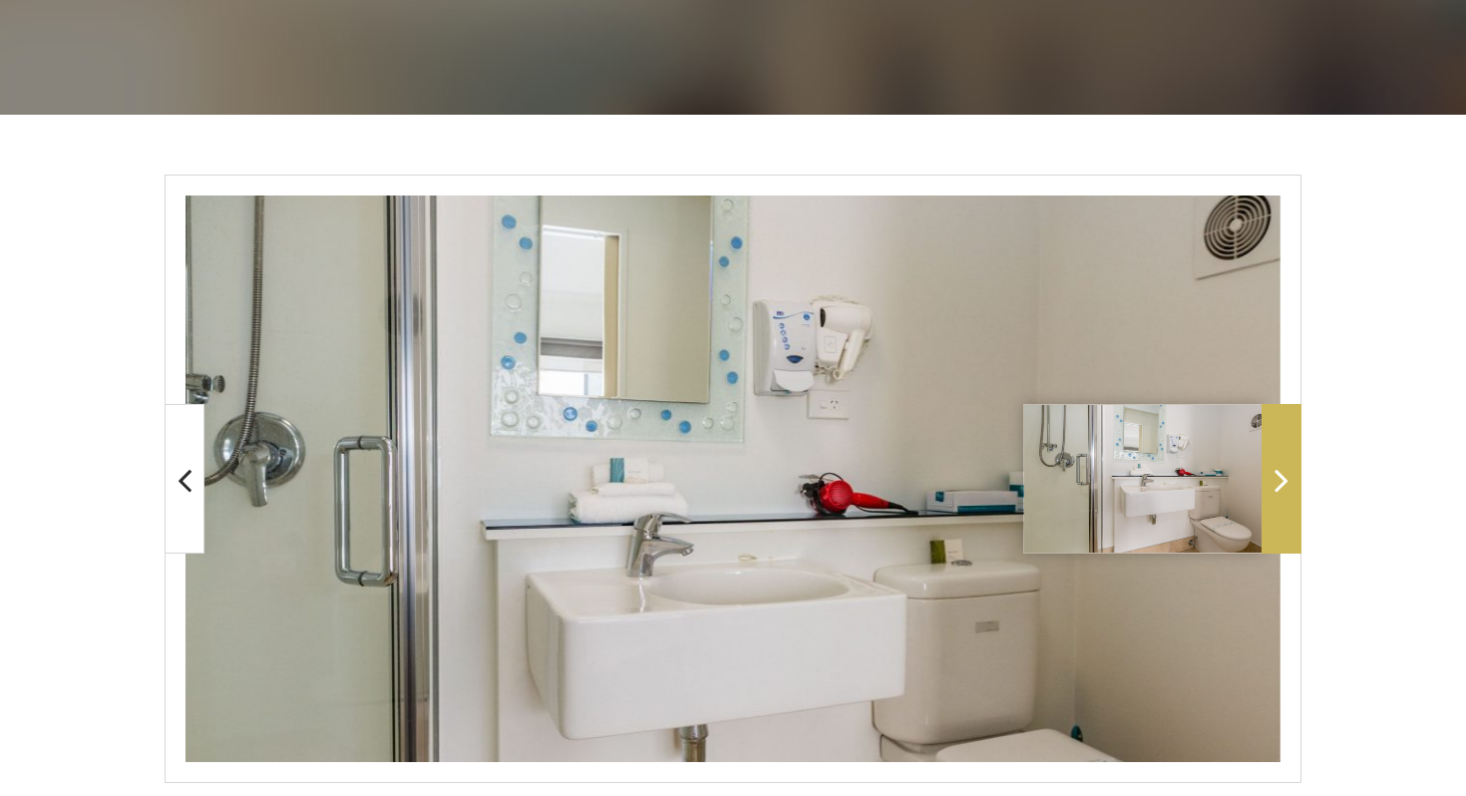
click at [1293, 471] on span at bounding box center [1281, 479] width 40 height 150
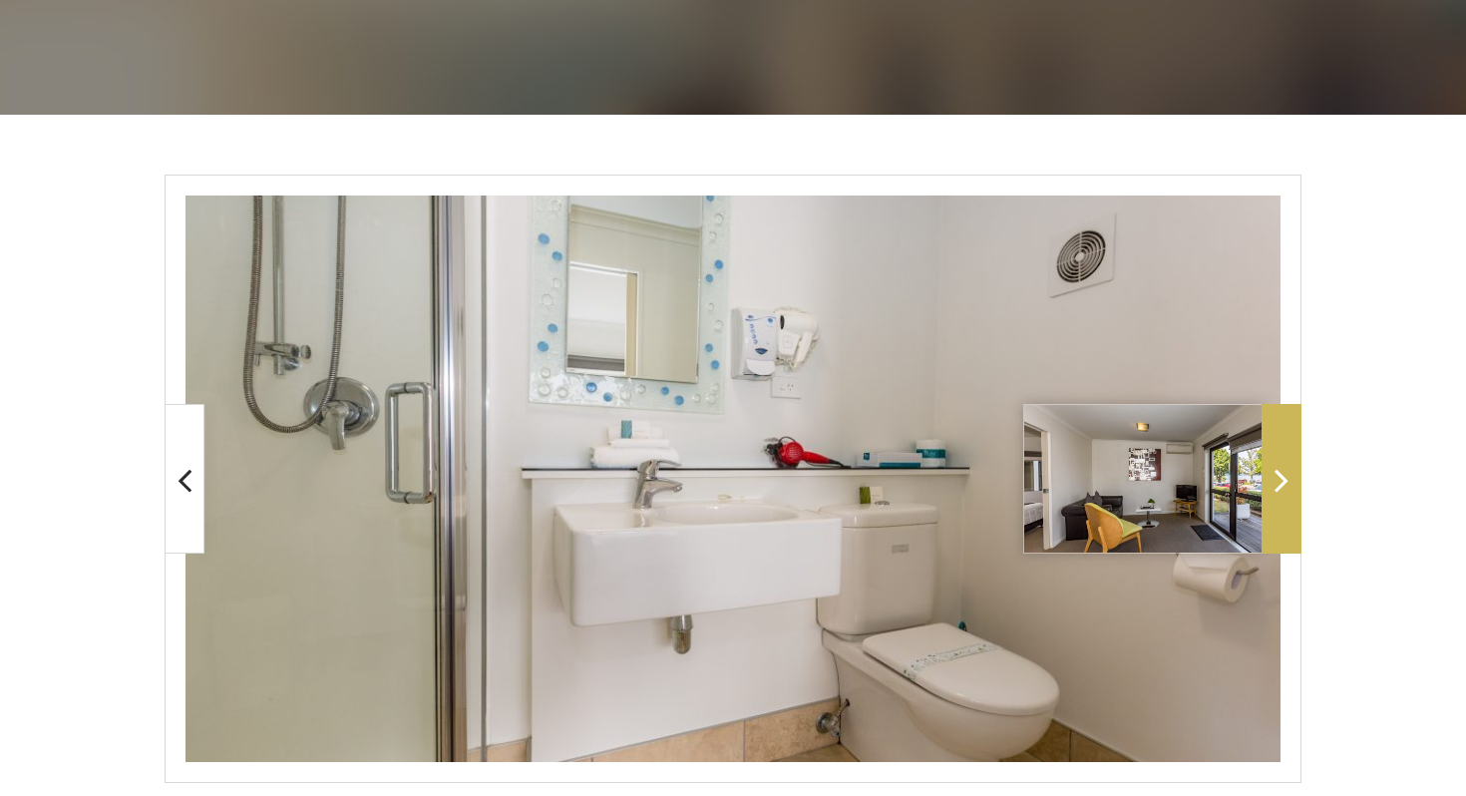
click at [1293, 471] on span at bounding box center [1281, 479] width 40 height 150
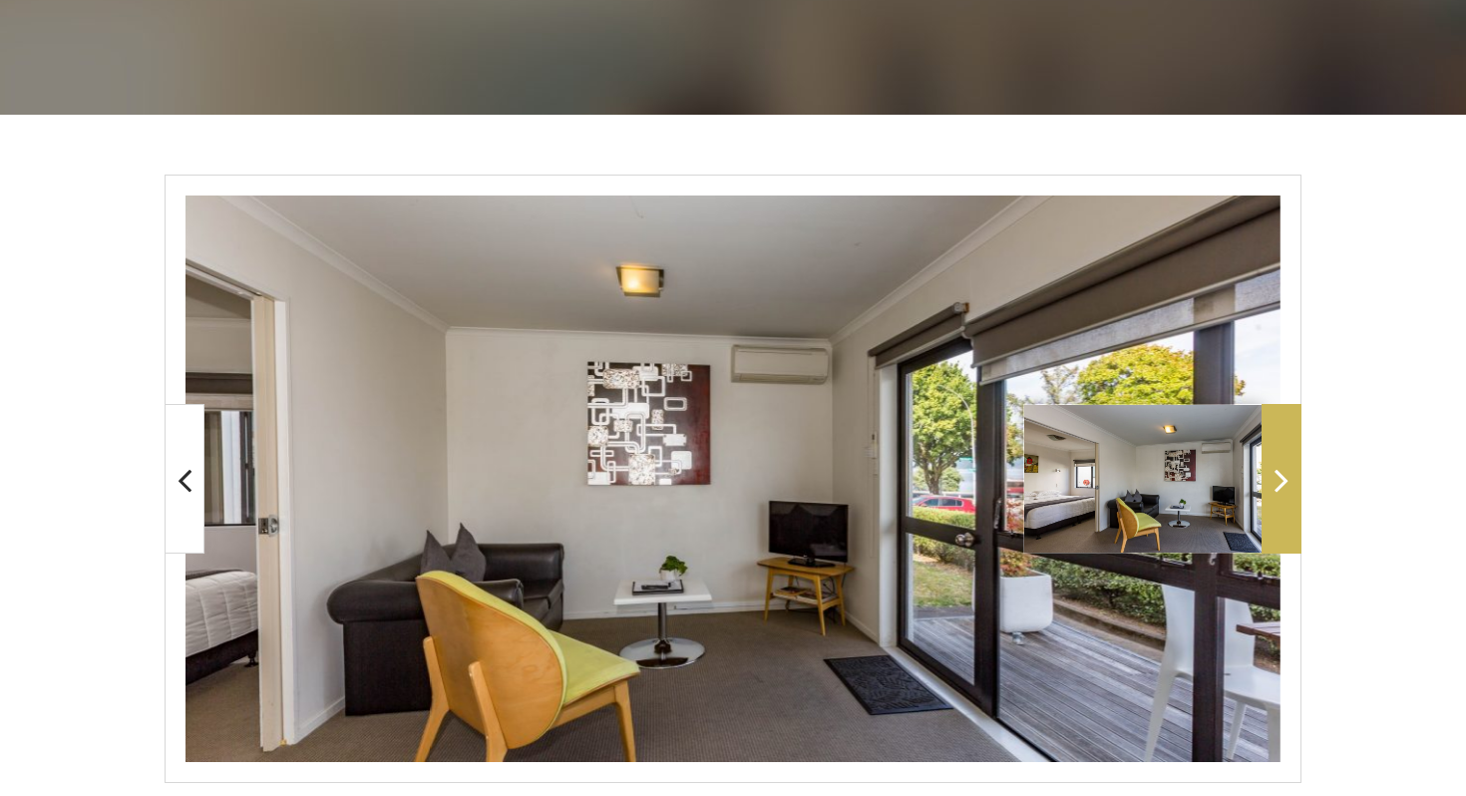
click at [1293, 471] on span at bounding box center [1281, 479] width 40 height 150
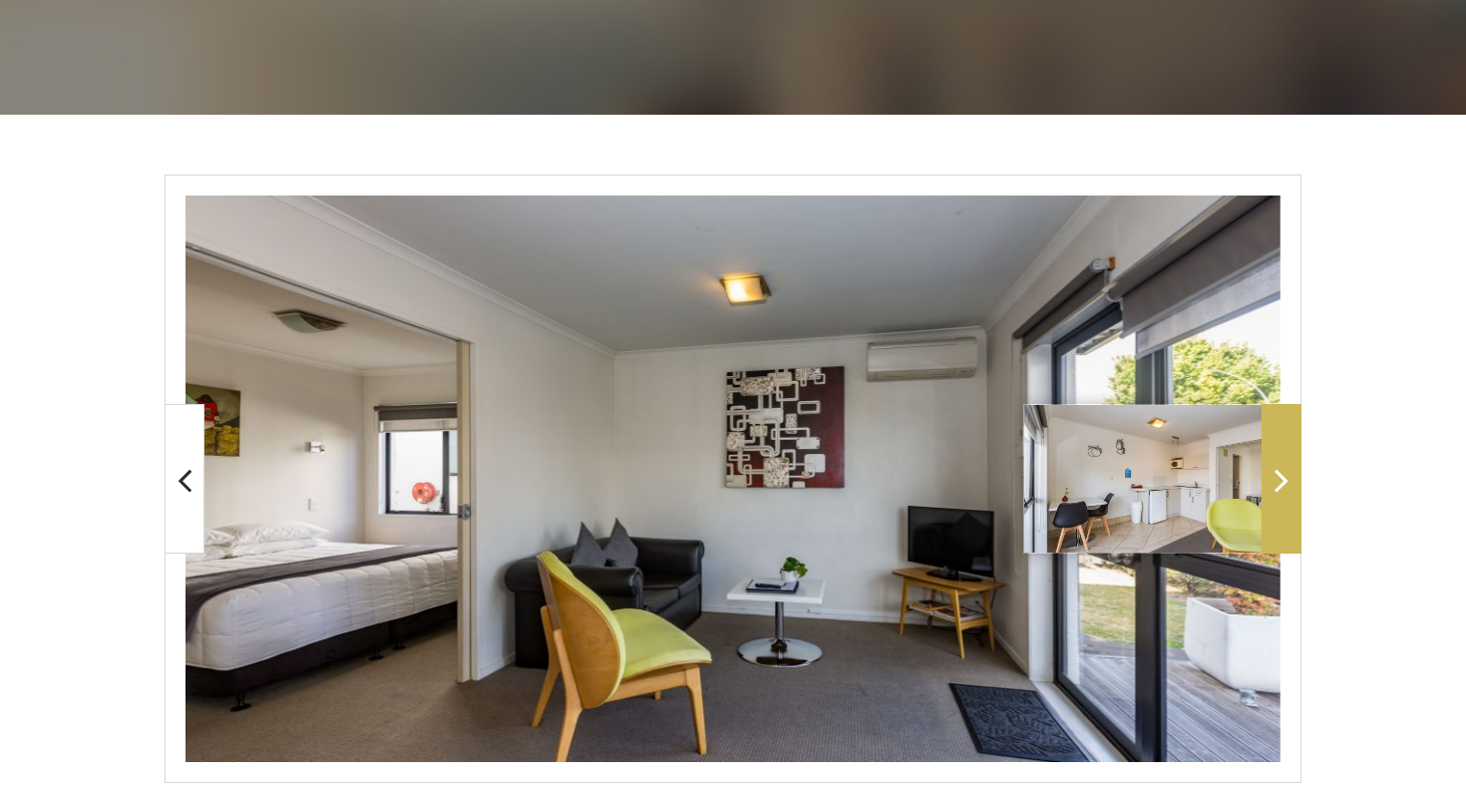
click at [1293, 471] on span at bounding box center [1281, 479] width 40 height 150
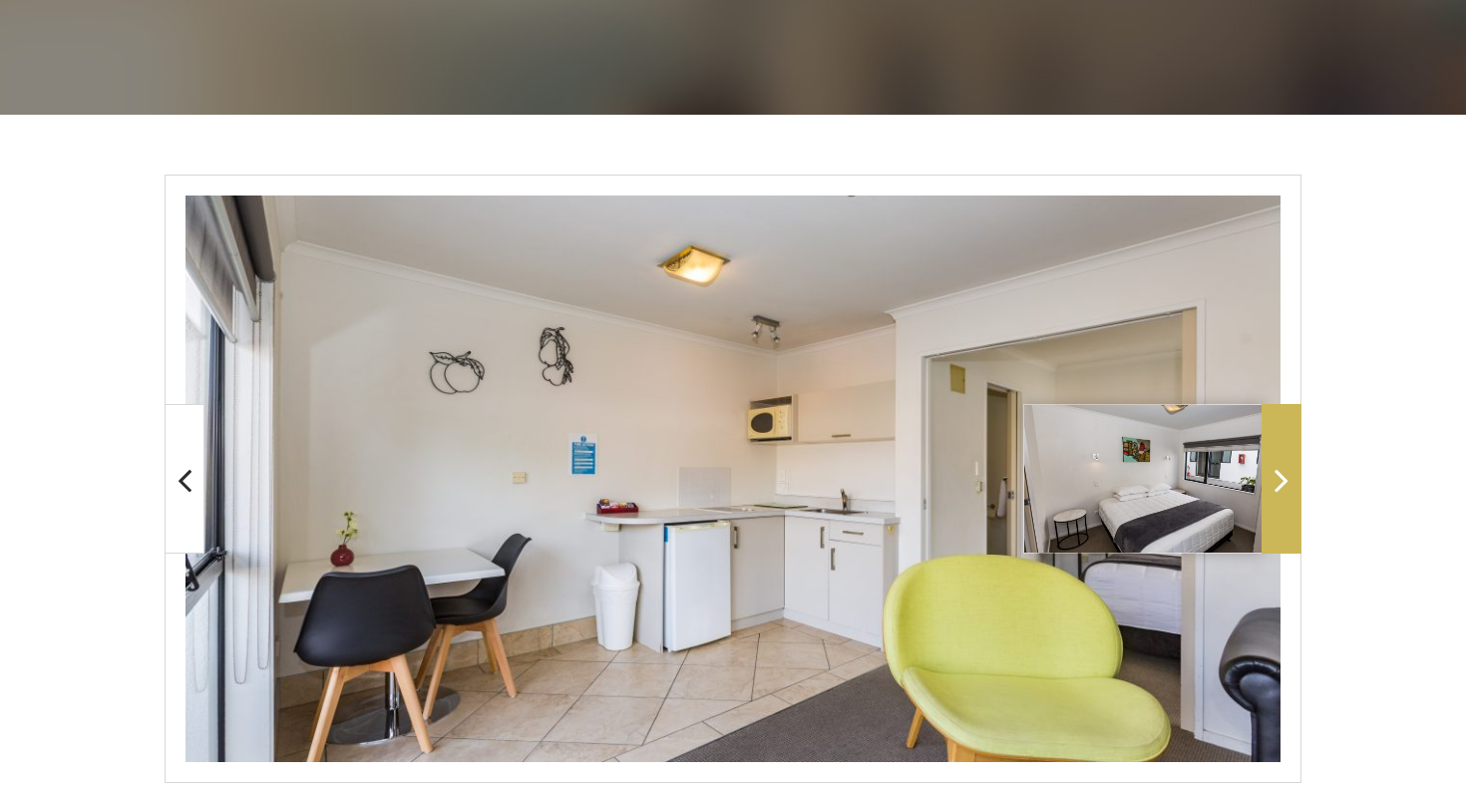
click at [1281, 458] on span at bounding box center [1281, 479] width 40 height 150
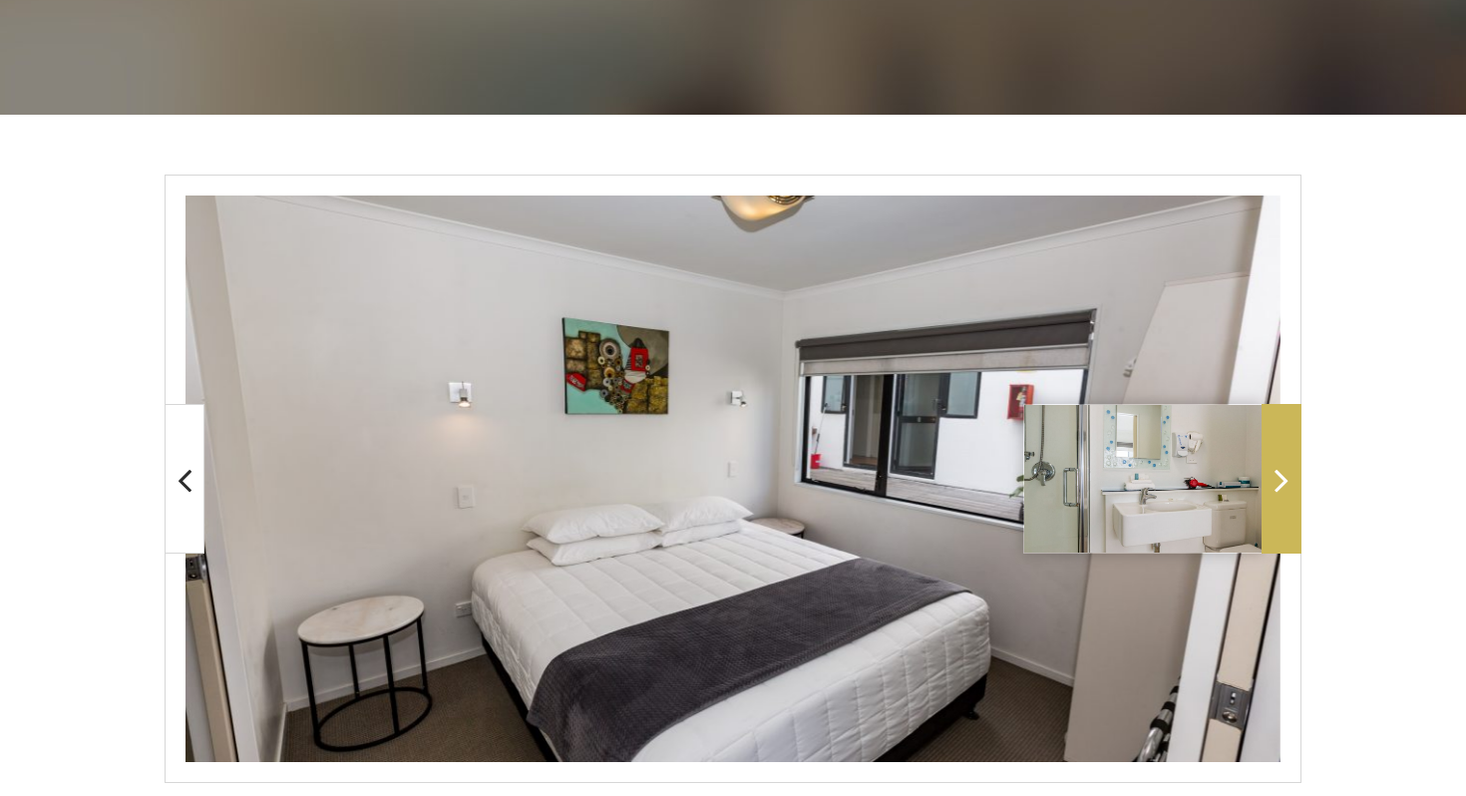
click at [1281, 458] on span at bounding box center [1281, 479] width 40 height 150
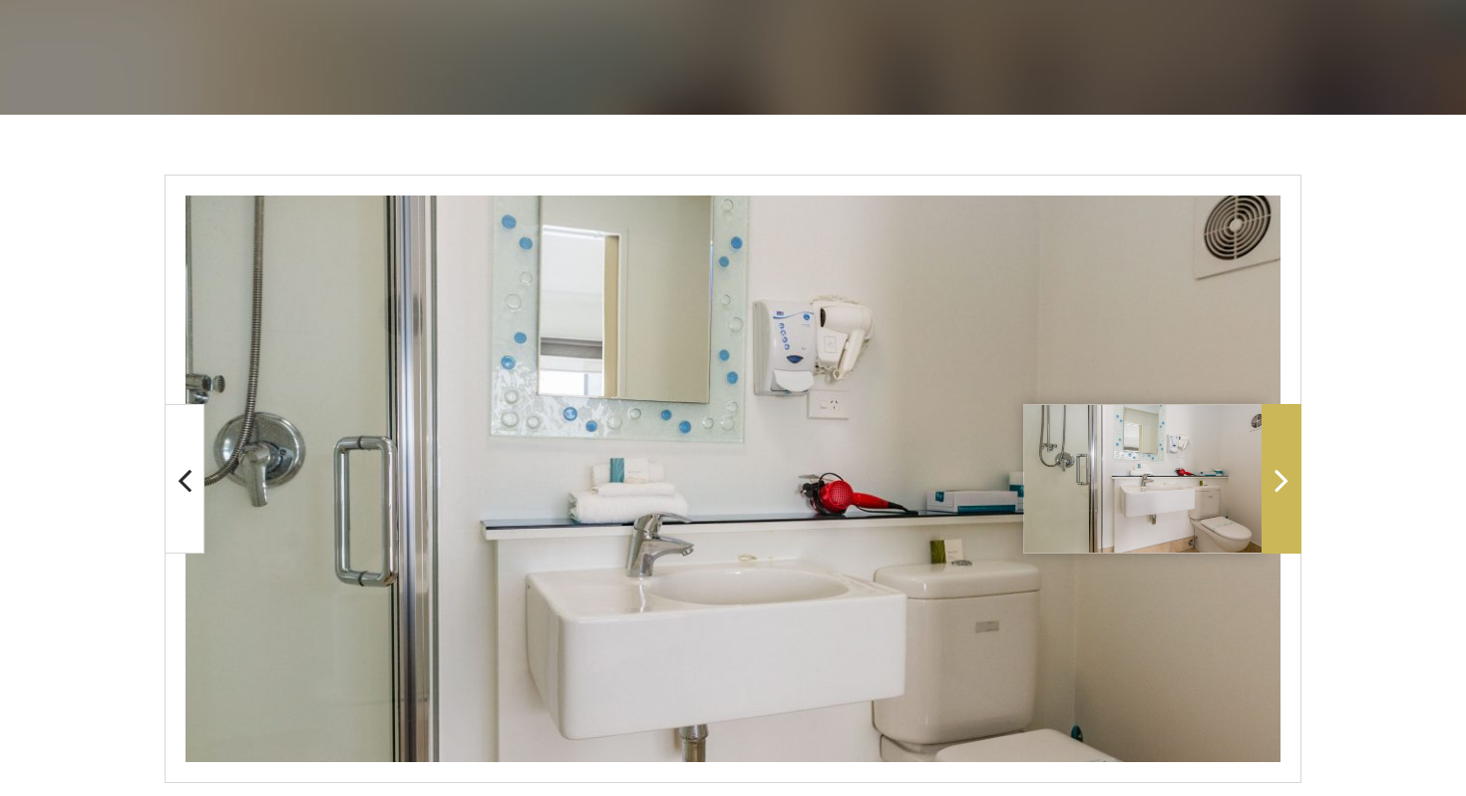
click at [1281, 458] on span at bounding box center [1281, 479] width 40 height 150
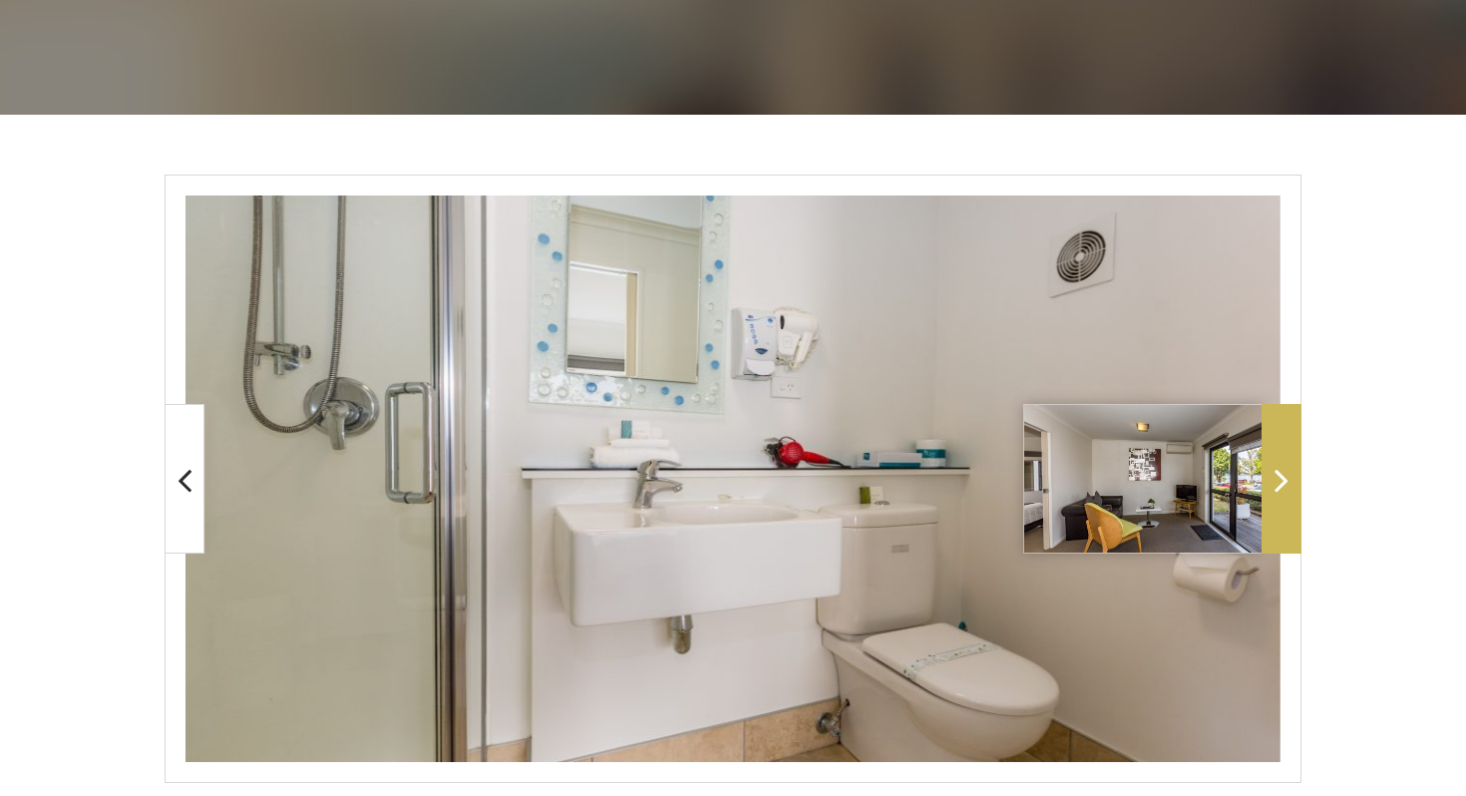
click at [1281, 458] on span at bounding box center [1281, 479] width 40 height 150
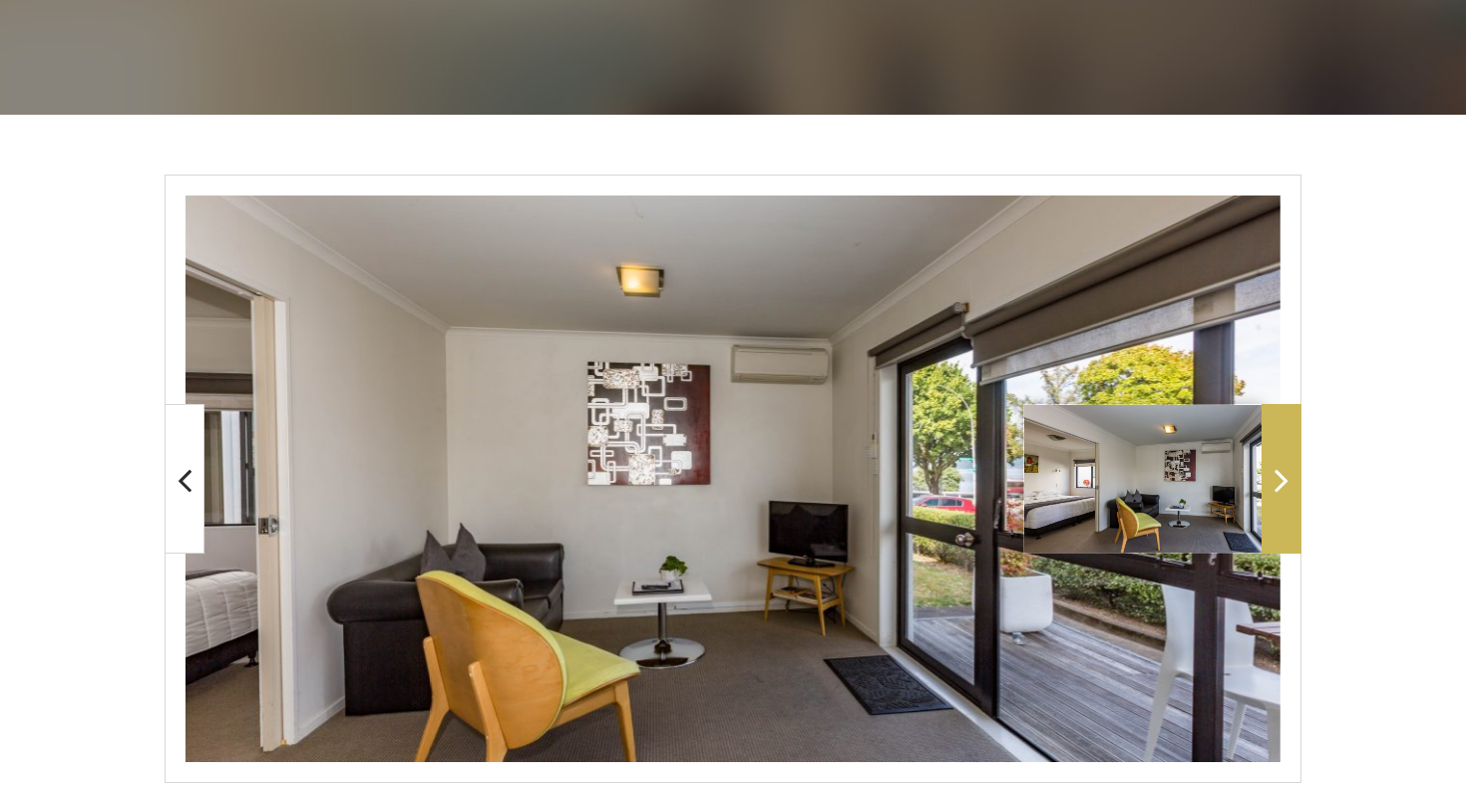
click at [1281, 458] on span at bounding box center [1281, 479] width 40 height 150
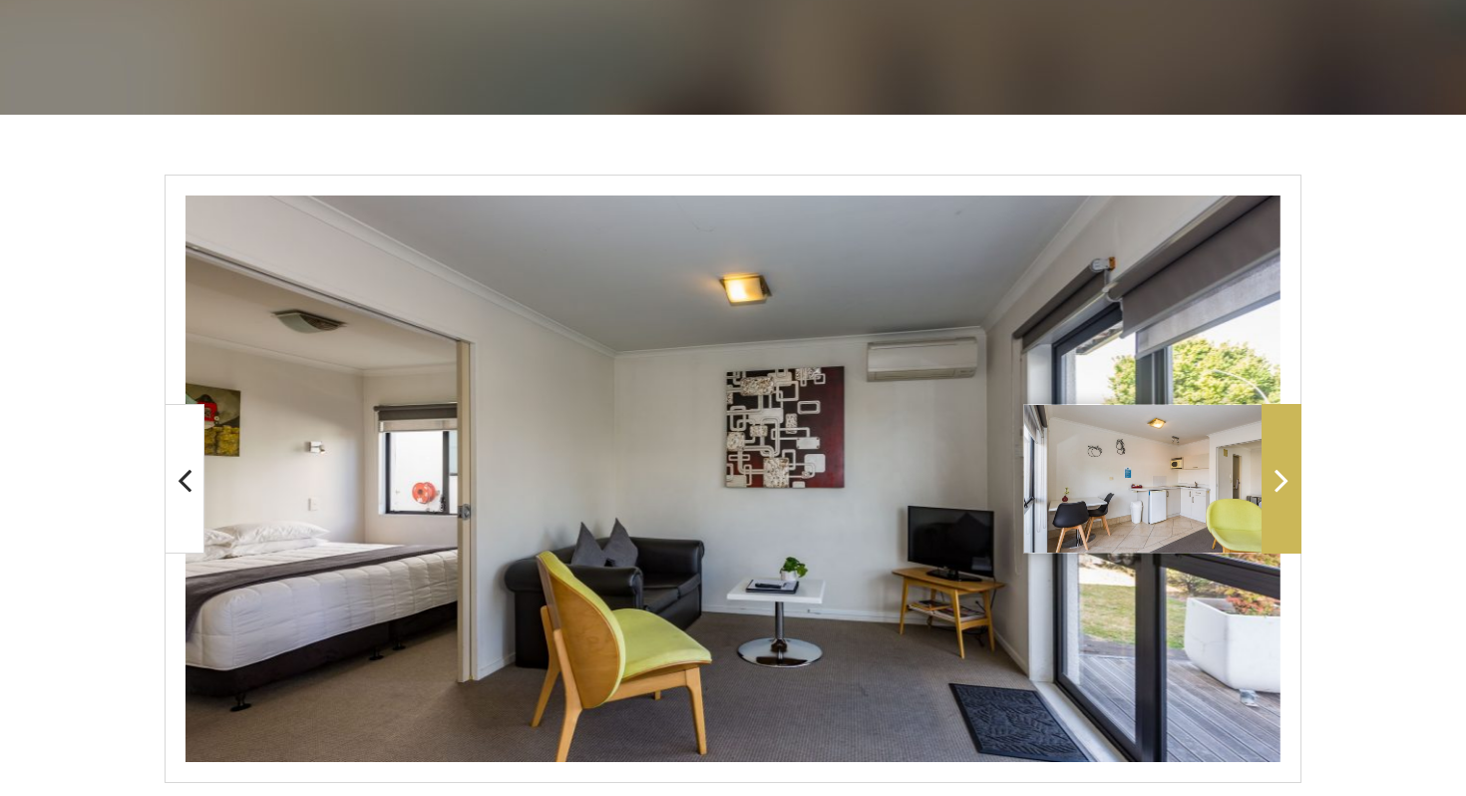
click at [1281, 458] on span at bounding box center [1281, 479] width 40 height 150
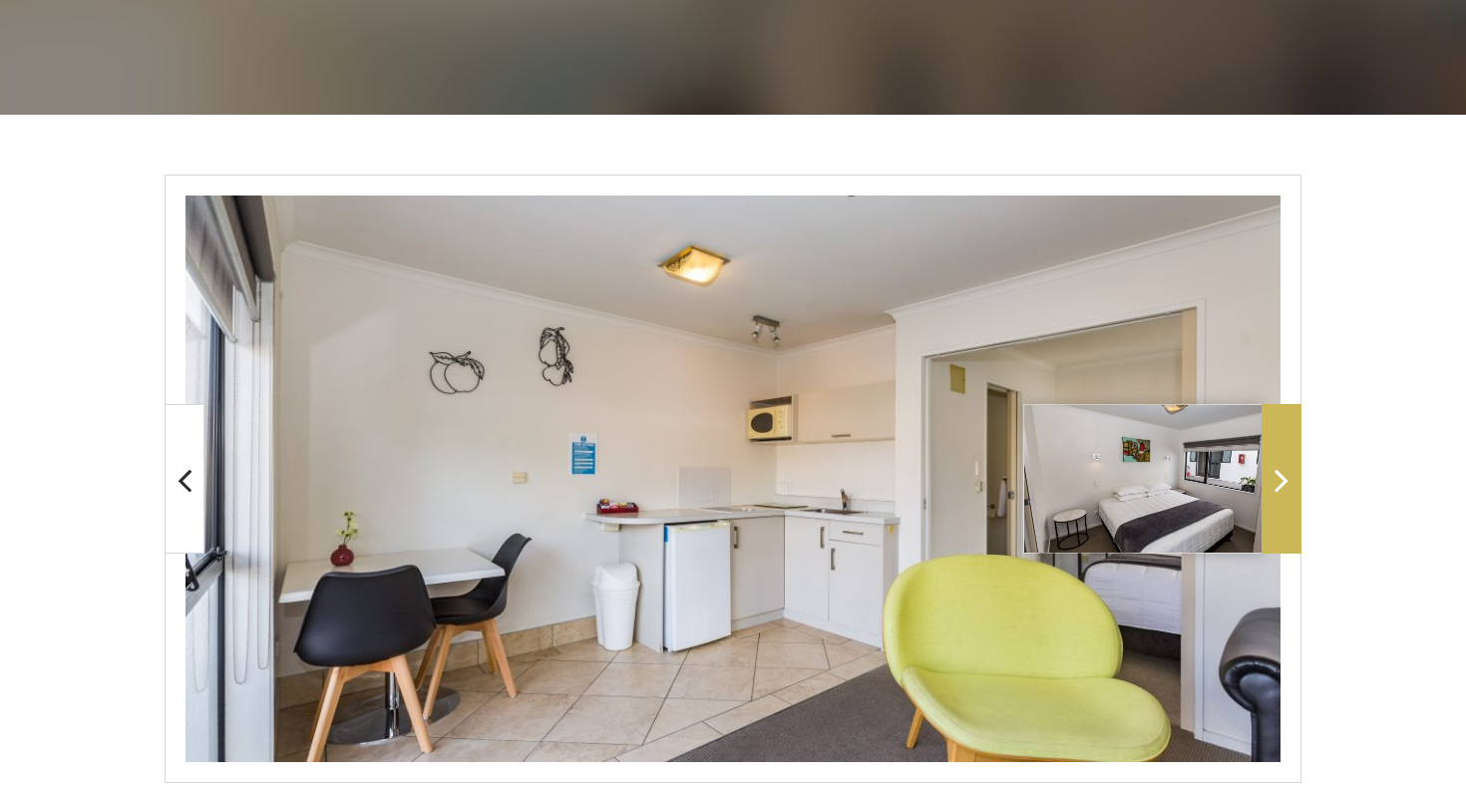
click at [1274, 464] on icon at bounding box center [1281, 480] width 14 height 40
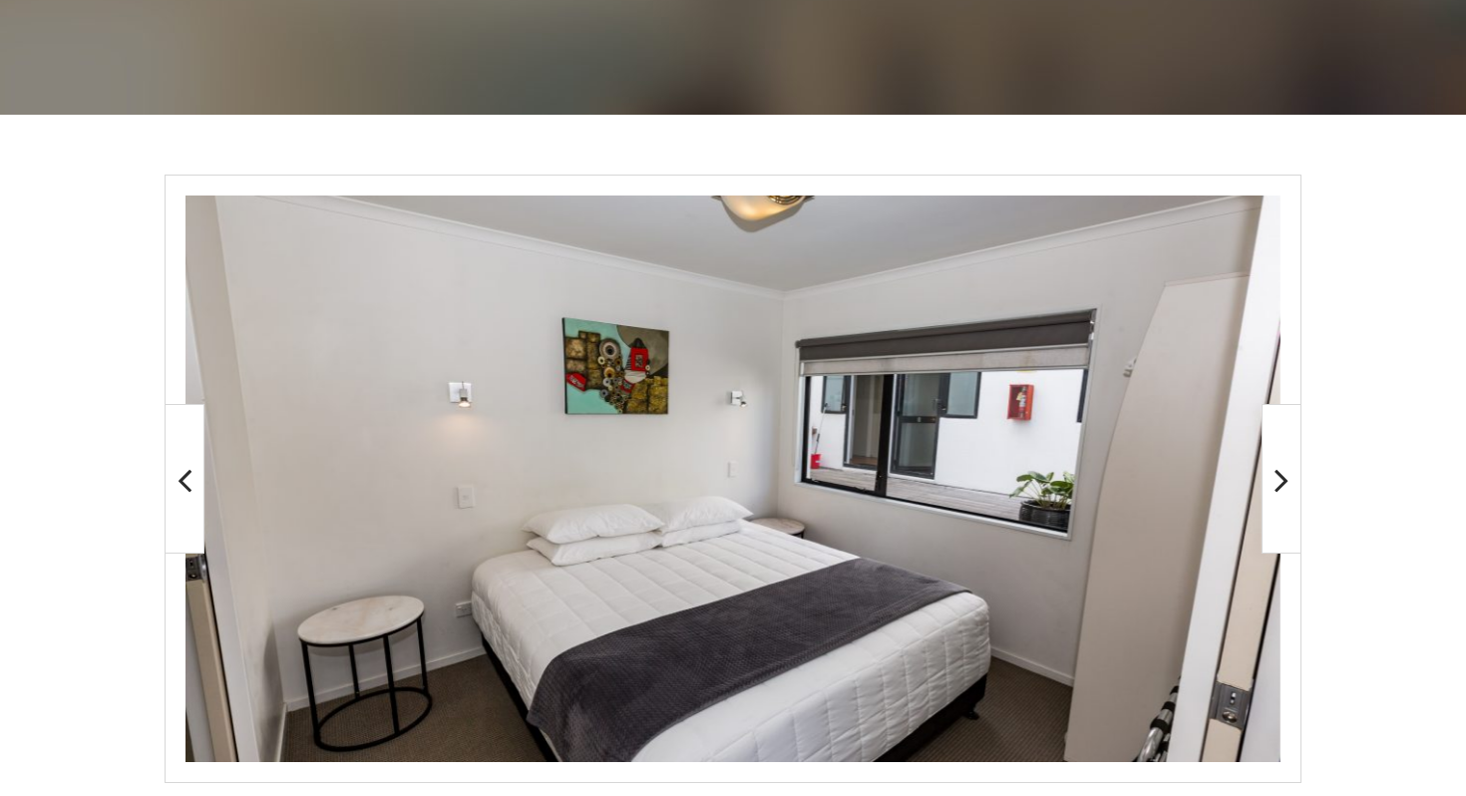
scroll to position [0, 0]
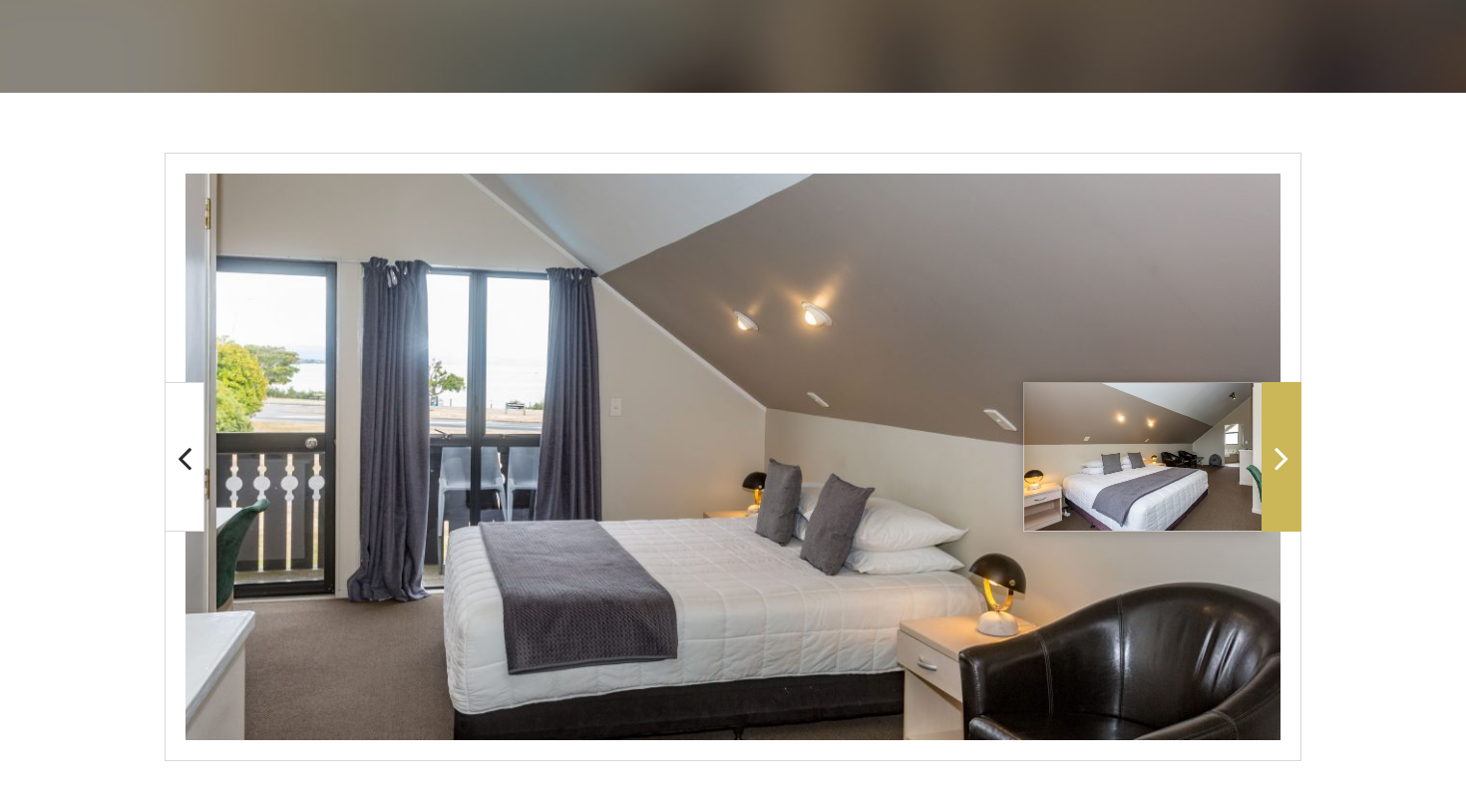
scroll to position [279, 0]
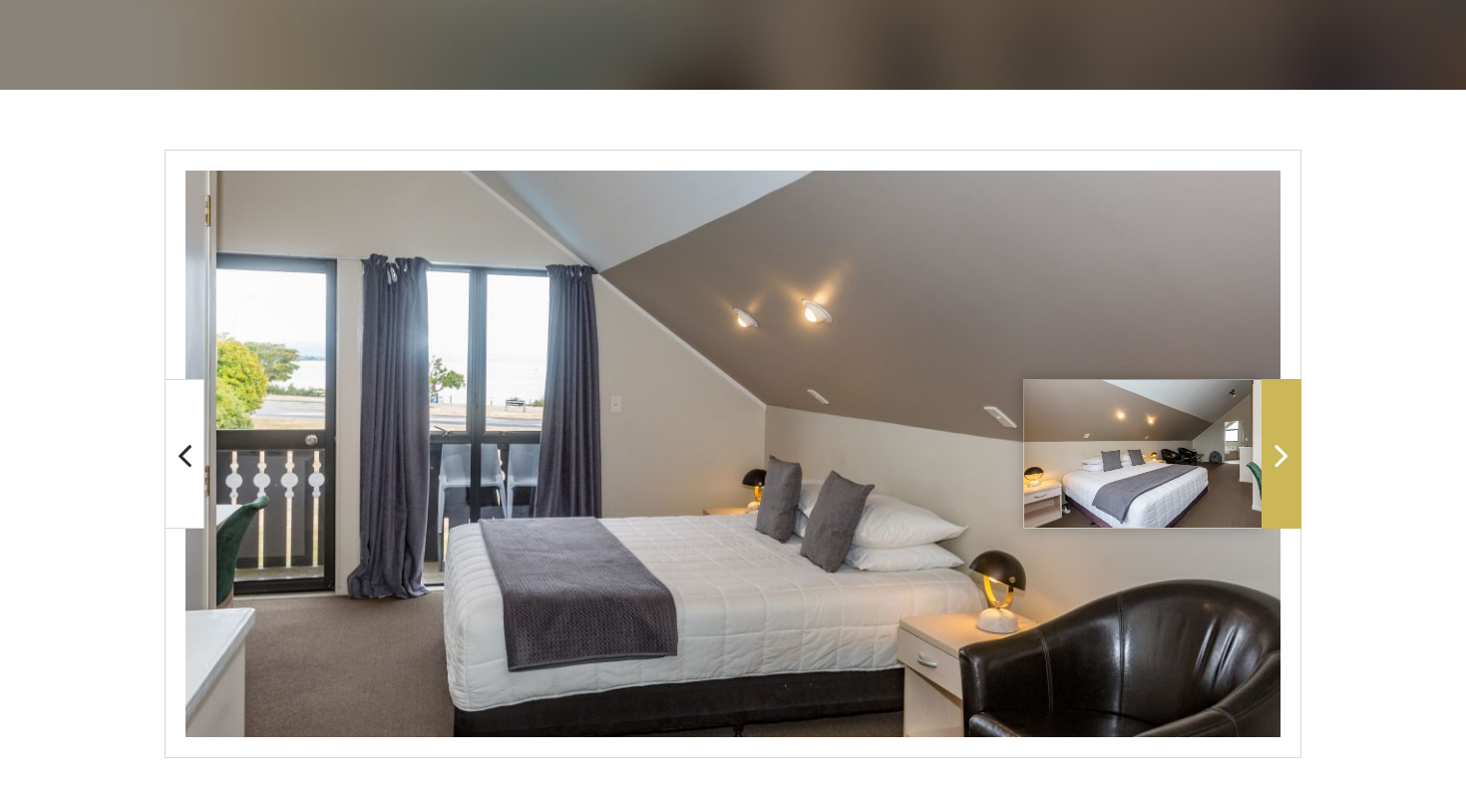
click at [1282, 476] on span at bounding box center [1281, 454] width 40 height 150
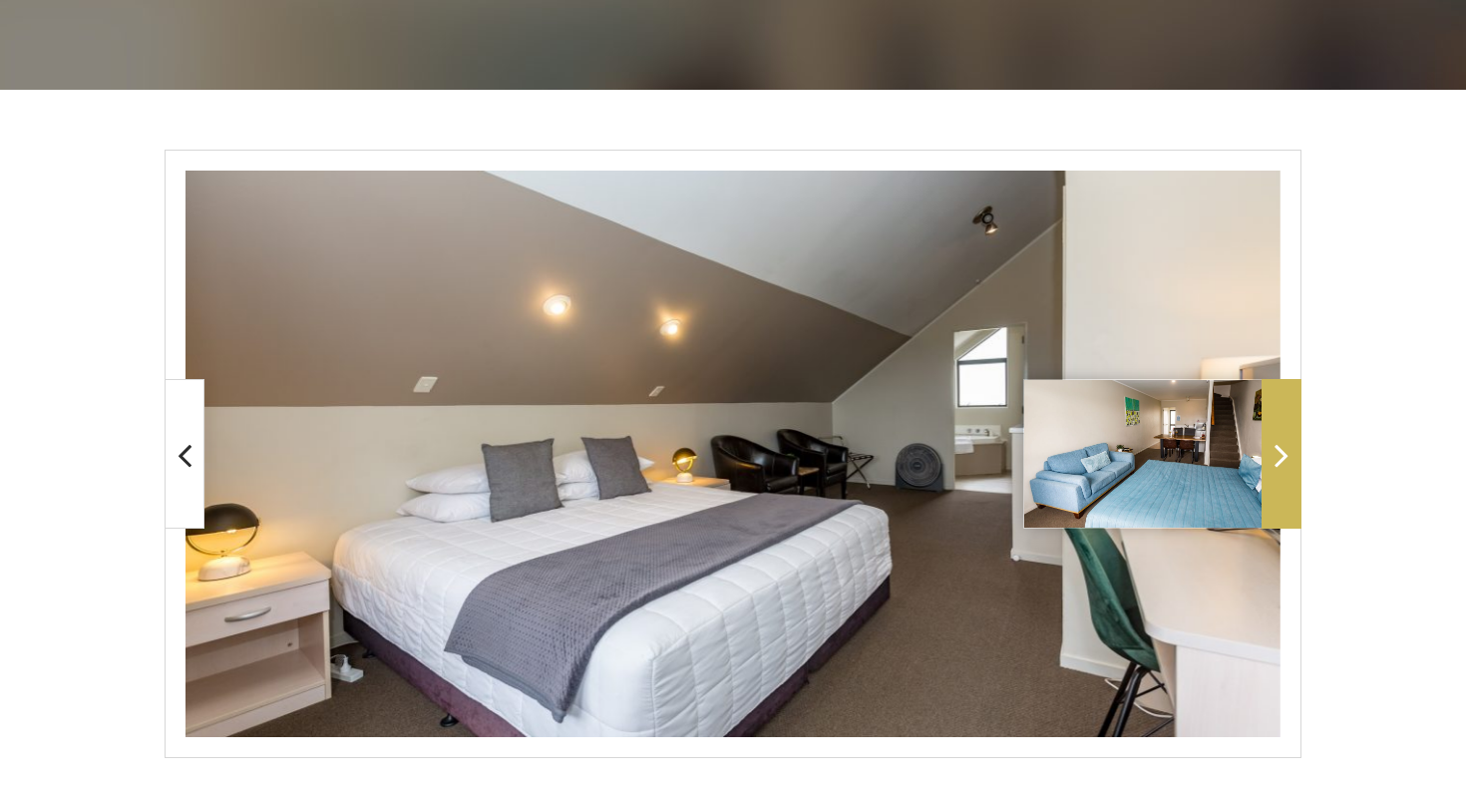
click at [1282, 476] on span at bounding box center [1281, 454] width 40 height 150
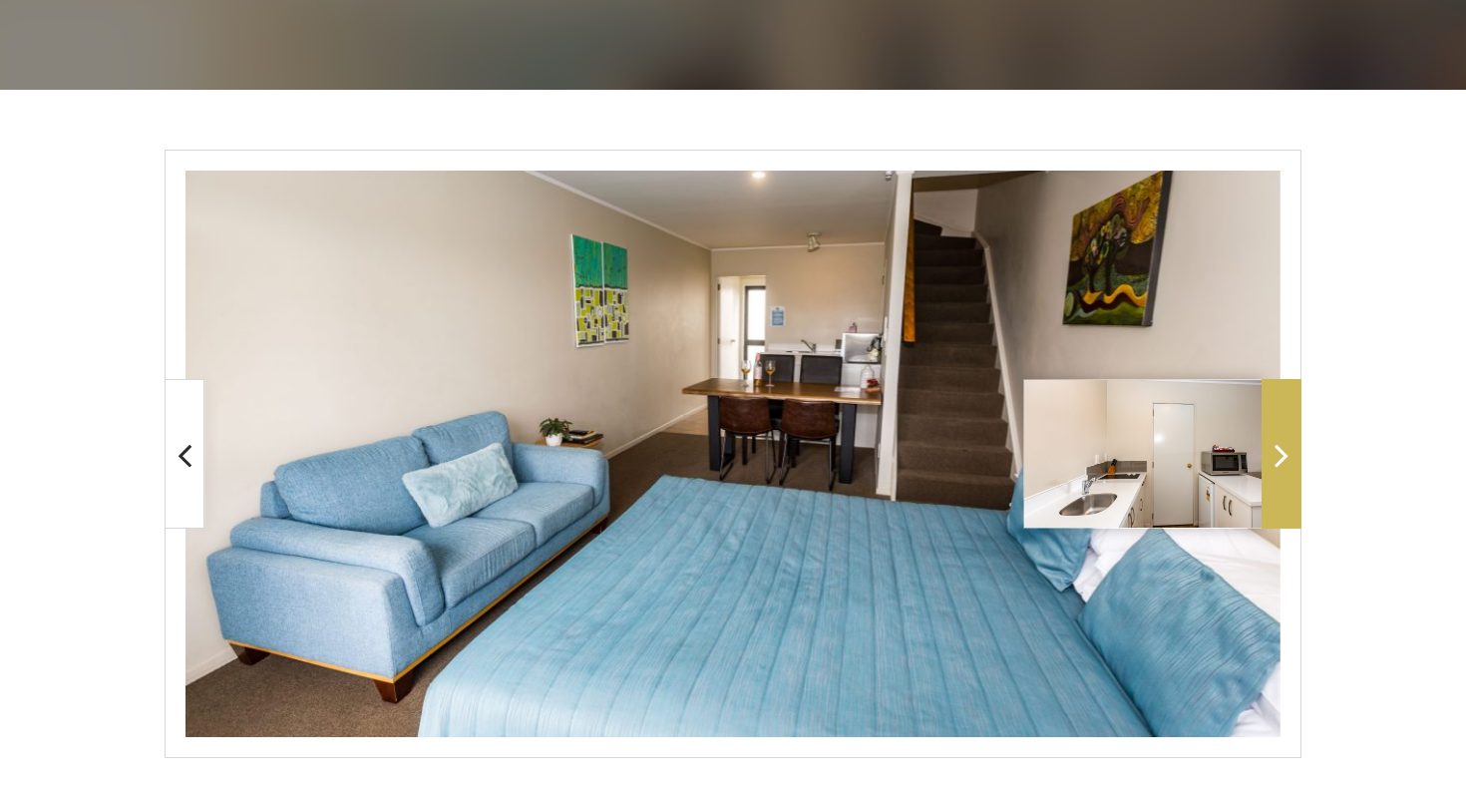
click at [1290, 484] on span at bounding box center [1281, 454] width 40 height 150
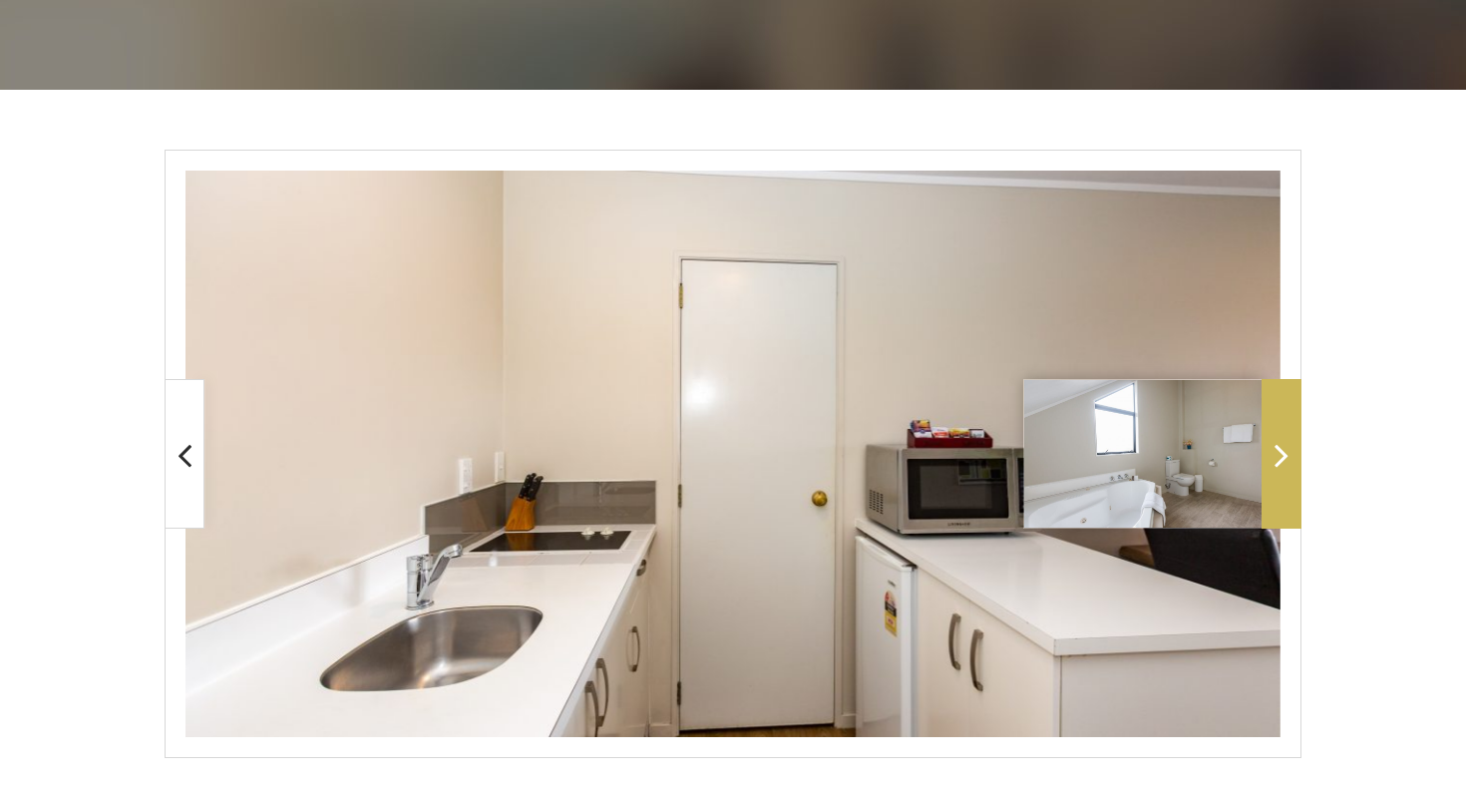
click at [1286, 480] on span at bounding box center [1281, 454] width 40 height 150
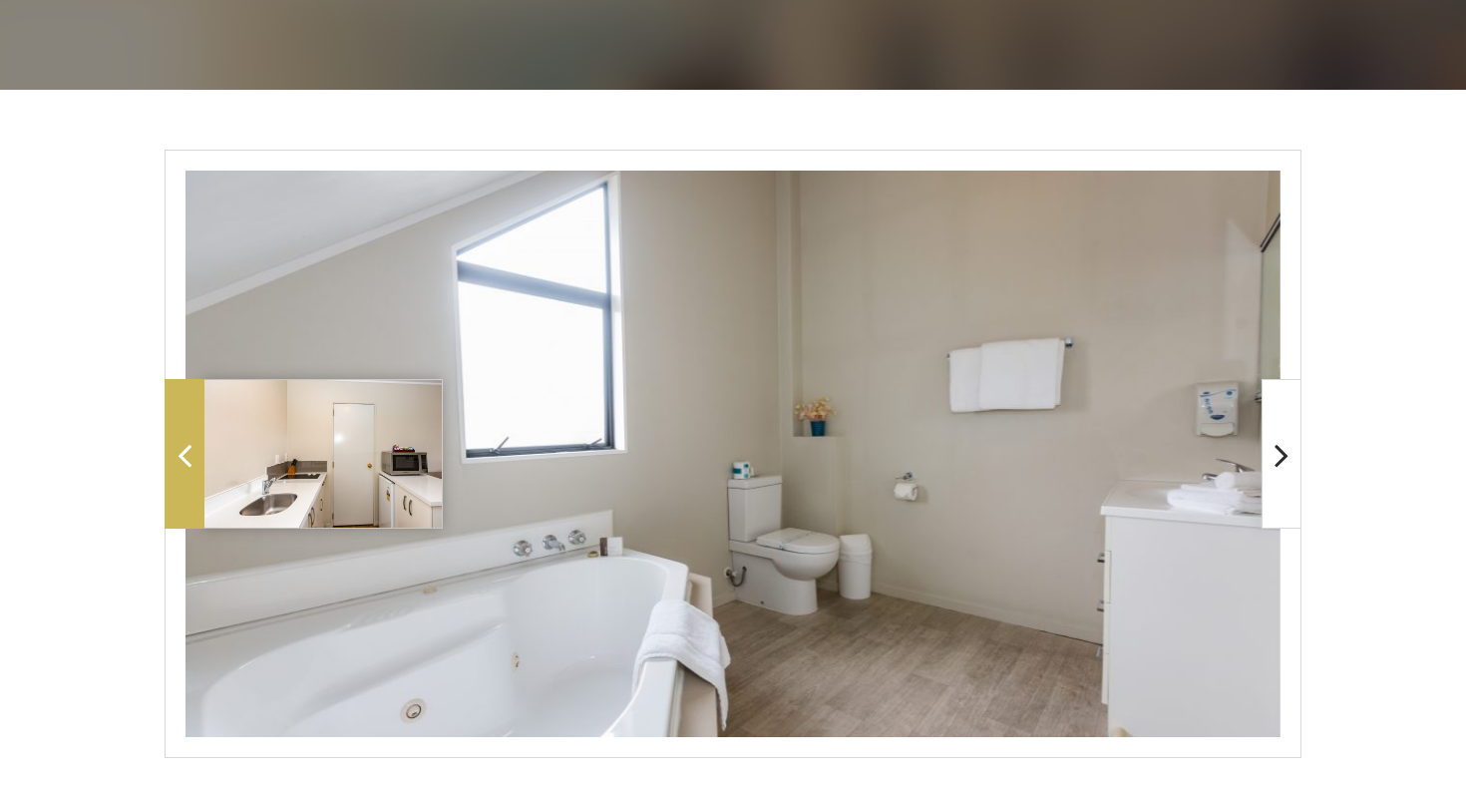
click at [174, 473] on span at bounding box center [184, 454] width 40 height 150
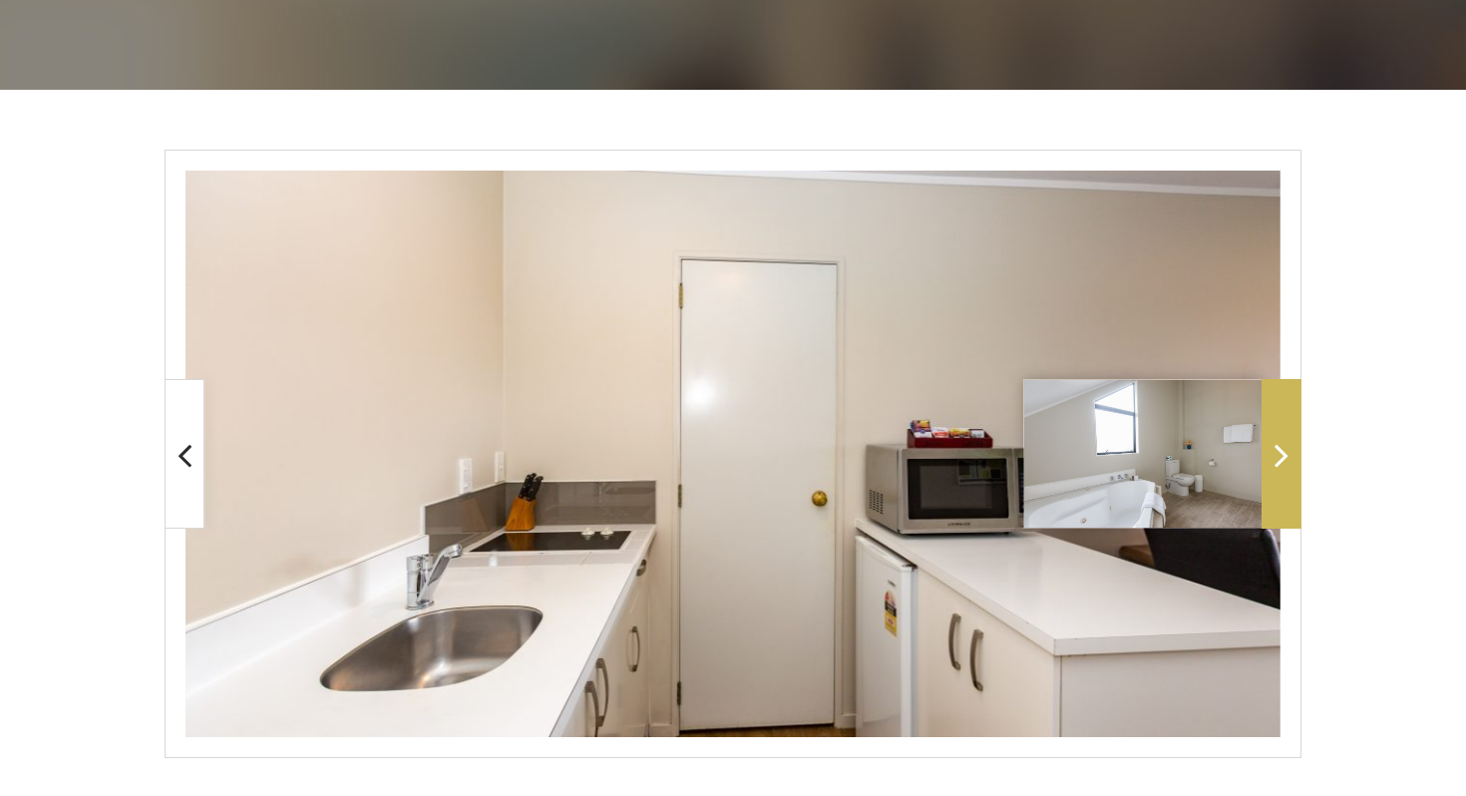
click at [1292, 471] on span at bounding box center [1281, 454] width 40 height 150
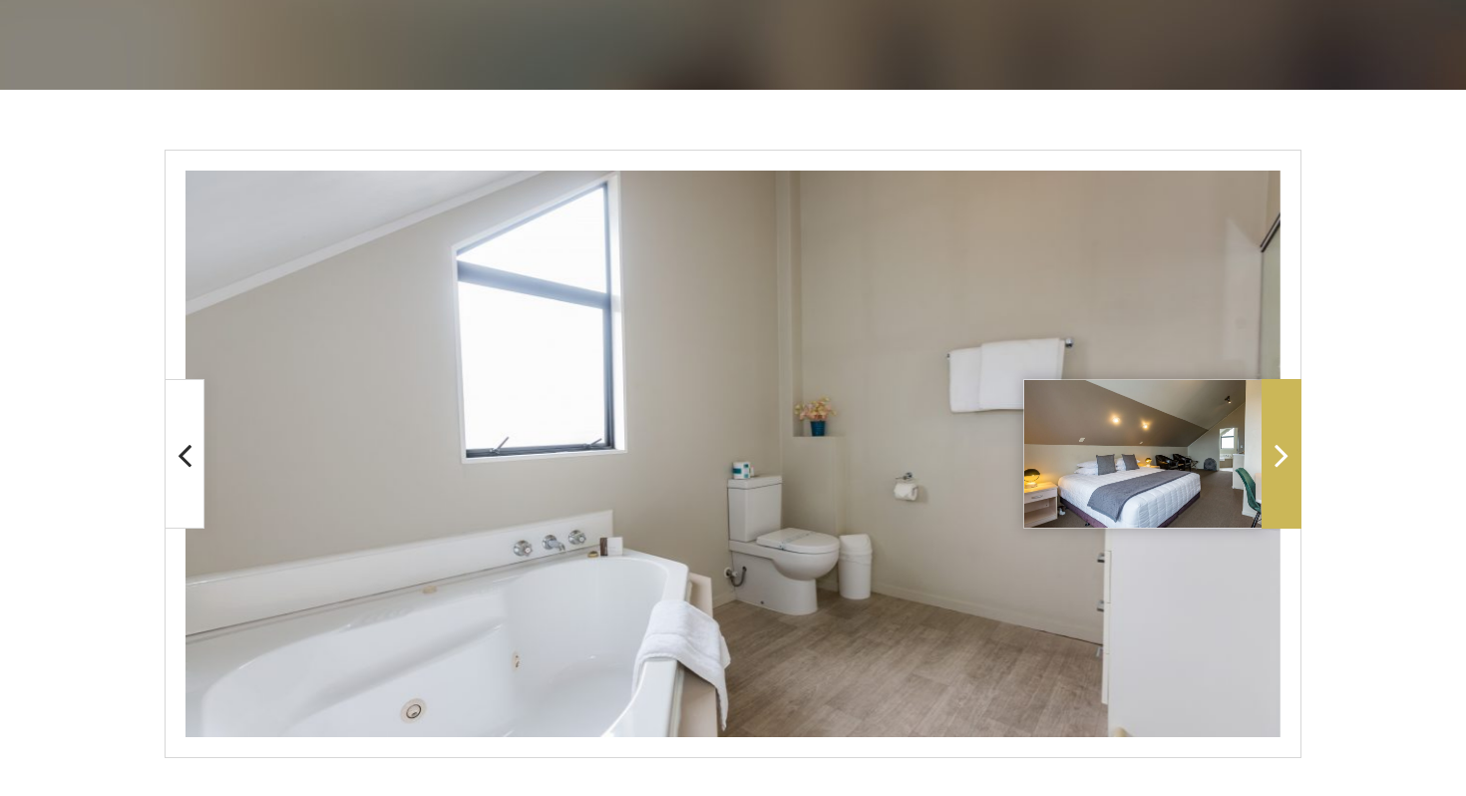
click at [1292, 471] on span at bounding box center [1281, 454] width 40 height 150
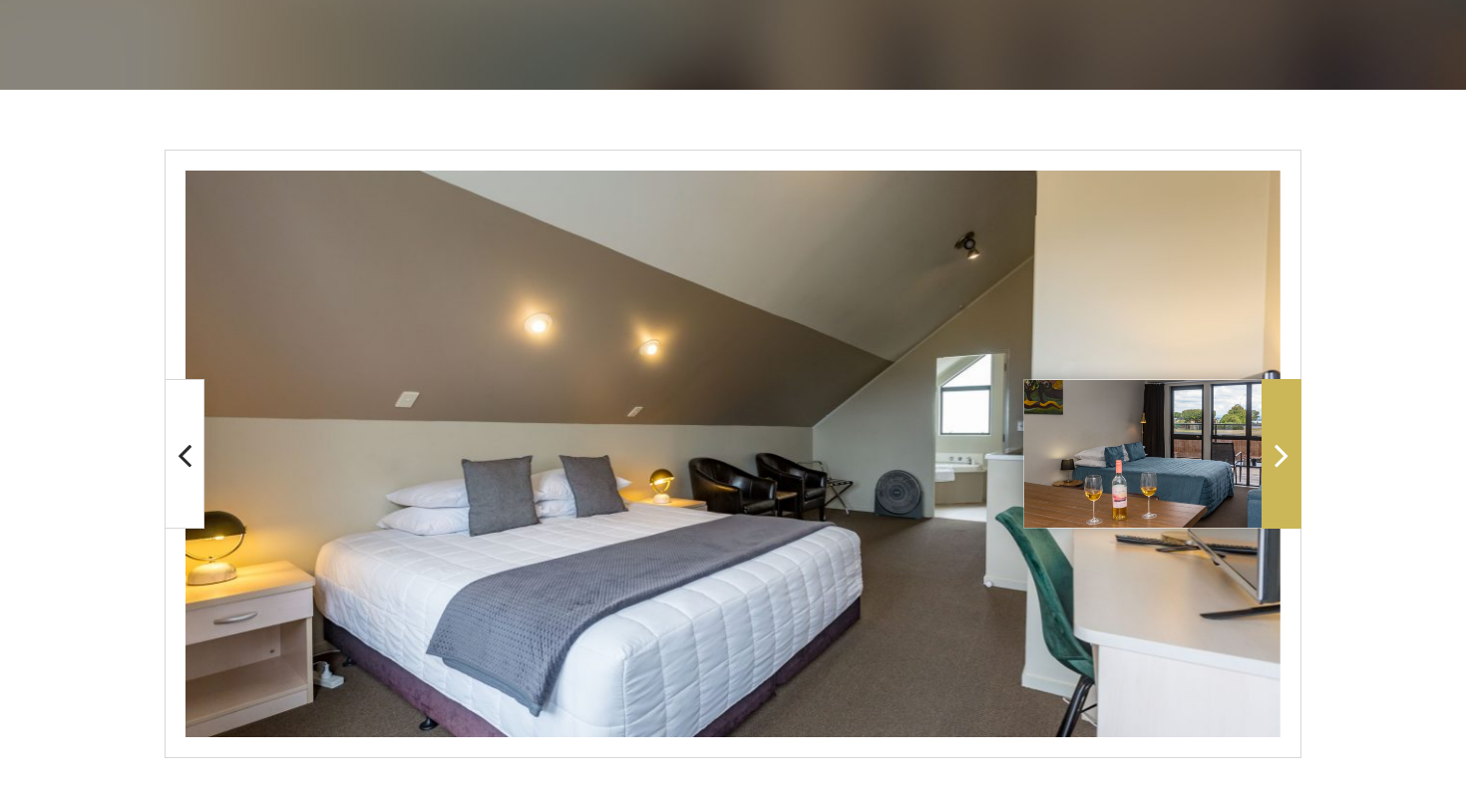
click at [1281, 467] on icon at bounding box center [1281, 455] width 14 height 40
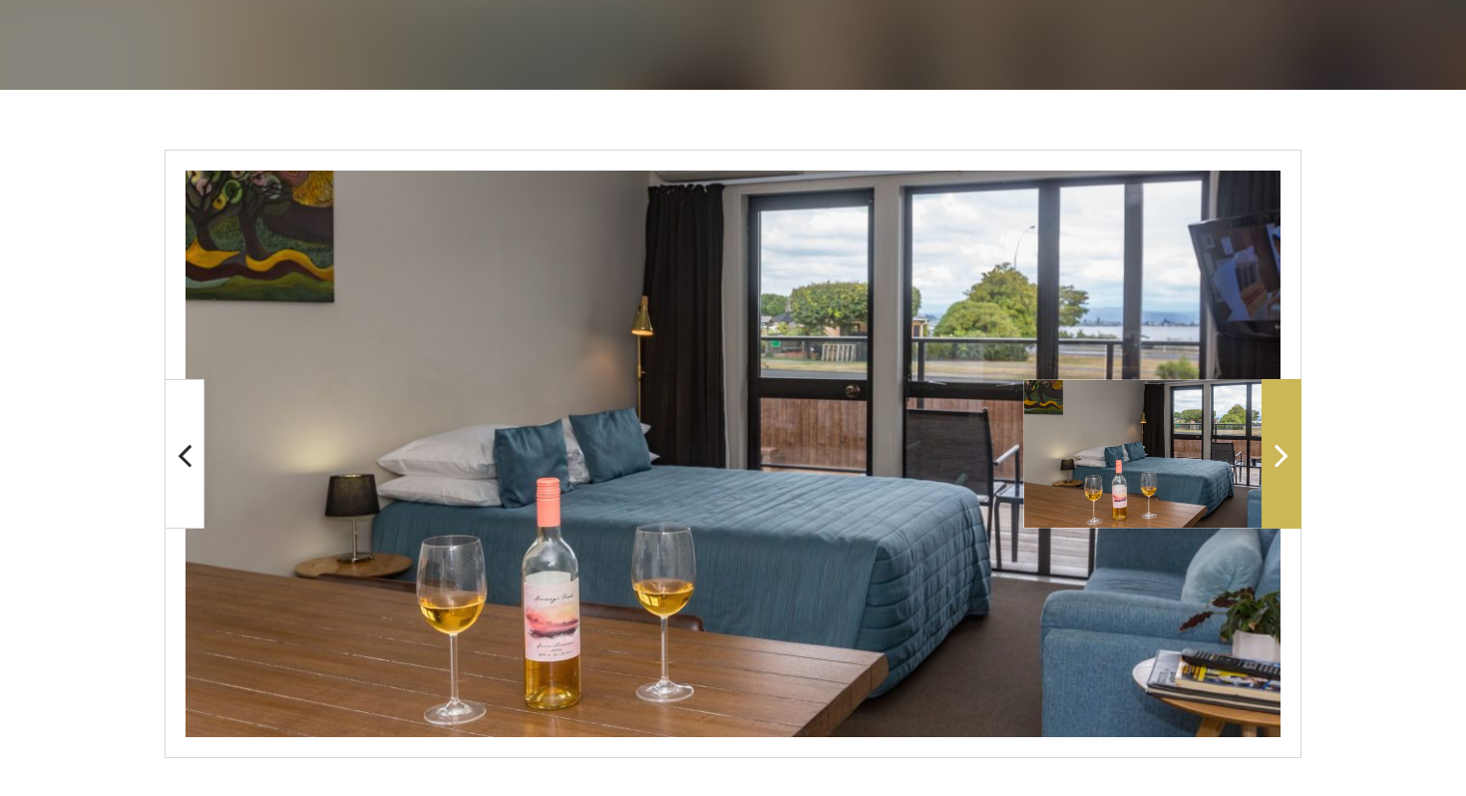
click at [1281, 467] on icon at bounding box center [1281, 455] width 14 height 40
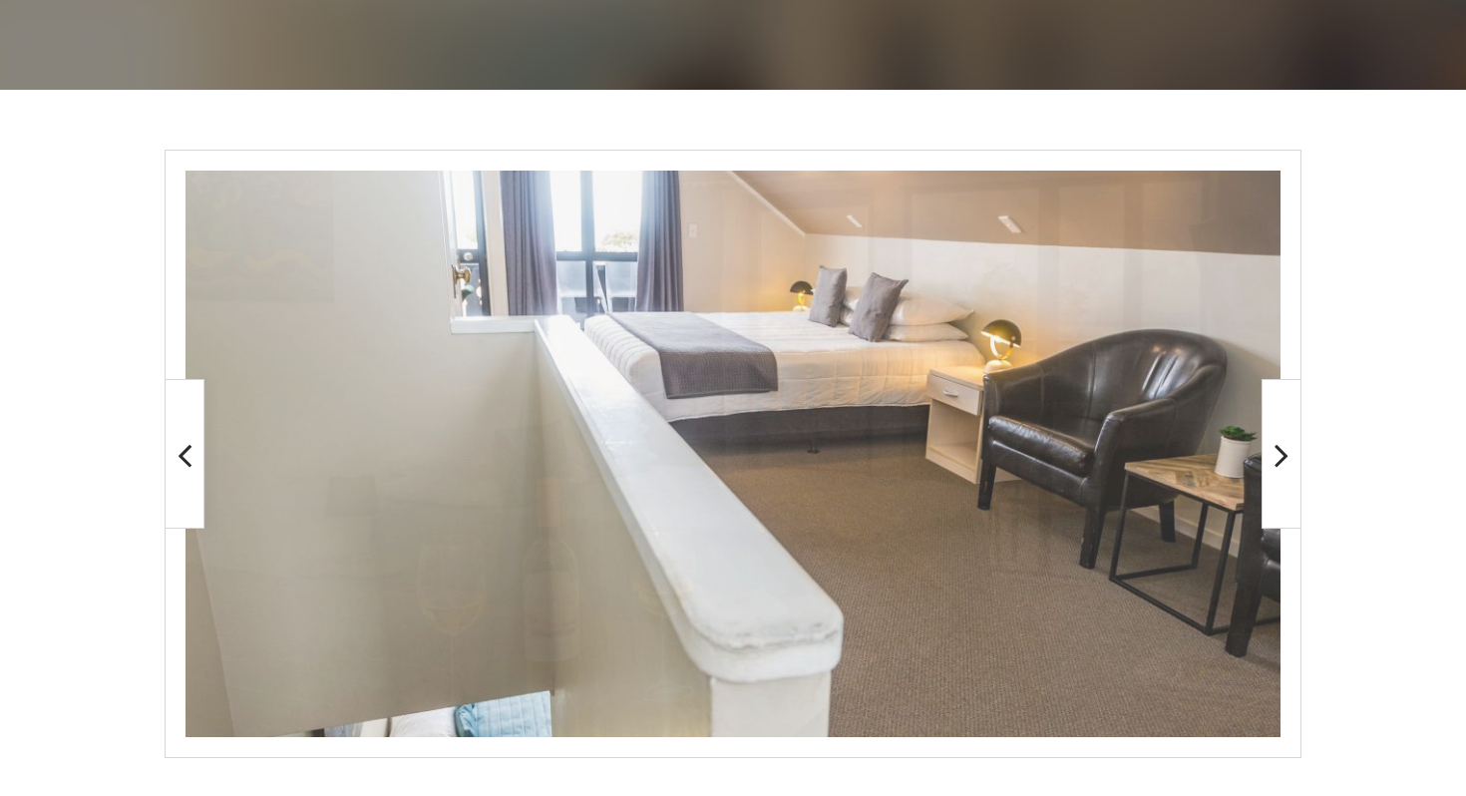
scroll to position [0, 0]
